Goal: Contribute content: Contribute content

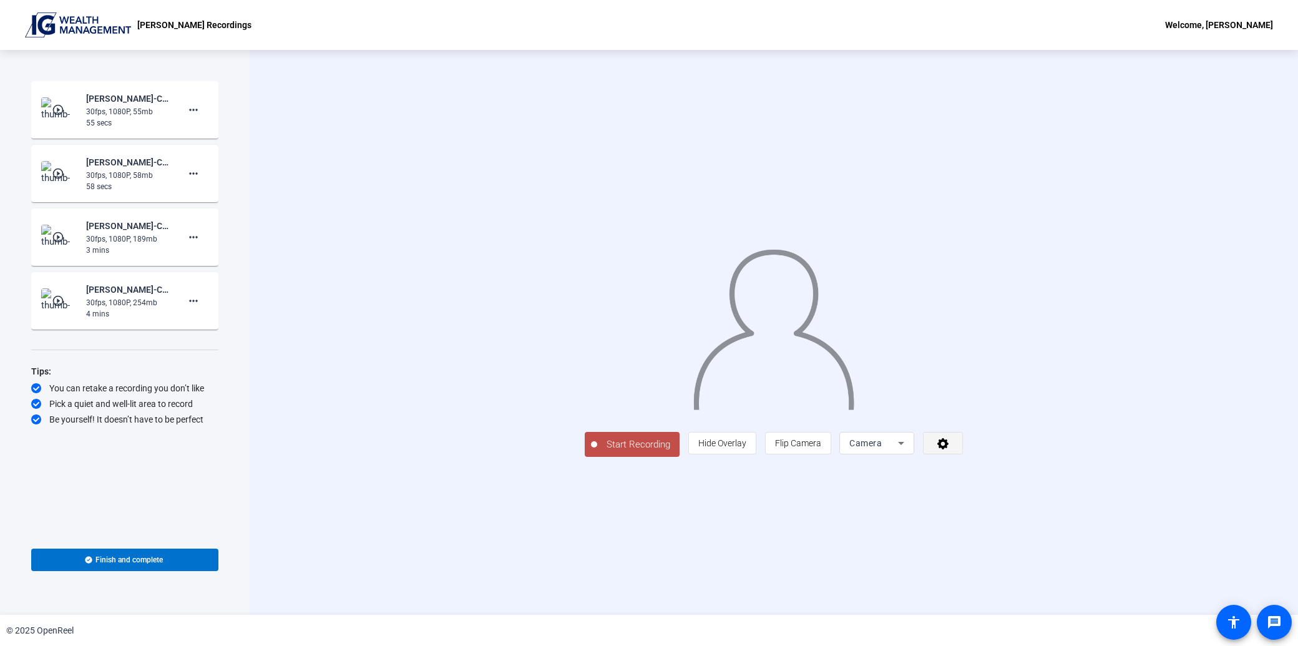
click at [950, 449] on icon at bounding box center [943, 443] width 14 height 12
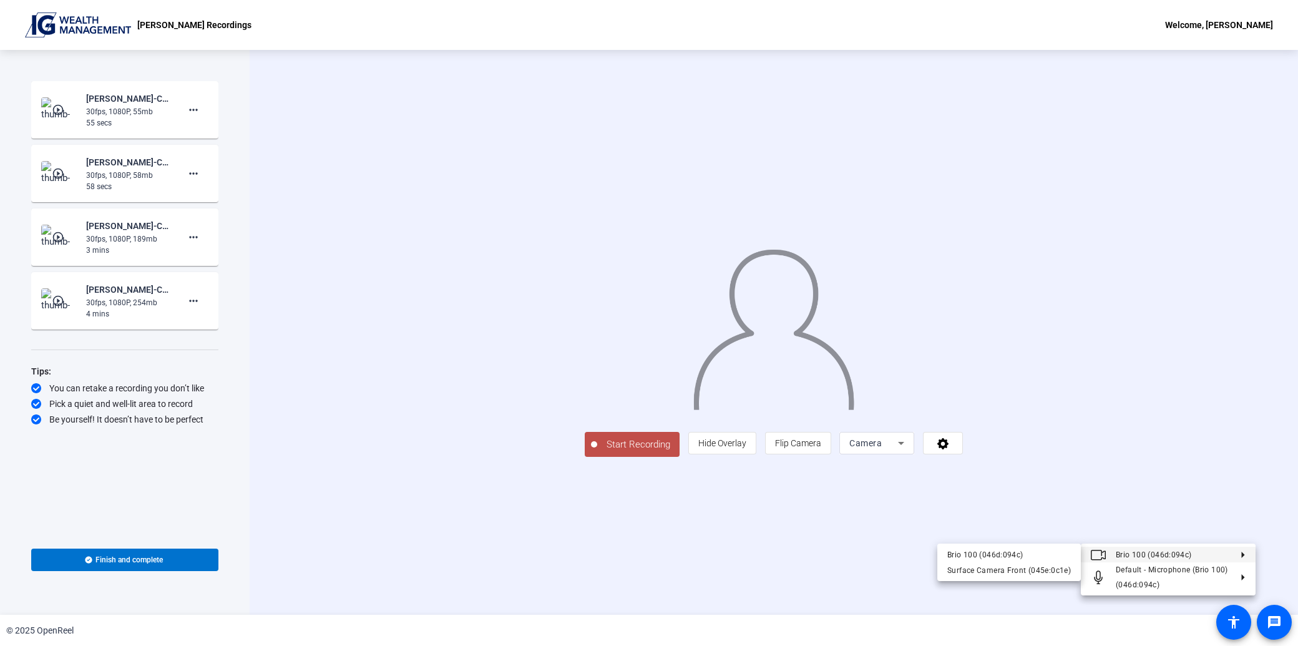
click at [1137, 552] on span "Brio 100 (046d:094c)" at bounding box center [1154, 554] width 76 height 9
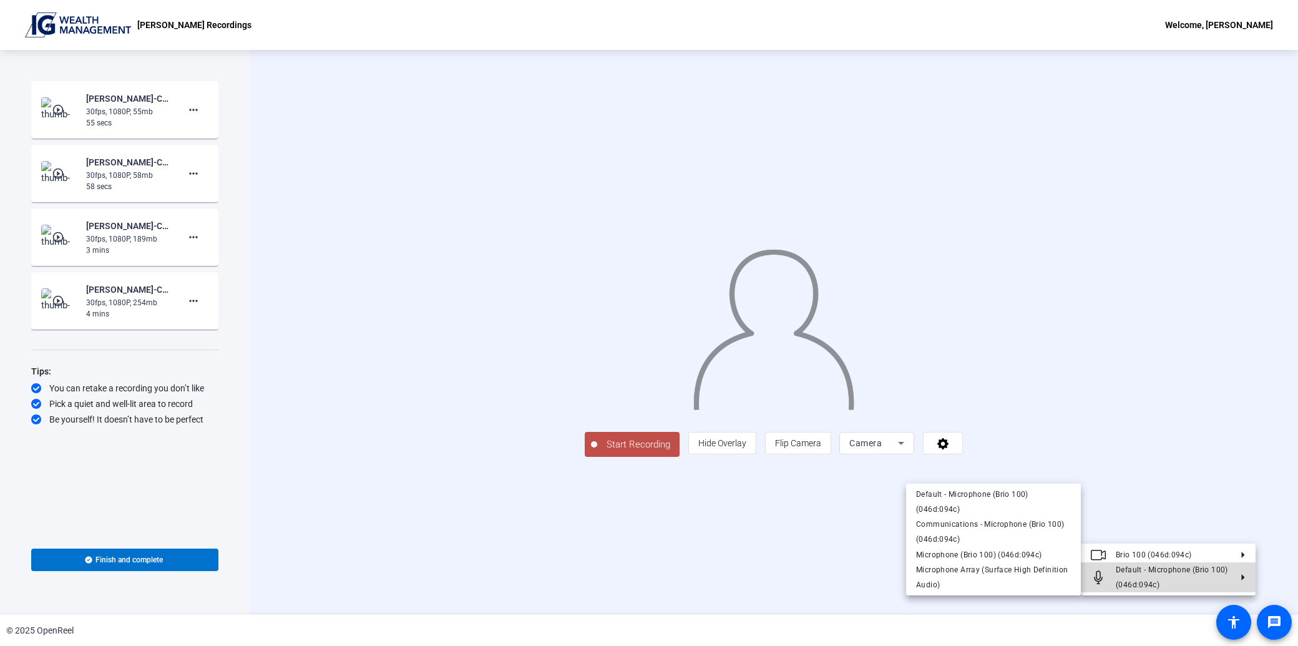
click at [1133, 583] on span "Default - Microphone (Brio 100) (046d:094c)" at bounding box center [1172, 577] width 112 height 24
click at [1191, 579] on span "Default - Microphone (Brio 100) (046d:094c)" at bounding box center [1173, 577] width 115 height 30
click at [1238, 577] on icon at bounding box center [1238, 577] width 15 height 6
click at [955, 613] on div at bounding box center [649, 323] width 1298 height 646
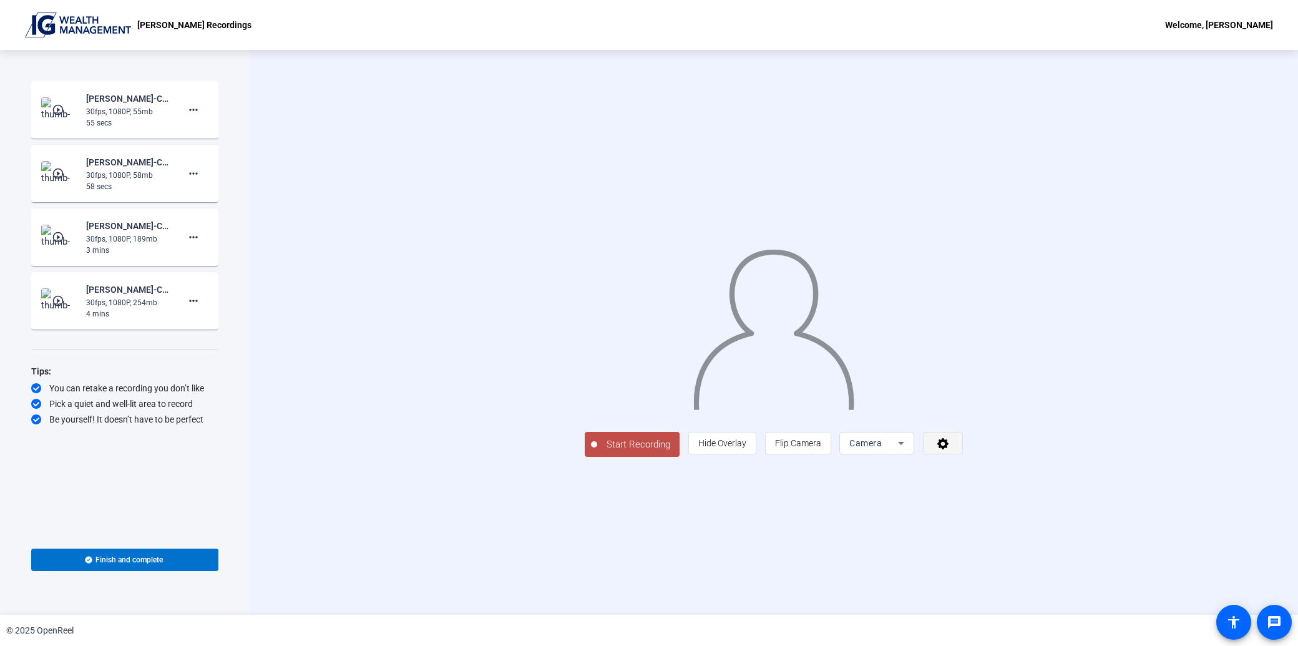
click at [949, 449] on icon at bounding box center [942, 443] width 11 height 11
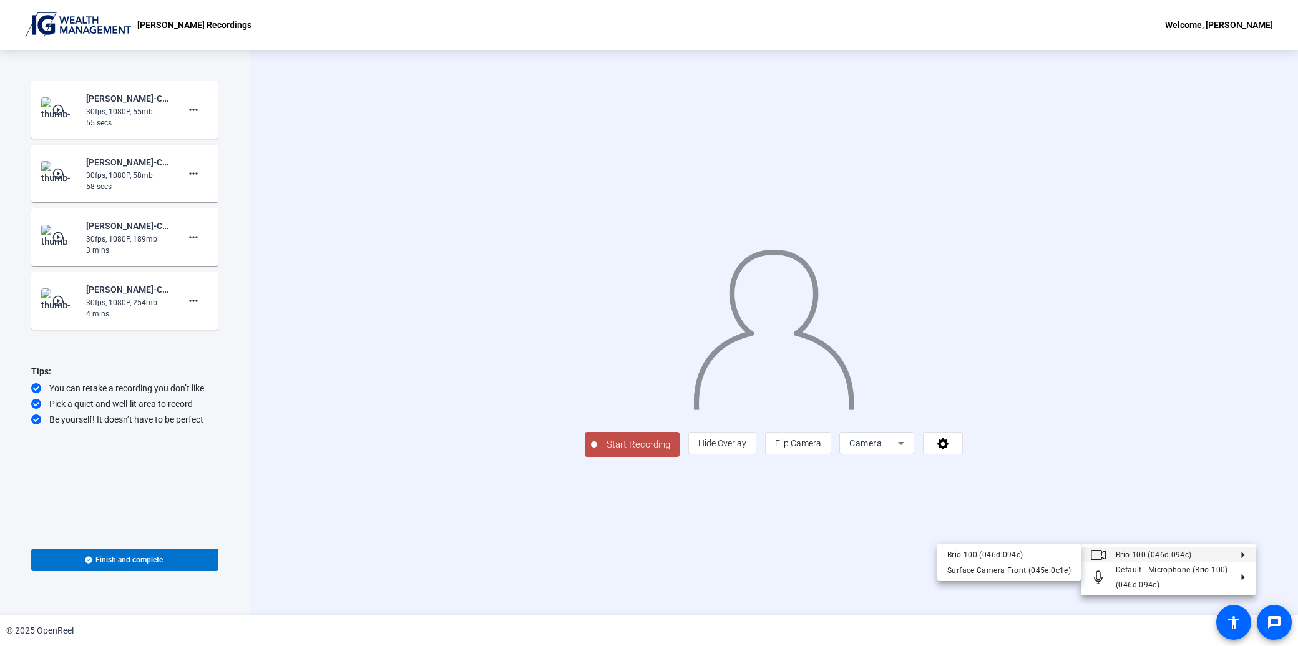
click at [1195, 501] on div at bounding box center [649, 323] width 1298 height 646
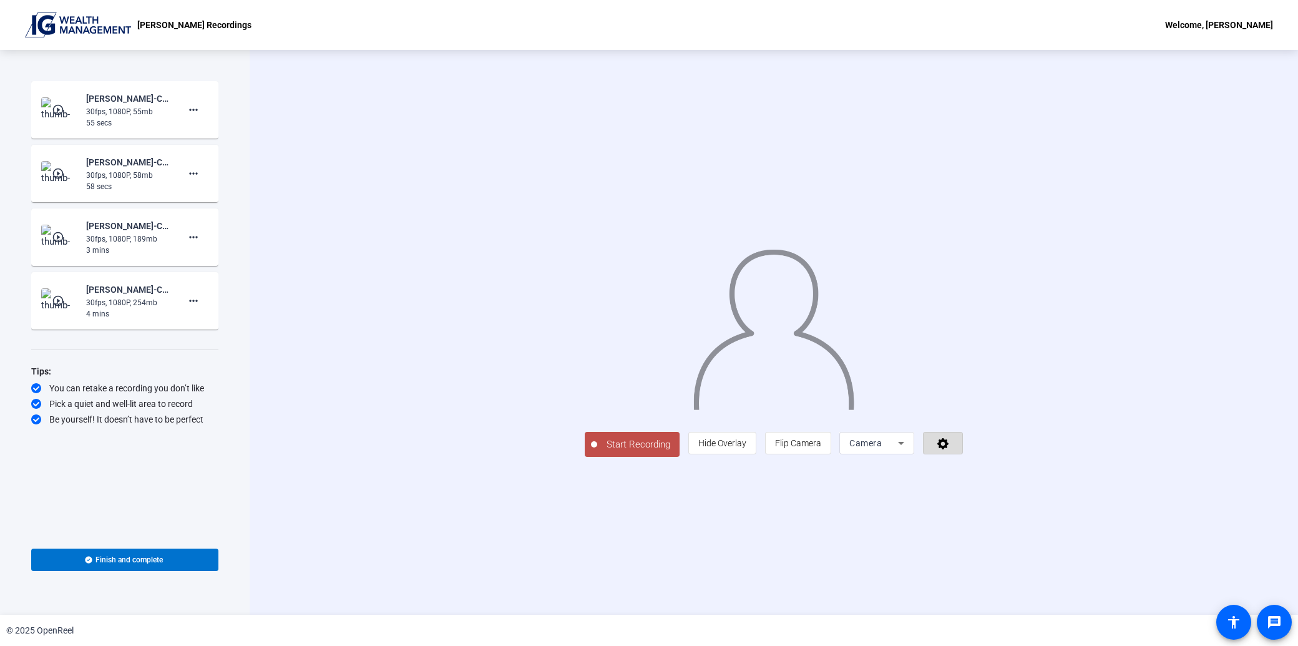
click at [962, 458] on span at bounding box center [943, 443] width 39 height 30
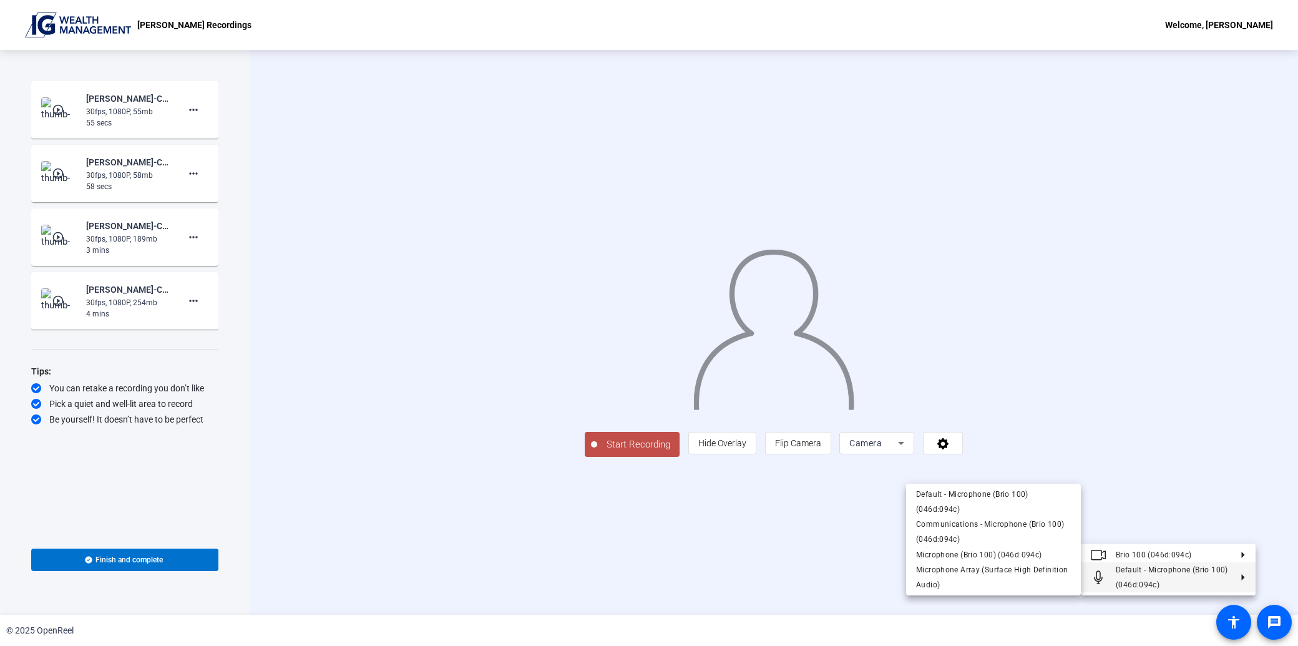
drag, startPoint x: 1119, startPoint y: 575, endPoint x: 1146, endPoint y: 579, distance: 27.7
click at [1146, 579] on span "Default - Microphone (Brio 100) (046d:094c)" at bounding box center [1172, 577] width 112 height 24
drag, startPoint x: 1204, startPoint y: 471, endPoint x: 1252, endPoint y: 472, distance: 48.1
click at [1252, 472] on div at bounding box center [649, 323] width 1298 height 646
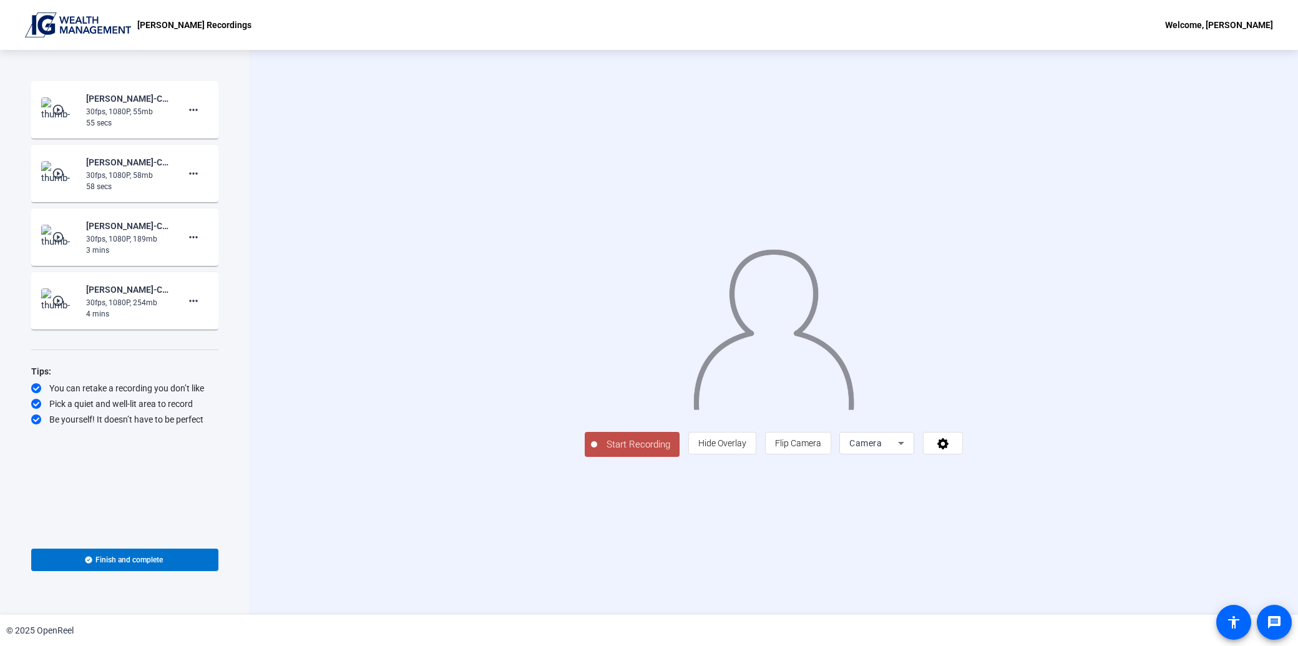
click at [597, 452] on span "Start Recording" at bounding box center [638, 444] width 82 height 14
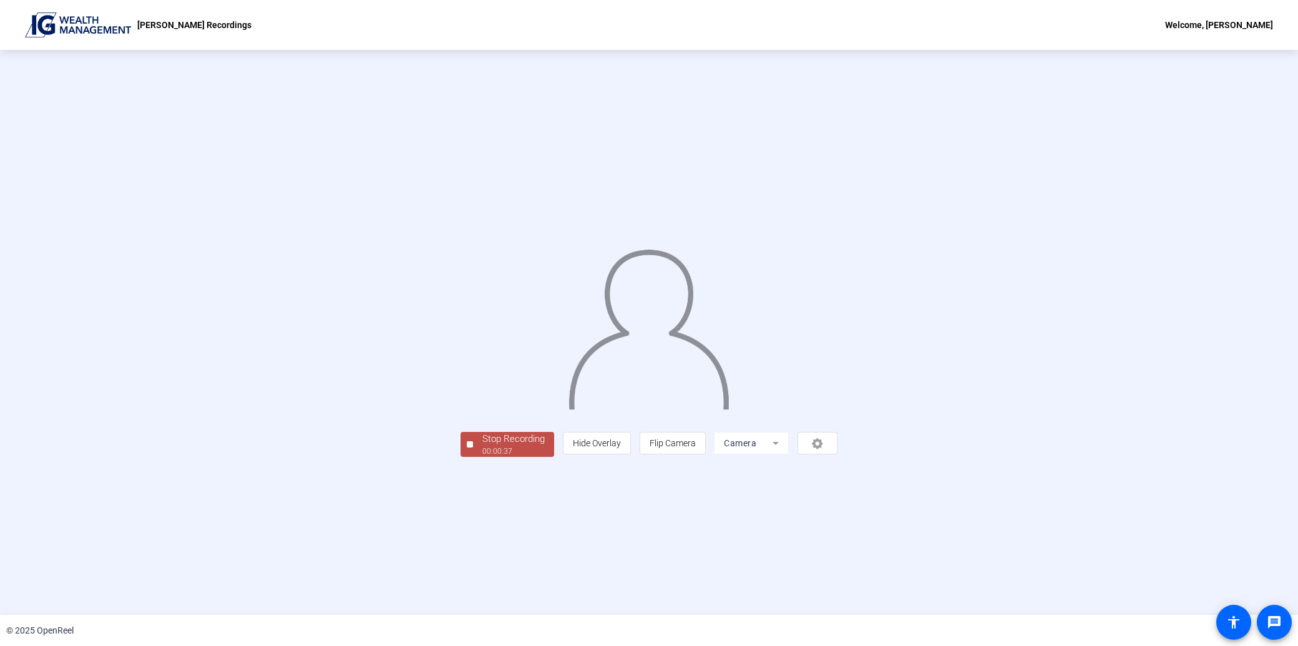
click at [482, 457] on div "00:00:37" at bounding box center [513, 451] width 62 height 11
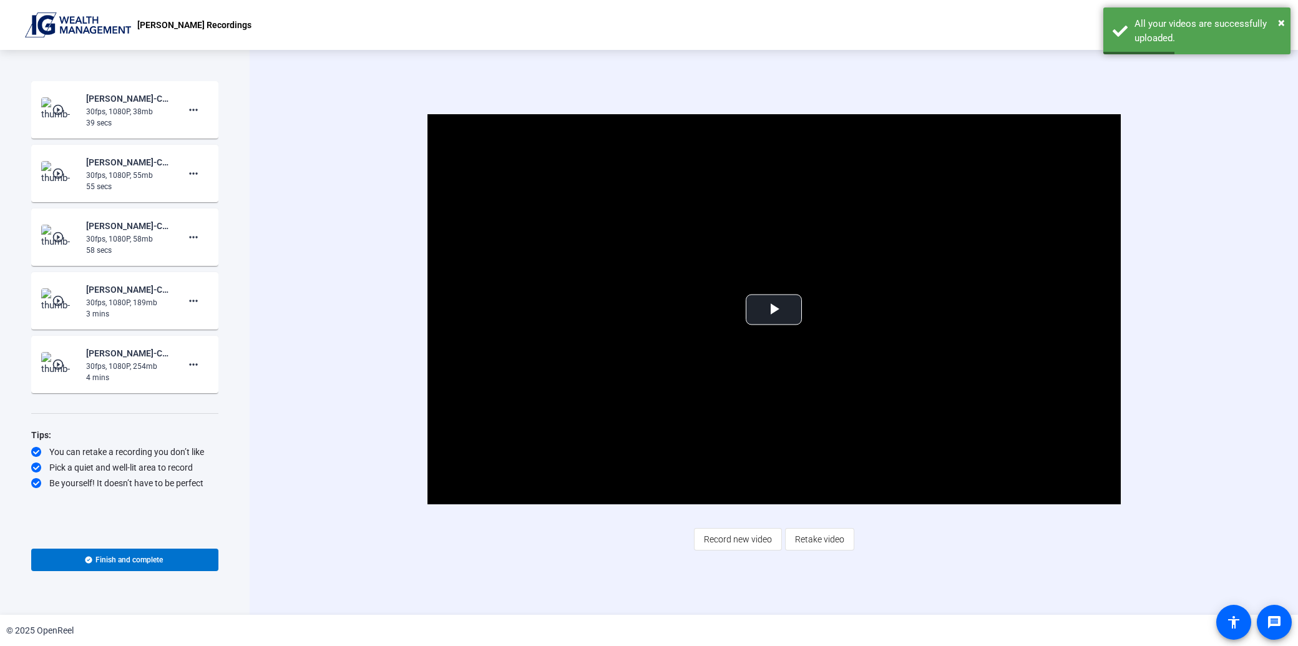
click at [139, 111] on div "30fps, 1080P, 38mb" at bounding box center [128, 111] width 84 height 11
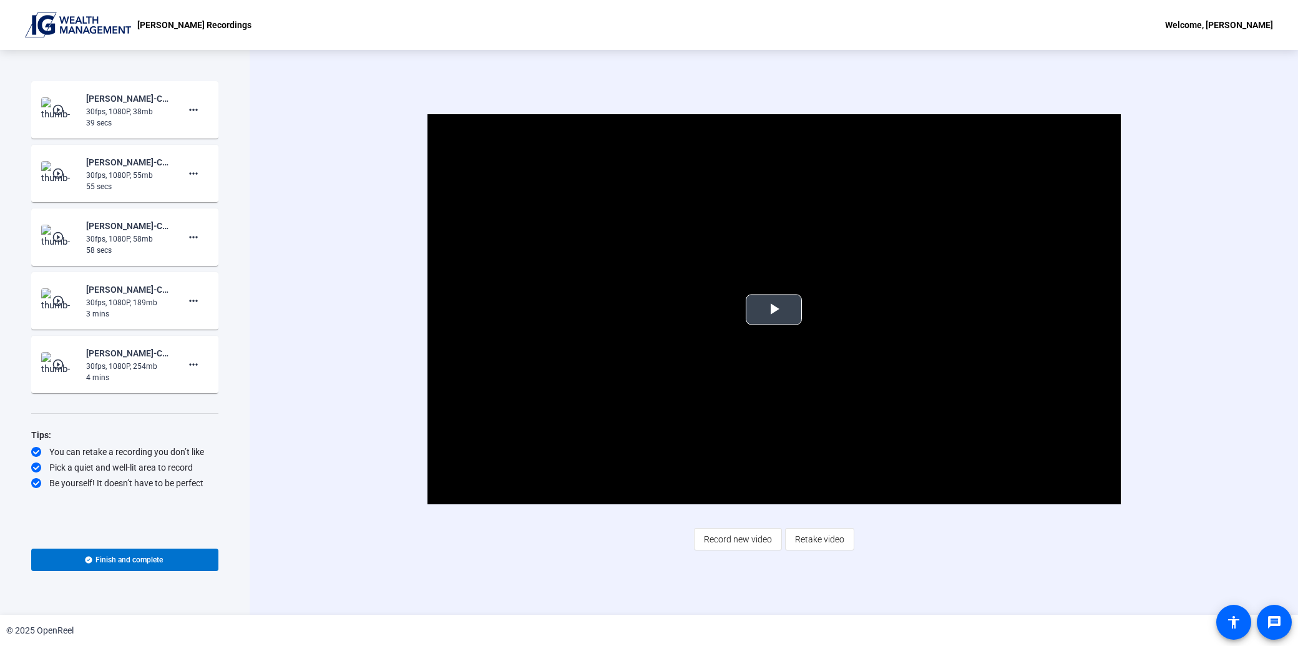
click at [774, 310] on span "Video Player" at bounding box center [774, 310] width 0 height 0
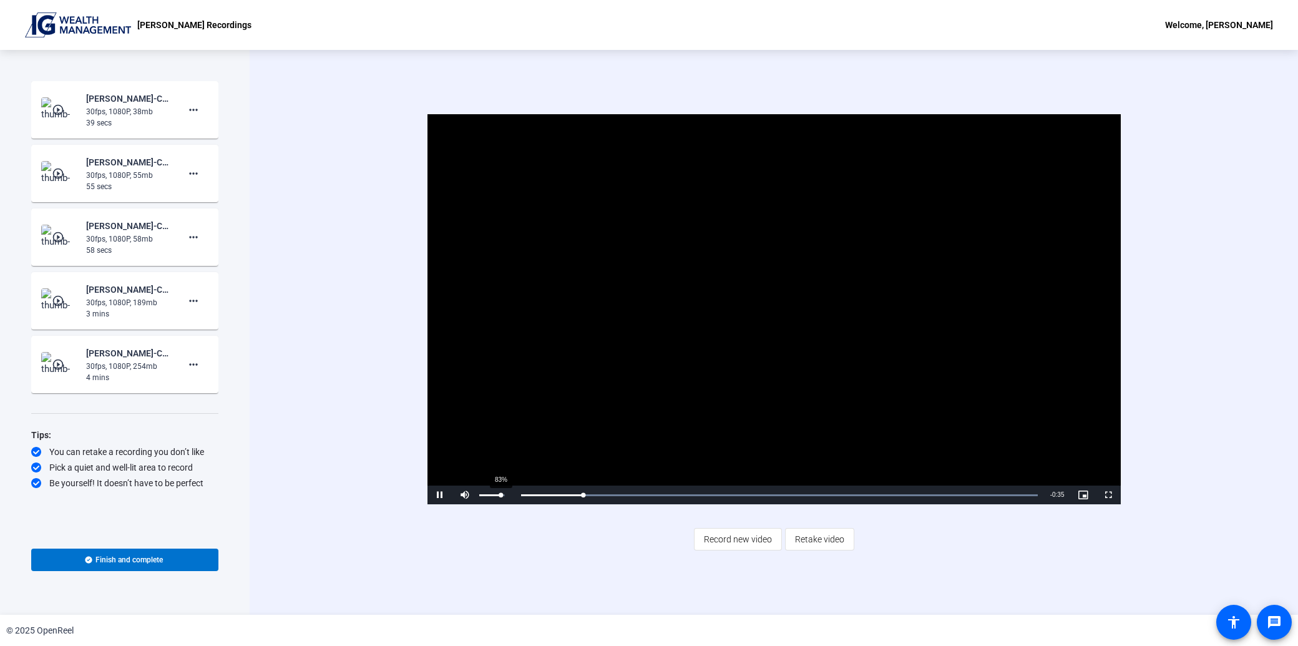
click at [500, 495] on div "83%" at bounding box center [492, 495] width 31 height 19
click at [441, 495] on span "Video Player" at bounding box center [439, 495] width 25 height 0
click at [882, 552] on div "Video Player is loading. Play Video Play Mute 83% Current Time 0:17 / Duration …" at bounding box center [774, 332] width 1048 height 565
click at [730, 539] on span "Record new video" at bounding box center [738, 539] width 68 height 24
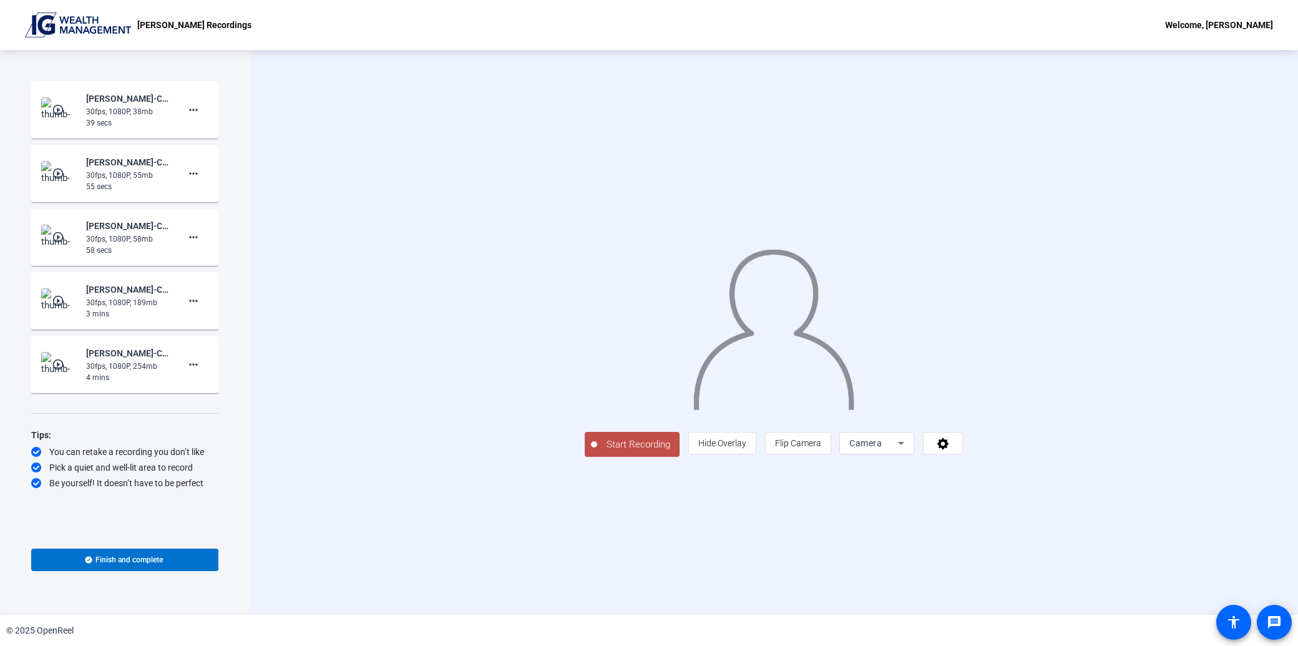
click at [909, 451] on icon at bounding box center [901, 443] width 15 height 15
click at [1037, 562] on mat-option "Camera" at bounding box center [1034, 556] width 75 height 25
click at [949, 449] on icon at bounding box center [942, 443] width 11 height 11
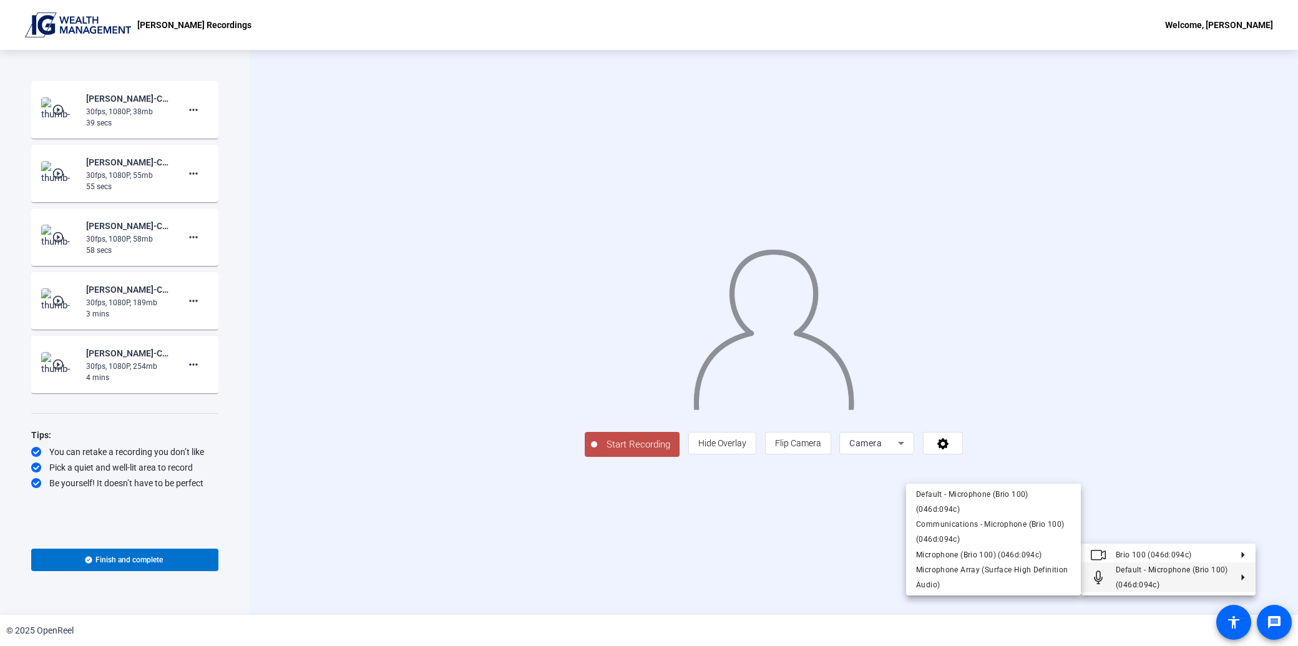
click at [1118, 575] on span "Default - Microphone (Brio 100) (046d:094c)" at bounding box center [1173, 577] width 115 height 30
click at [869, 582] on div at bounding box center [649, 323] width 1298 height 646
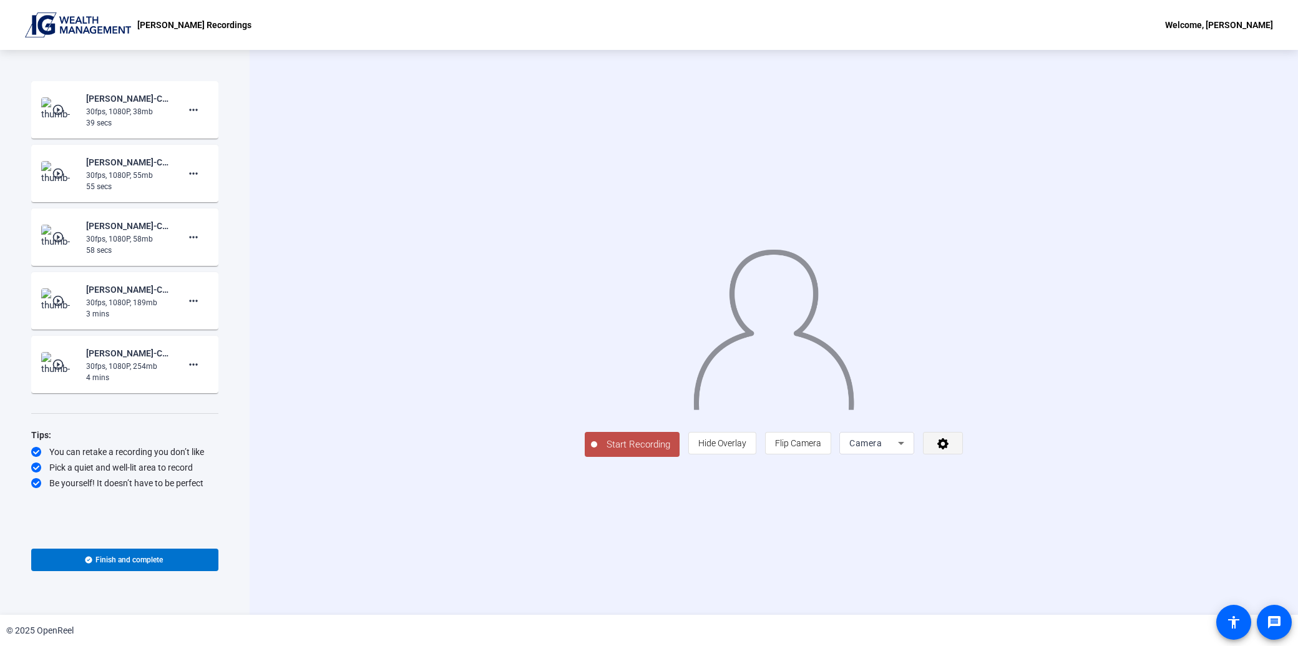
click at [962, 458] on span at bounding box center [943, 443] width 39 height 30
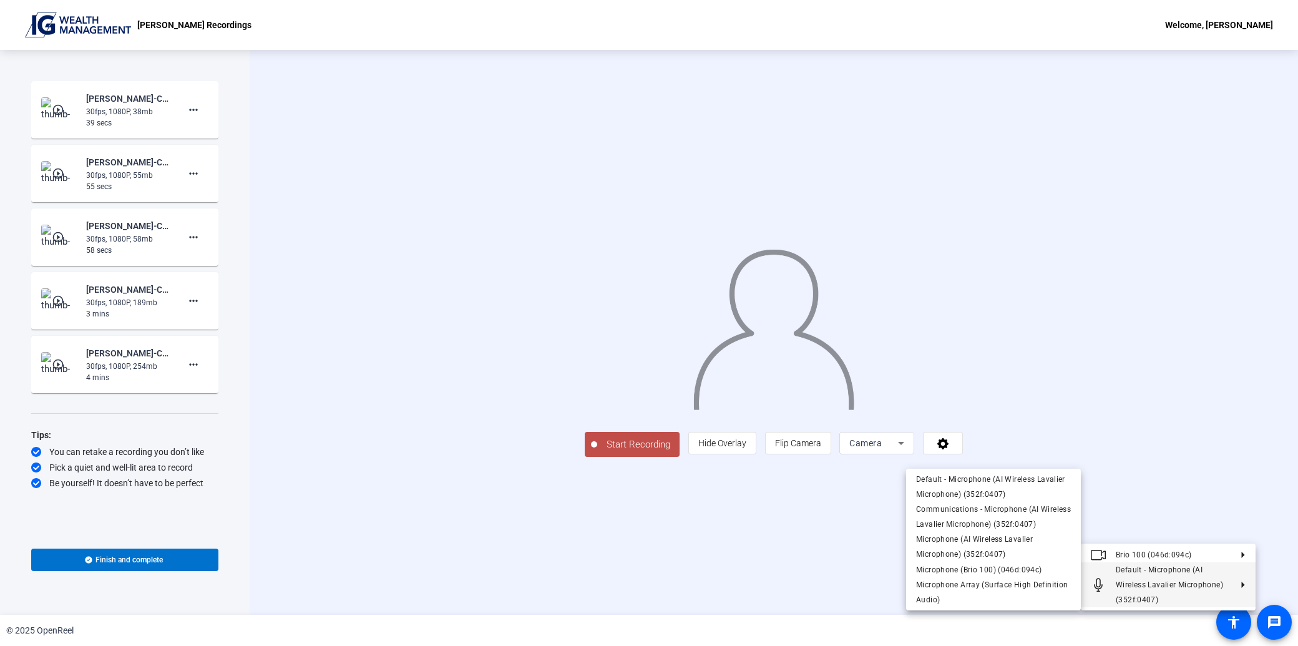
click at [1118, 590] on span "Default - Microphone (AI Wireless Lavalier Microphone) (352f:0407)" at bounding box center [1173, 584] width 115 height 45
click at [947, 479] on span "Default - Microphone (AI Wireless Lavalier Microphone) (352f:0407)" at bounding box center [990, 487] width 149 height 24
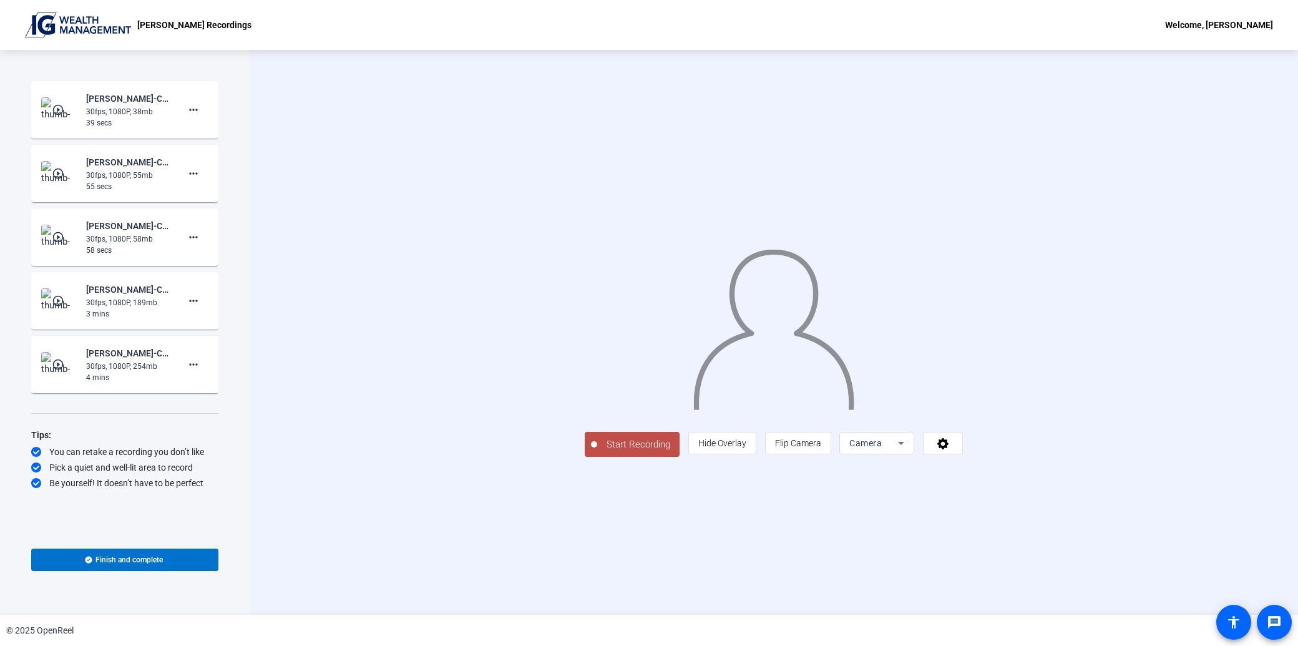
click at [909, 451] on icon at bounding box center [901, 443] width 15 height 15
click at [1033, 550] on mat-option "Camera" at bounding box center [1034, 556] width 75 height 25
click at [597, 452] on span "Start Recording" at bounding box center [638, 444] width 82 height 14
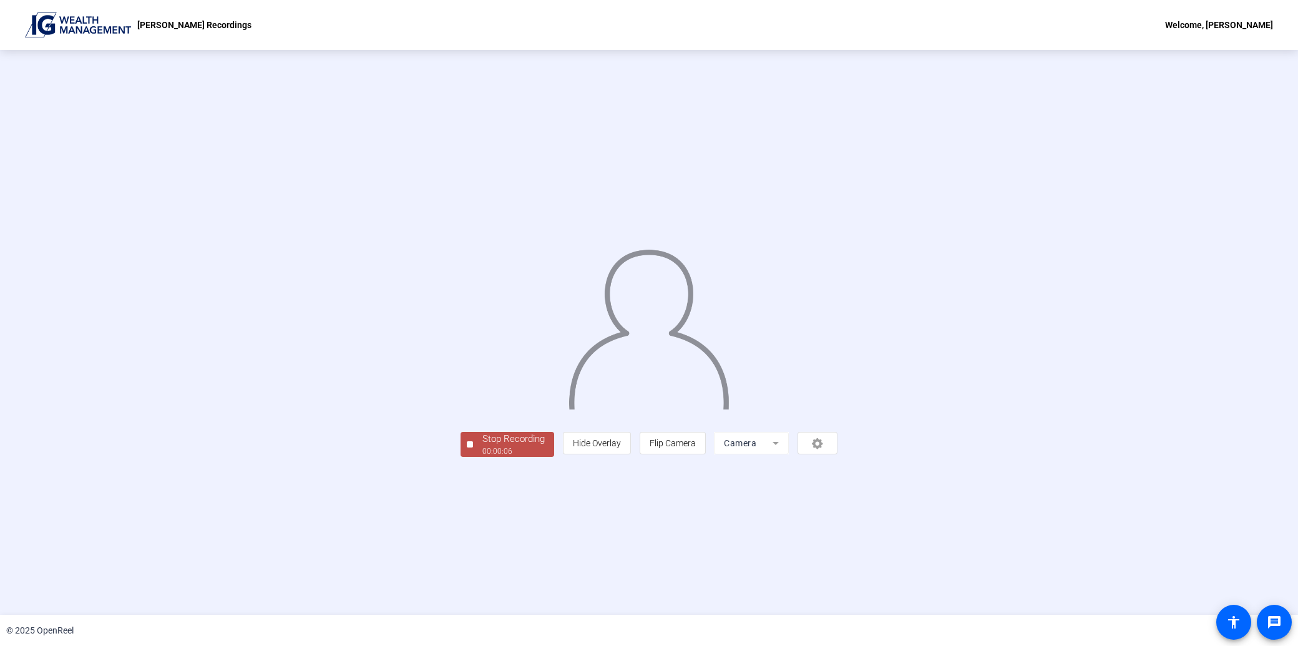
click at [482, 446] on div "Stop Recording" at bounding box center [513, 439] width 62 height 14
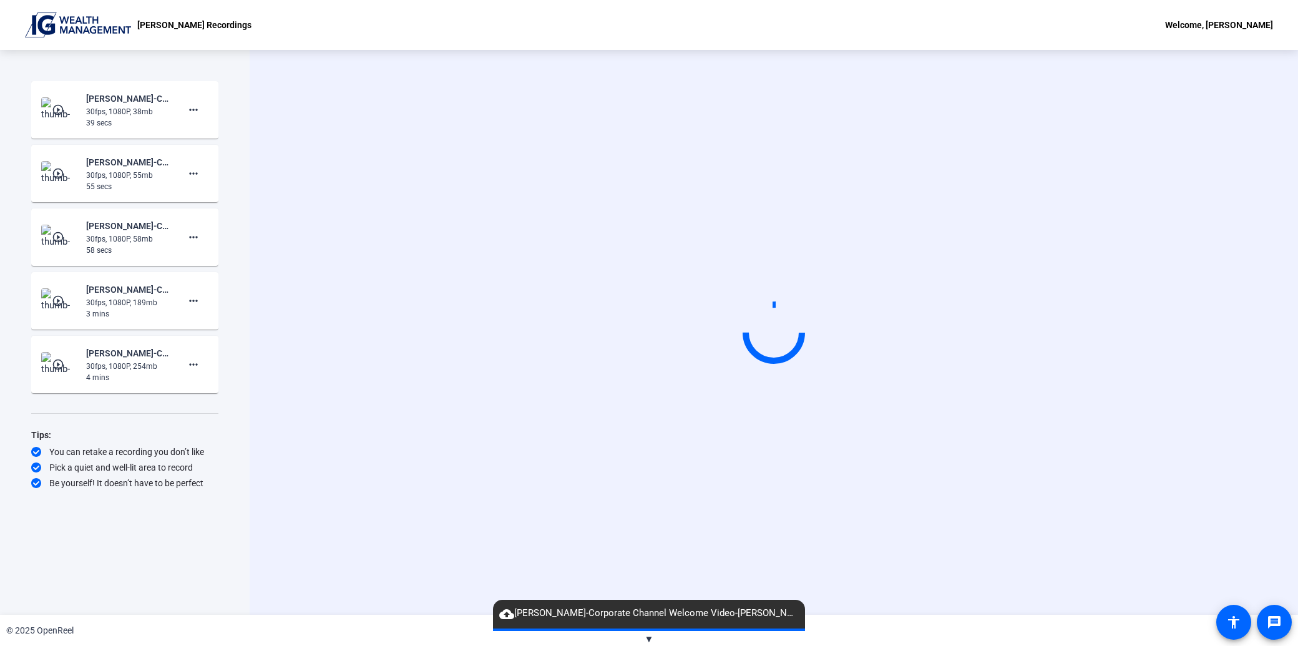
click at [867, 321] on video at bounding box center [773, 332] width 187 height 105
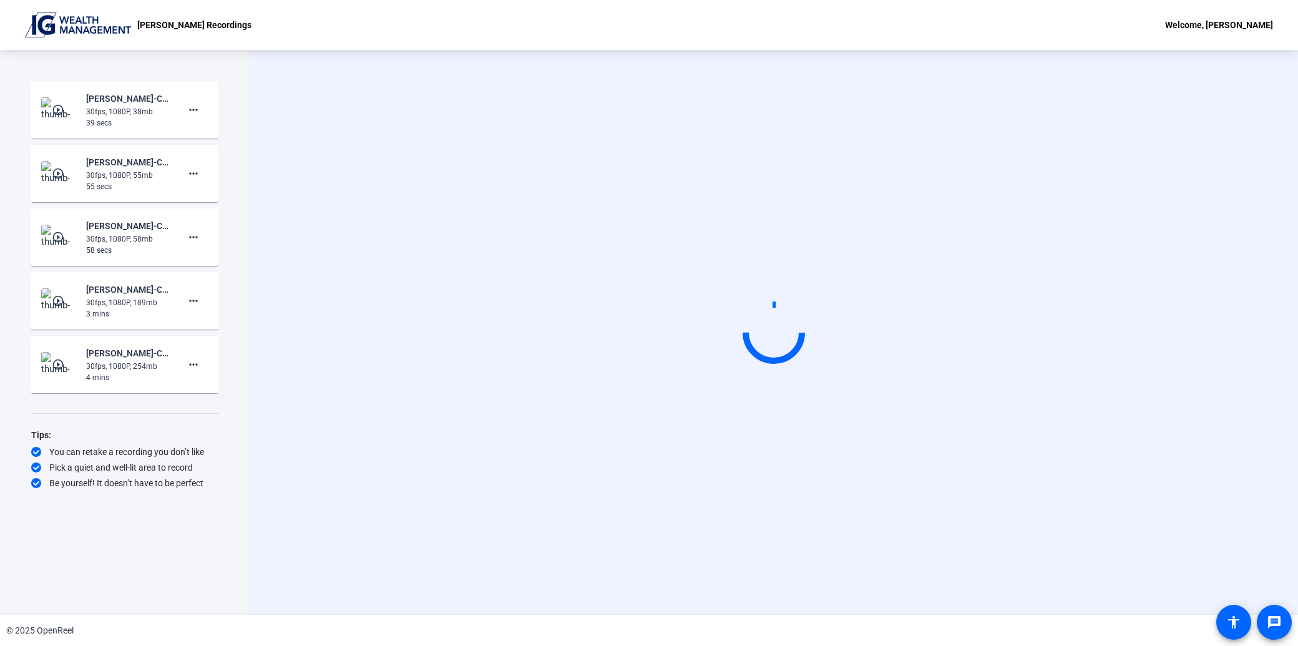
click at [867, 385] on video at bounding box center [773, 332] width 187 height 105
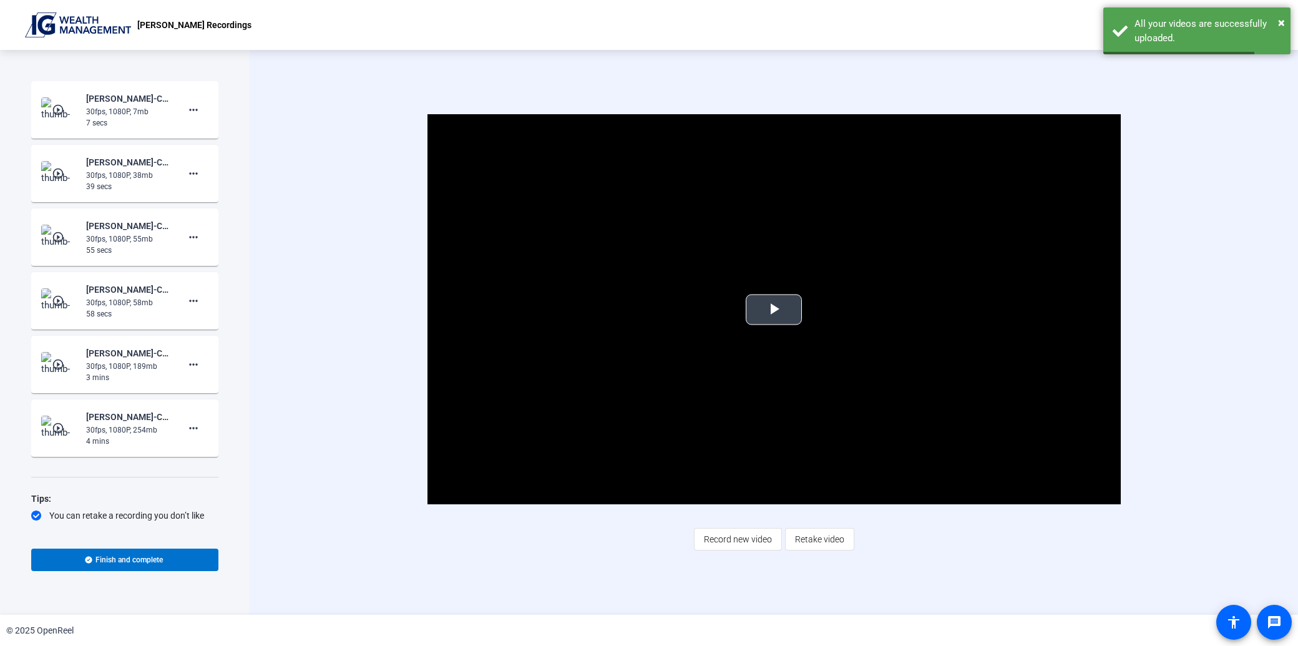
drag, startPoint x: 922, startPoint y: 401, endPoint x: 896, endPoint y: 391, distance: 28.9
click at [894, 391] on video "Video Player" at bounding box center [773, 309] width 693 height 390
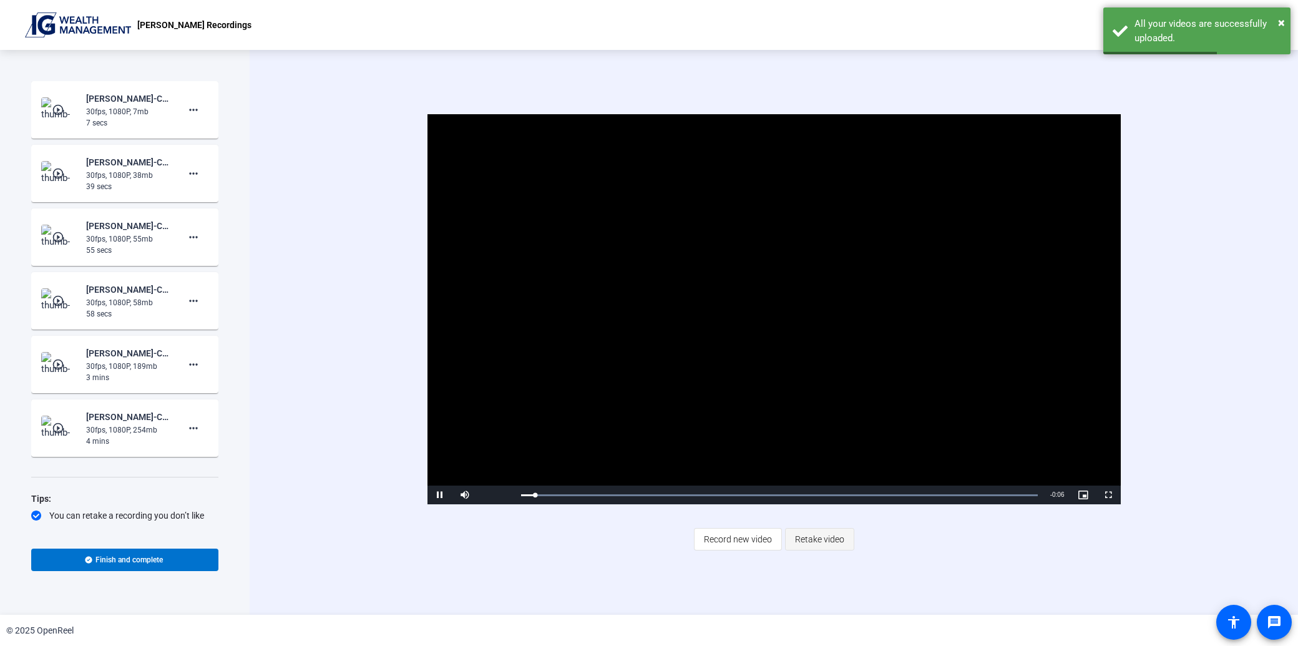
click at [809, 537] on span "Retake video" at bounding box center [819, 539] width 49 height 24
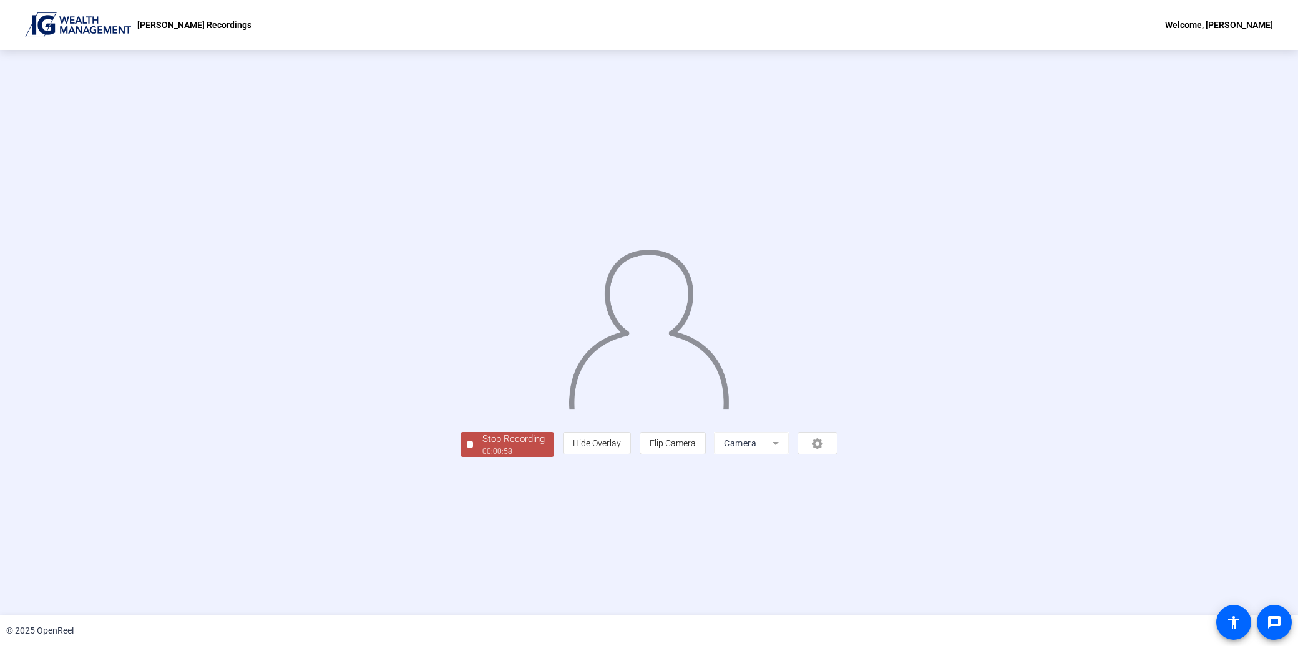
click at [482, 446] on div "Stop Recording" at bounding box center [513, 439] width 62 height 14
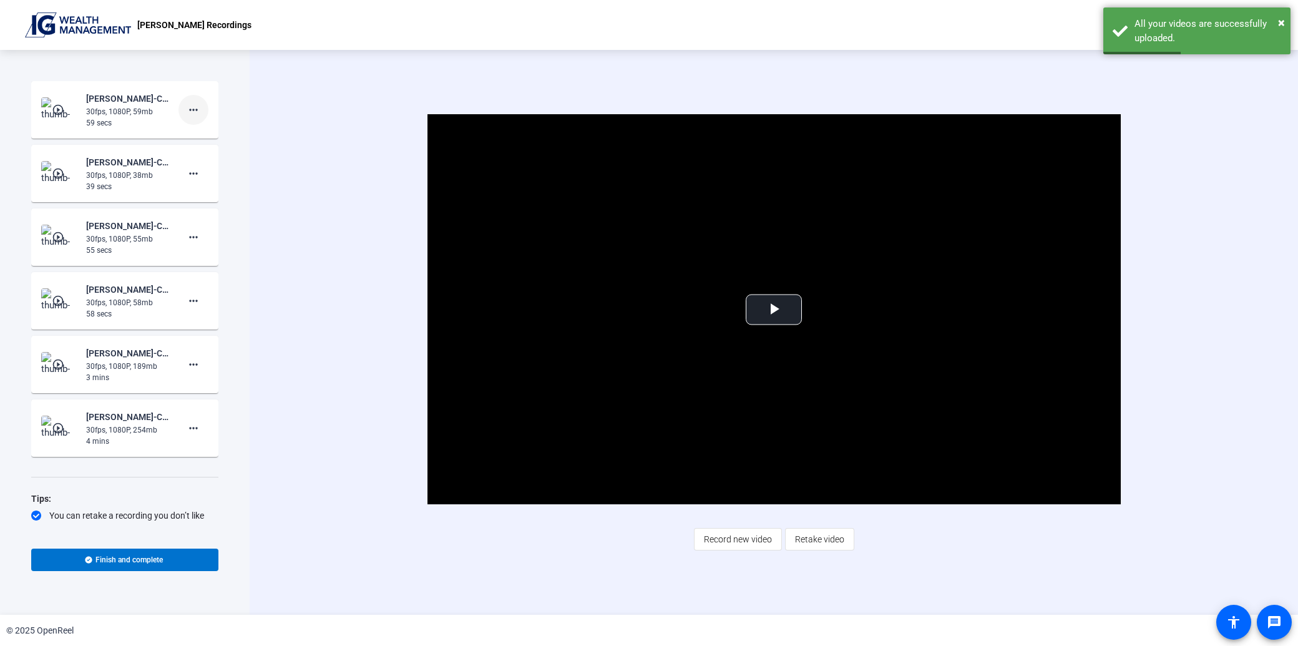
click at [186, 108] on mat-icon "more_horiz" at bounding box center [193, 109] width 15 height 15
click at [204, 162] on span "Add Notes" at bounding box center [207, 166] width 50 height 15
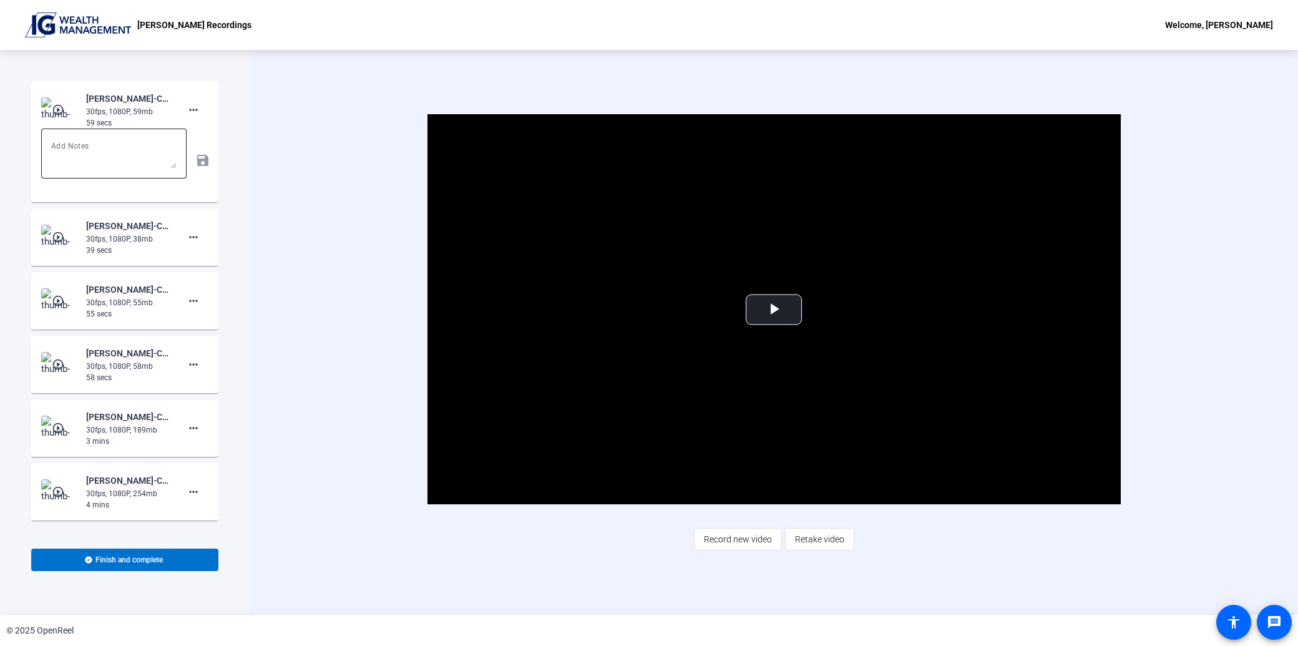
click at [100, 147] on textarea at bounding box center [113, 154] width 125 height 30
paste textarea "Quick rundown on what’s shaking this week Let’s break down what’s happening in …"
type textarea "Quick rundown on what’s shaking this week Let’s break down what’s happening in …"
click at [197, 163] on mat-icon "save" at bounding box center [201, 160] width 13 height 15
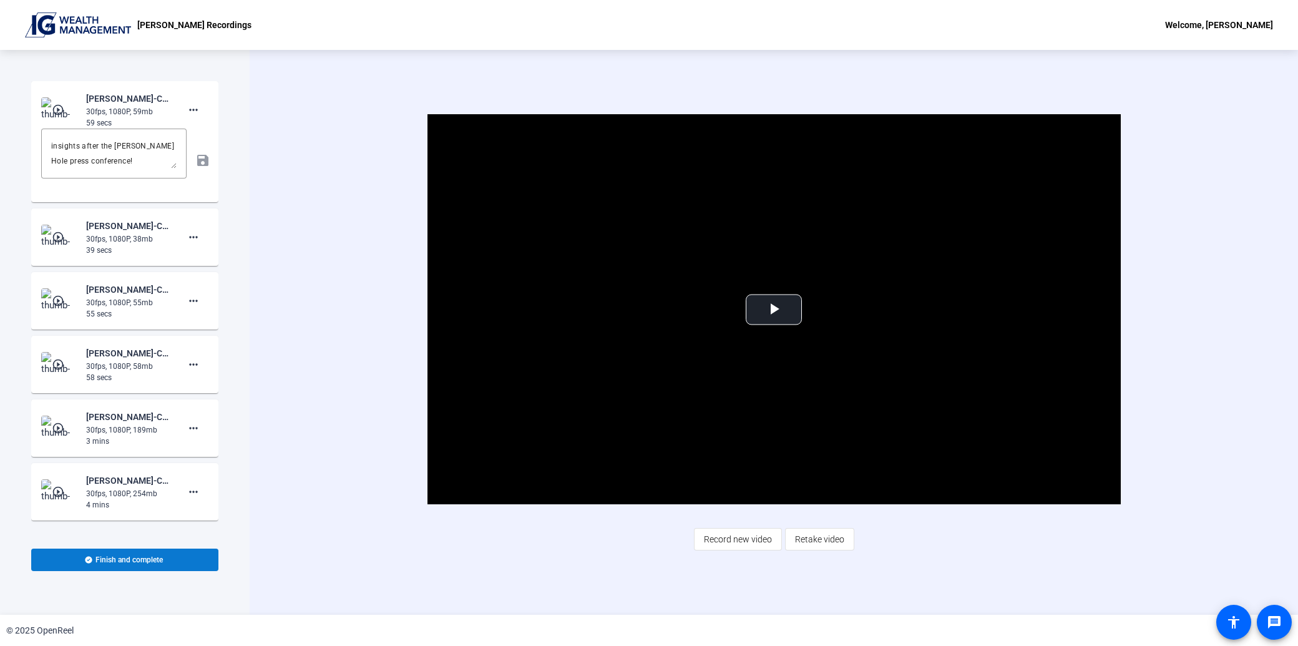
click at [136, 564] on span "Finish and complete" at bounding box center [128, 560] width 67 height 10
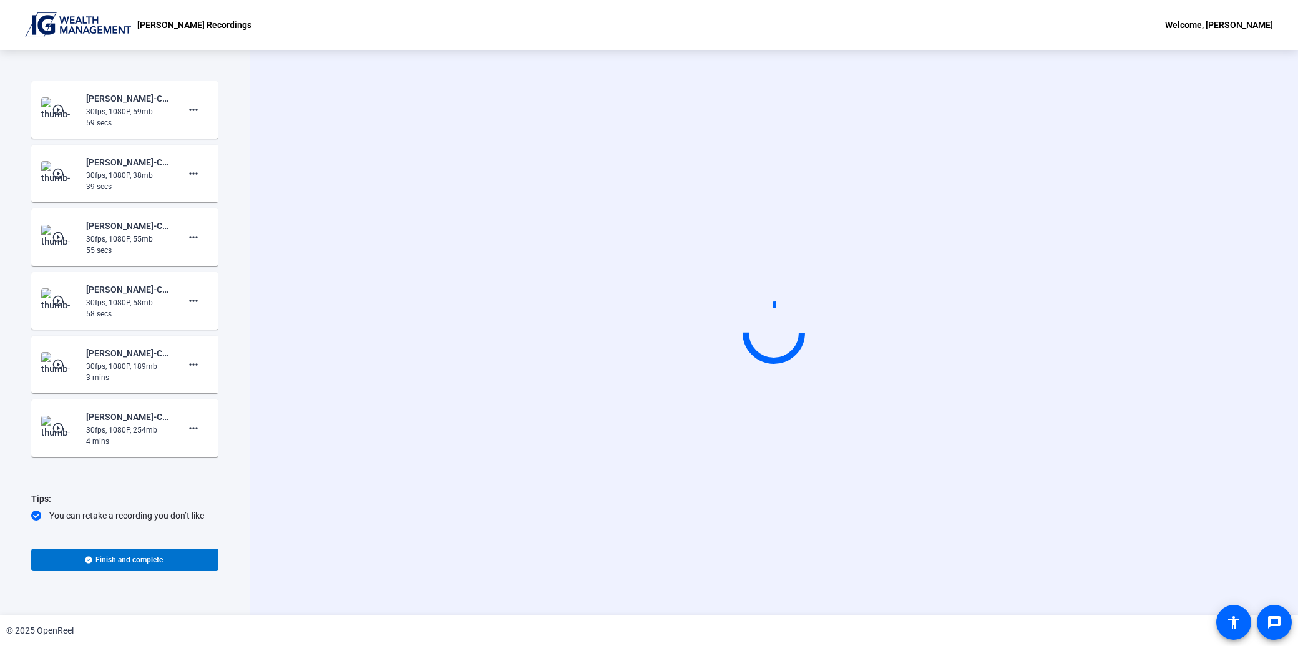
click at [59, 105] on mat-icon "play_circle_outline" at bounding box center [59, 110] width 15 height 12
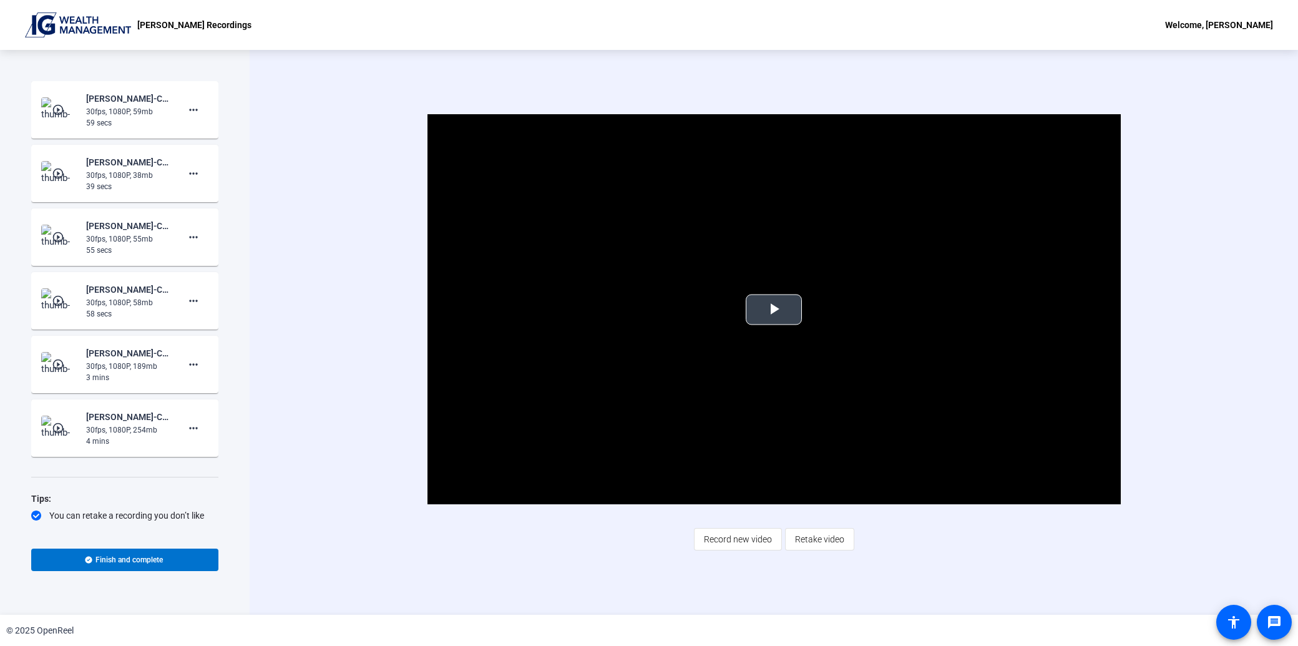
click at [774, 310] on span "Video Player" at bounding box center [774, 310] width 0 height 0
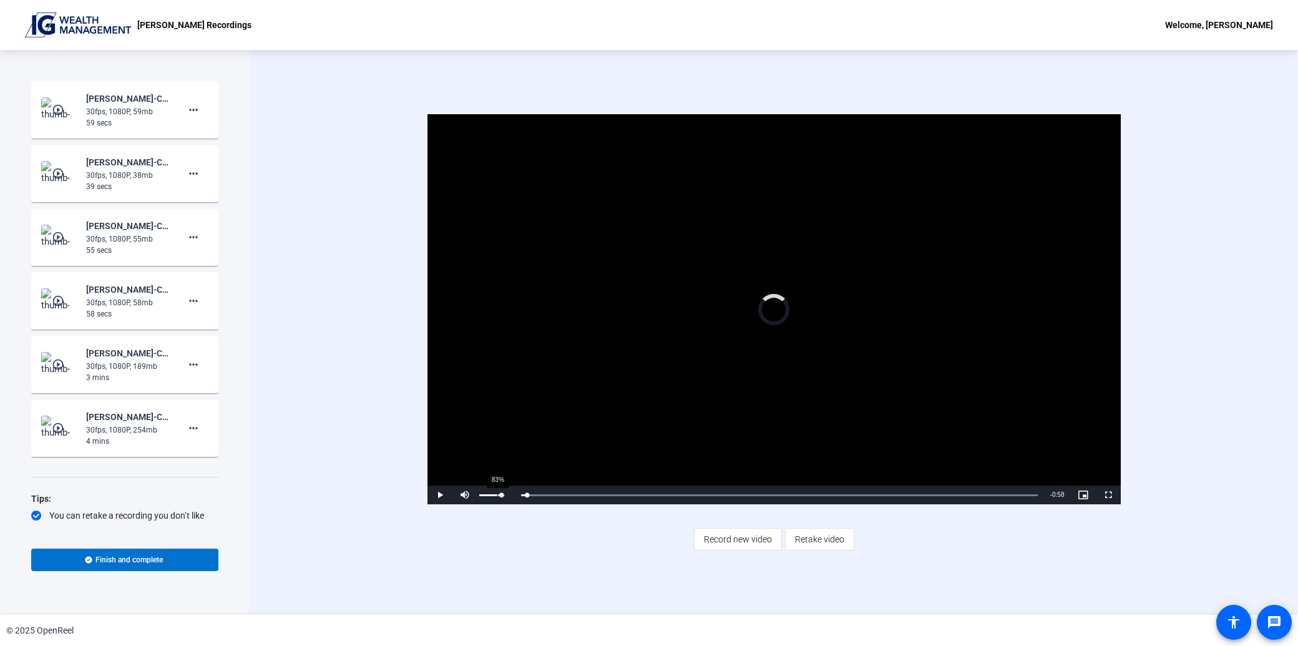
drag, startPoint x: 553, startPoint y: 497, endPoint x: 494, endPoint y: 489, distance: 59.8
click at [495, 489] on div "Play Mute 83% Current Time 0:00 / Duration 0:58 Loaded : 100.00% 0:00 0:00 Stre…" at bounding box center [773, 495] width 693 height 19
drag, startPoint x: 525, startPoint y: 491, endPoint x: 458, endPoint y: 487, distance: 67.5
click at [458, 487] on div "Play Mute 22% Current Time 0:00 / Duration 0:58 Loaded : 100.00% 0:00 0:00 Stre…" at bounding box center [773, 495] width 693 height 19
drag, startPoint x: 476, startPoint y: 493, endPoint x: 530, endPoint y: 500, distance: 54.8
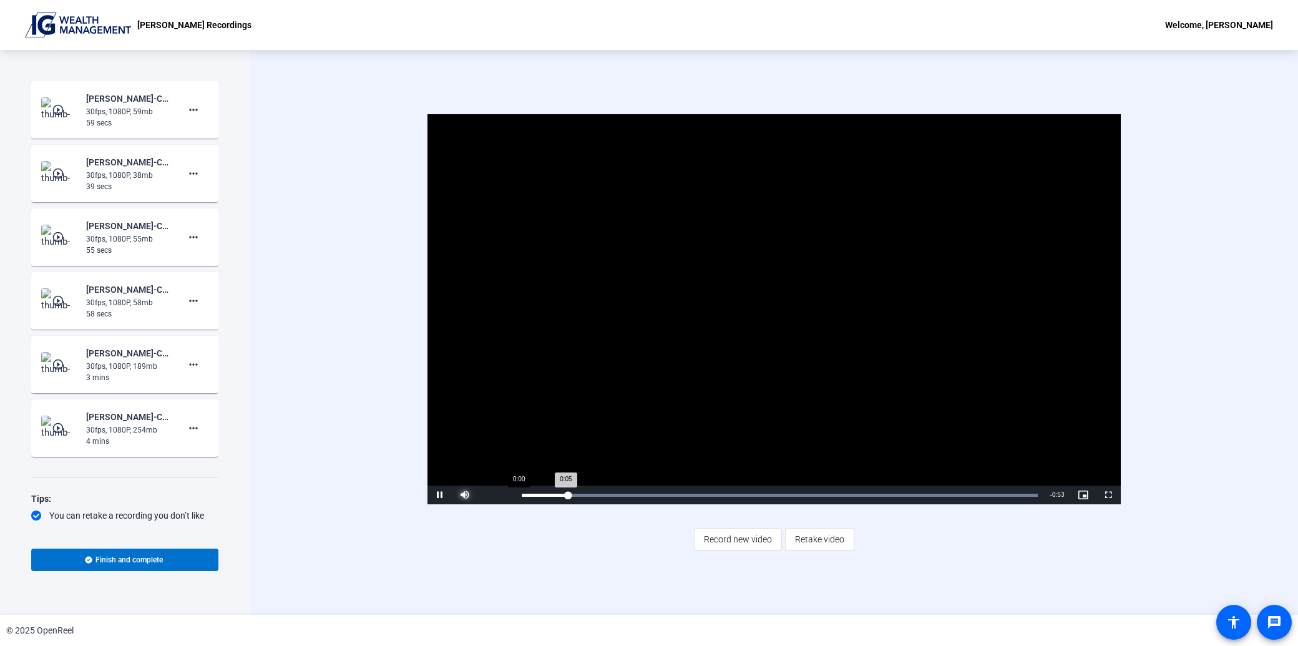
click at [524, 499] on div "Pause Mute 100% Current Time 0:05 / Duration 0:58 Loaded : 100.00% 0:00 0:05 St…" at bounding box center [773, 495] width 693 height 19
drag, startPoint x: 571, startPoint y: 497, endPoint x: 496, endPoint y: 490, distance: 75.2
click at [496, 490] on div "Play Mute 100% Current Time 0:00 / Duration 0:58 Loaded : 100.00% 0:00 0:00 Str…" at bounding box center [773, 495] width 693 height 19
drag, startPoint x: 495, startPoint y: 495, endPoint x: 527, endPoint y: 496, distance: 31.9
click at [527, 495] on div "Pause Mute 100% Current Time 0:02 / Duration 0:58 Loaded : 100.00% 0:00 0:02 St…" at bounding box center [773, 495] width 693 height 19
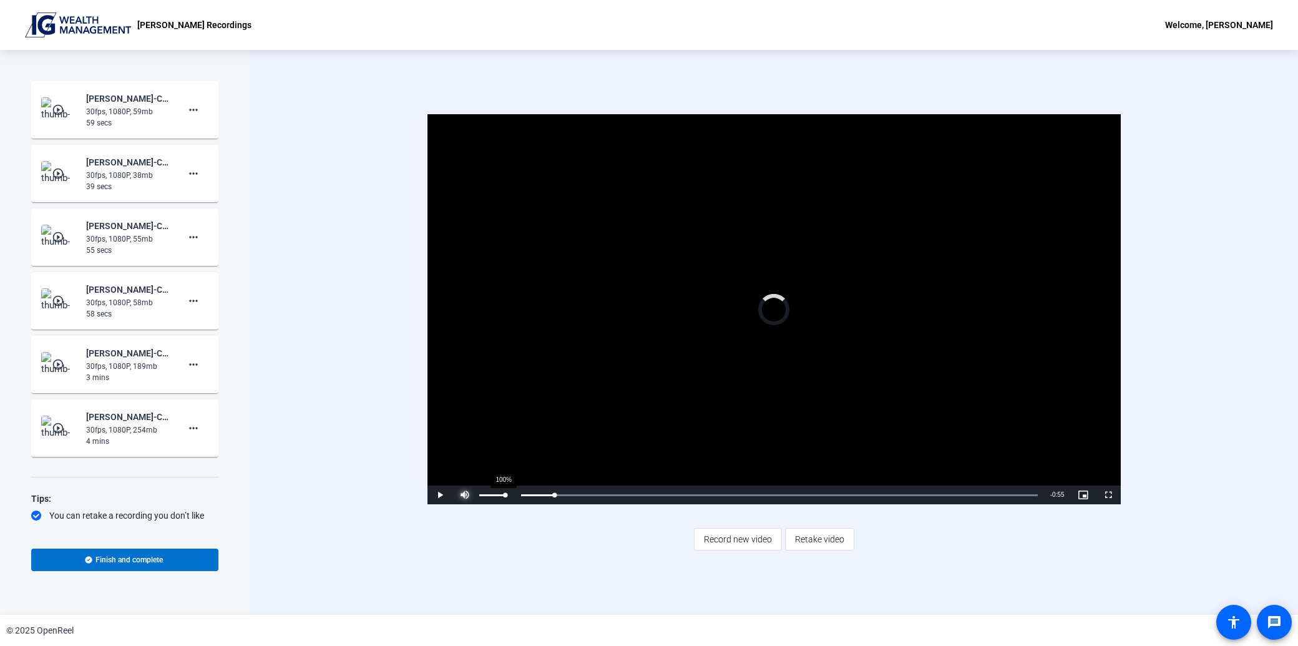
drag, startPoint x: 554, startPoint y: 495, endPoint x: 504, endPoint y: 494, distance: 50.0
click at [505, 494] on div "Play Mute 100% Current Time 0:03 / Duration 0:58 Loaded : 100.00% 0:00 0:03 Str…" at bounding box center [773, 495] width 693 height 19
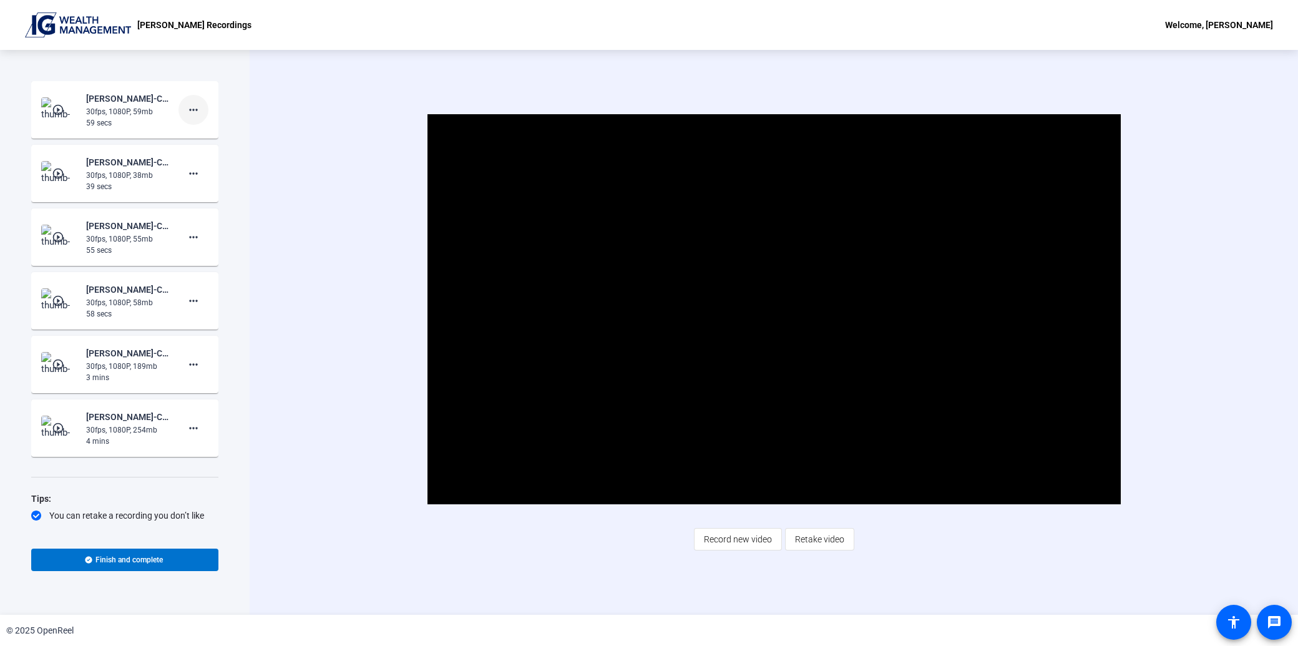
click at [186, 106] on mat-icon "more_horiz" at bounding box center [193, 109] width 15 height 15
click at [283, 265] on div at bounding box center [649, 323] width 1298 height 646
click at [734, 542] on span "Record new video" at bounding box center [738, 539] width 68 height 24
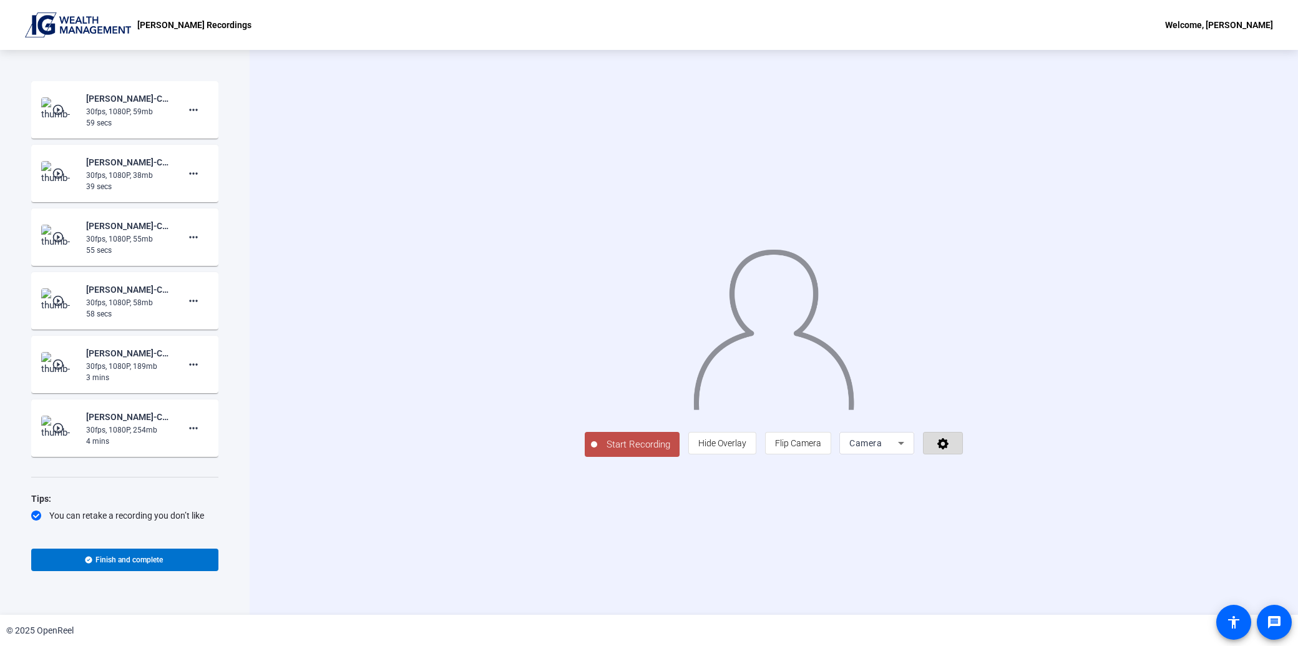
click at [962, 458] on span at bounding box center [943, 443] width 39 height 30
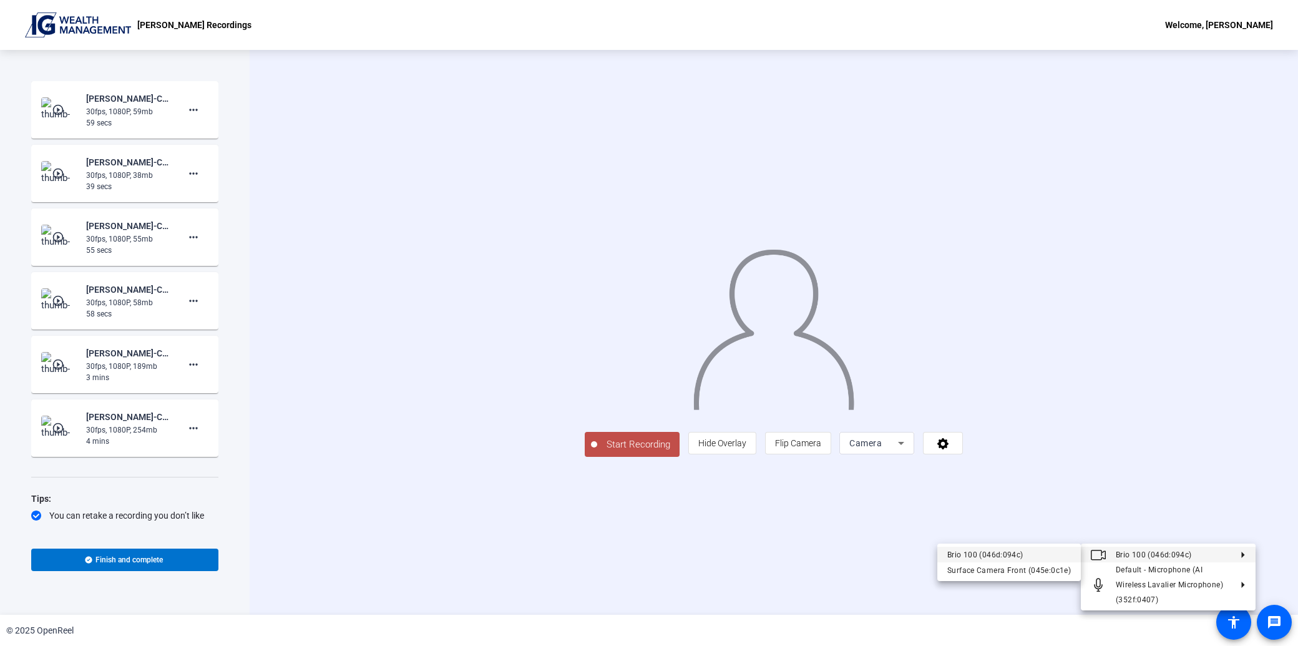
click at [1003, 555] on div "Brio 100 (046d:094c)" at bounding box center [1009, 554] width 124 height 15
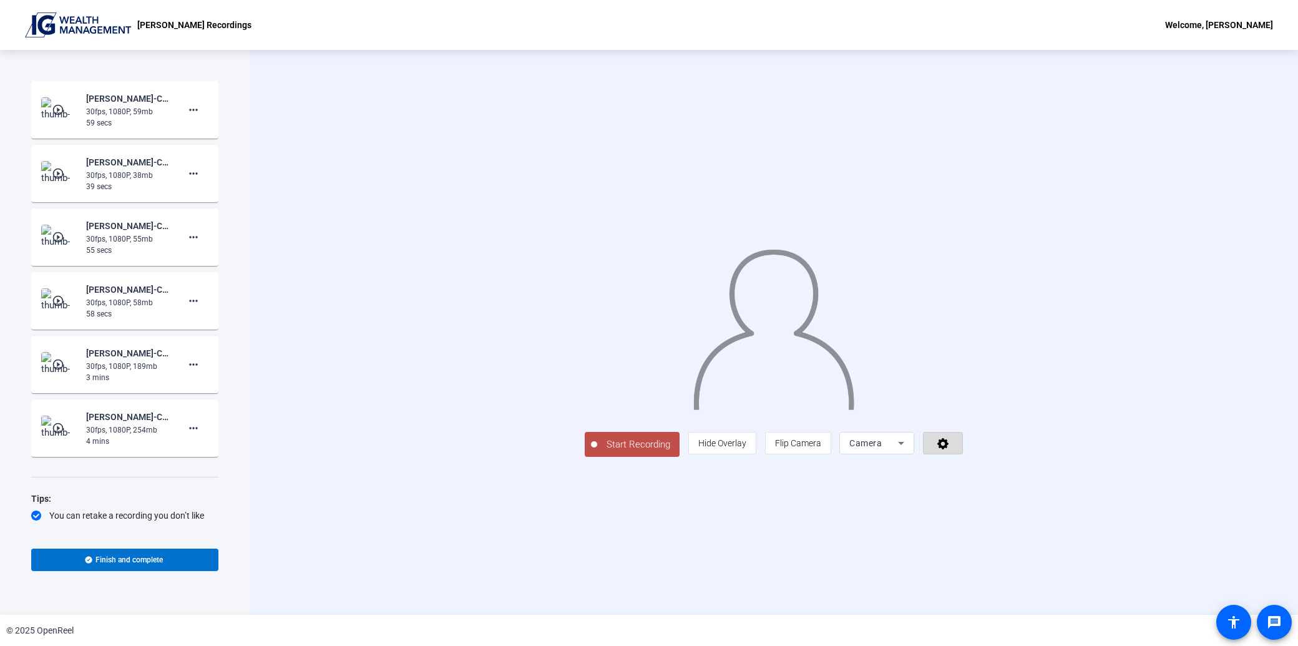
click at [962, 458] on span at bounding box center [943, 443] width 39 height 30
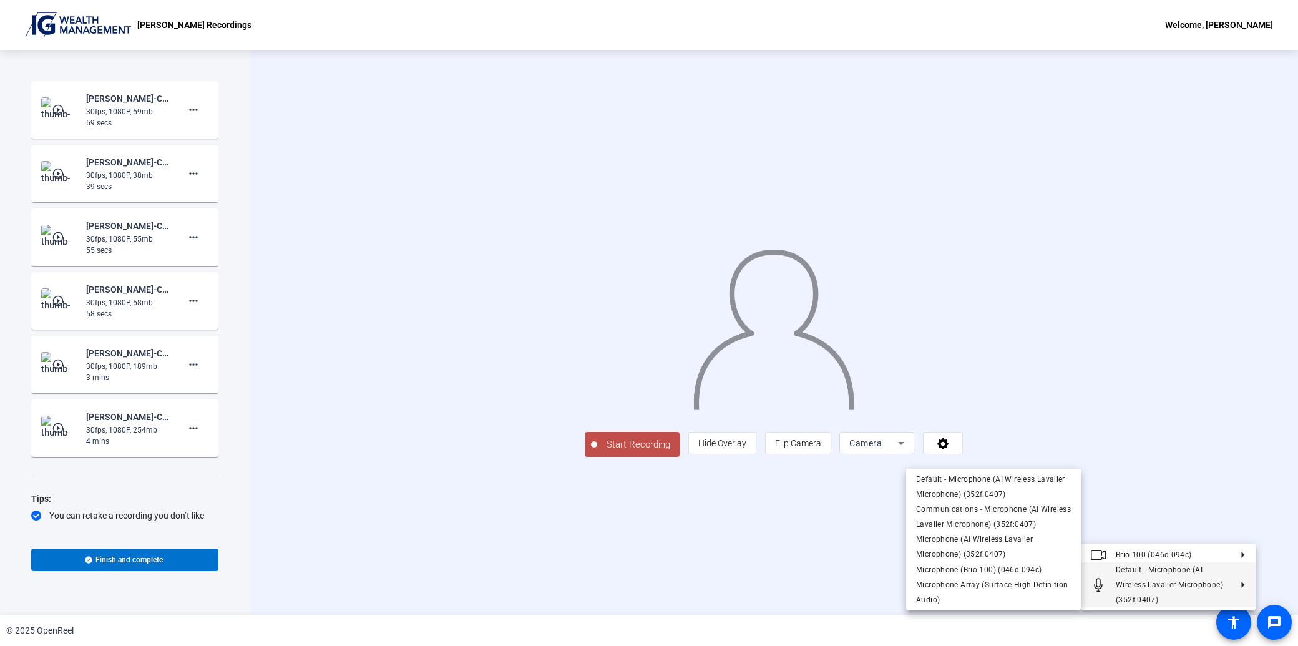
click at [1108, 588] on button "Default - Microphone (AI Wireless Lavalier Microphone) (352f:0407)" at bounding box center [1168, 584] width 175 height 45
click at [974, 489] on span "Default - Microphone (AI Wireless Lavalier Microphone) (352f:0407)" at bounding box center [993, 487] width 155 height 30
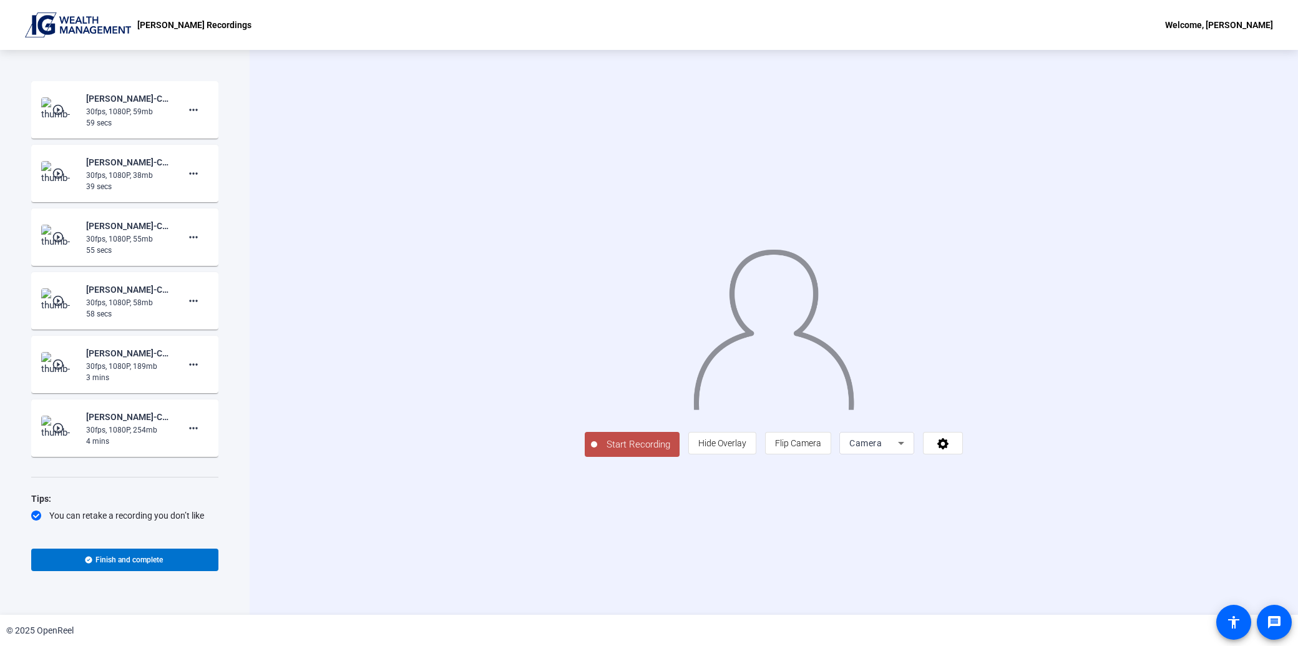
click at [1201, 457] on div "Start Recording person Hide Overlay flip Flip Camera Camera" at bounding box center [773, 333] width 891 height 250
click at [692, 398] on img at bounding box center [773, 325] width 163 height 170
click at [597, 452] on span "Start Recording" at bounding box center [638, 444] width 82 height 14
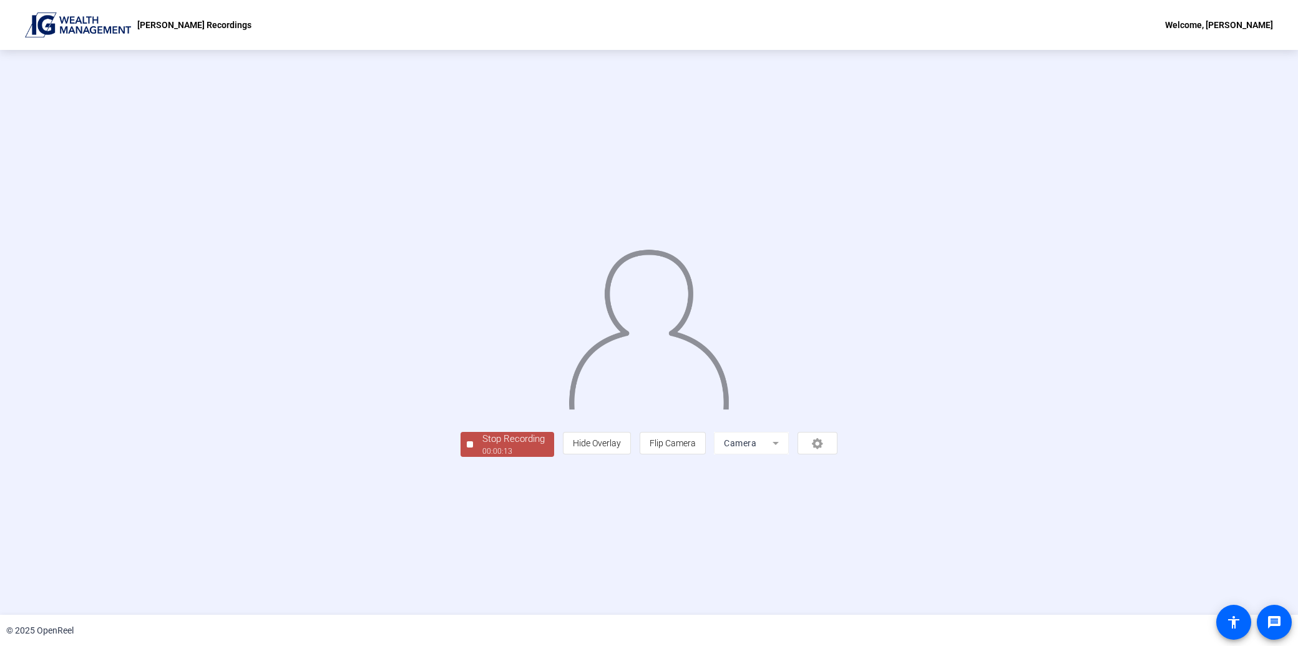
click at [482, 457] on div "00:00:13" at bounding box center [513, 451] width 62 height 11
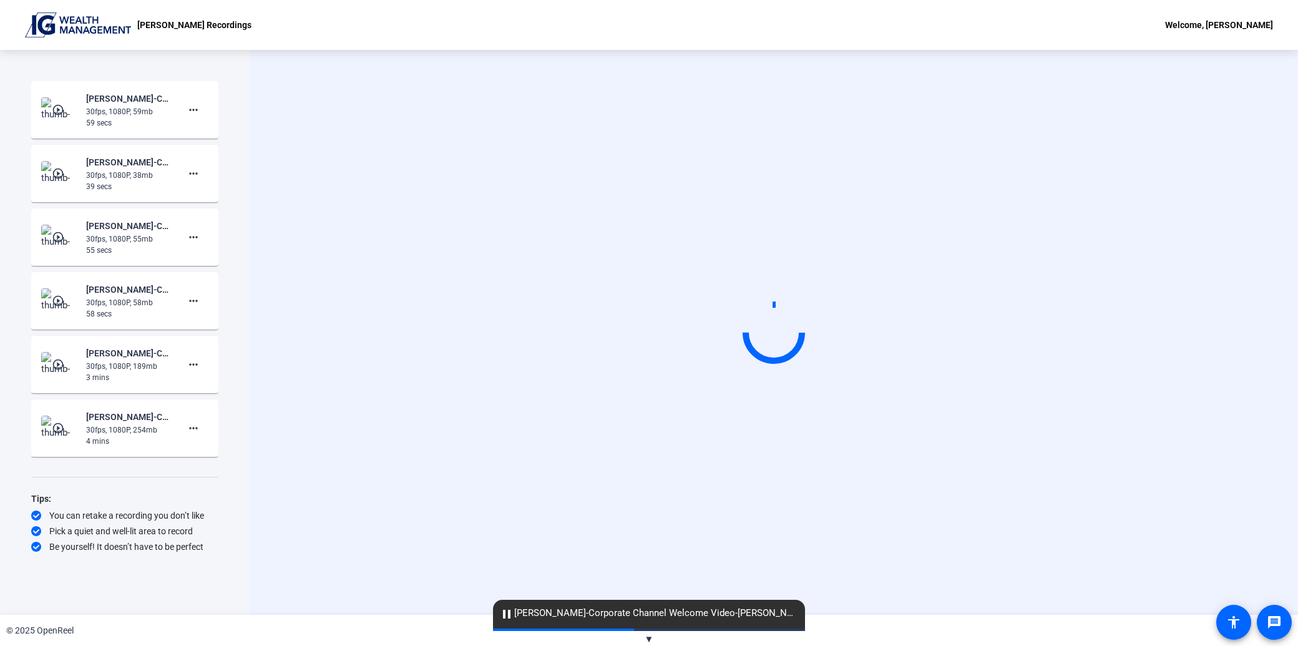
click at [856, 564] on div "Start Recording" at bounding box center [774, 332] width 1048 height 565
click at [867, 379] on video at bounding box center [773, 332] width 187 height 105
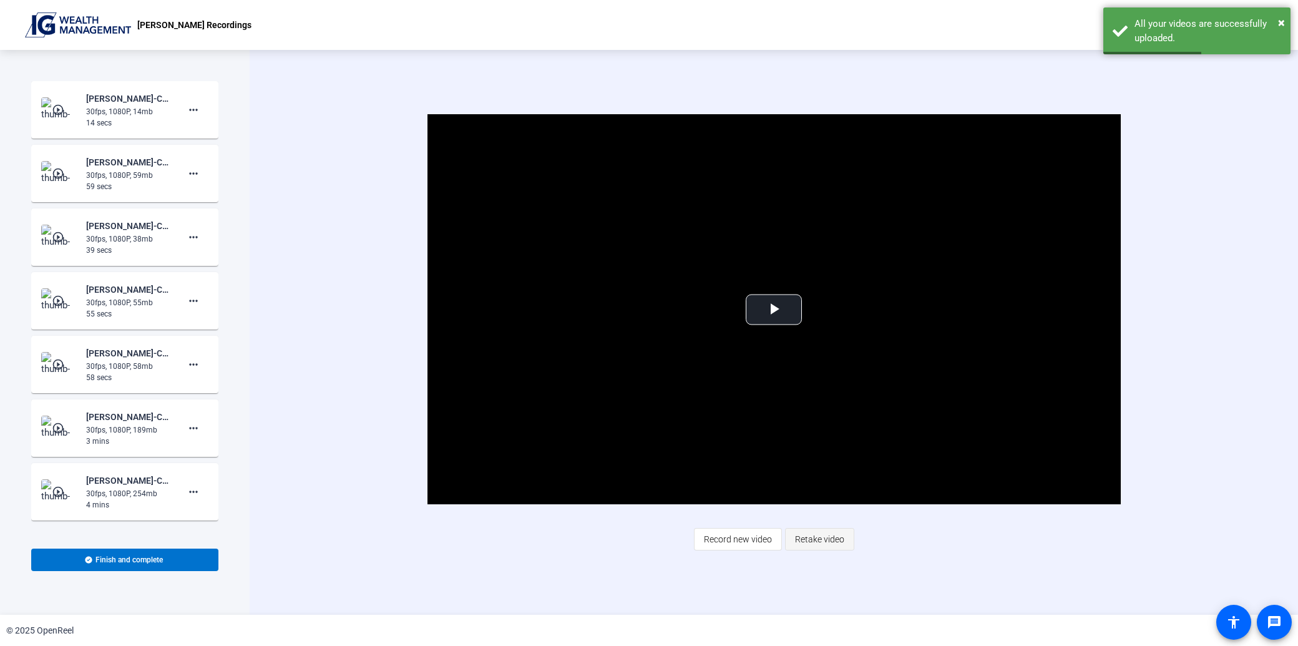
click at [819, 541] on span "Retake video" at bounding box center [819, 539] width 49 height 24
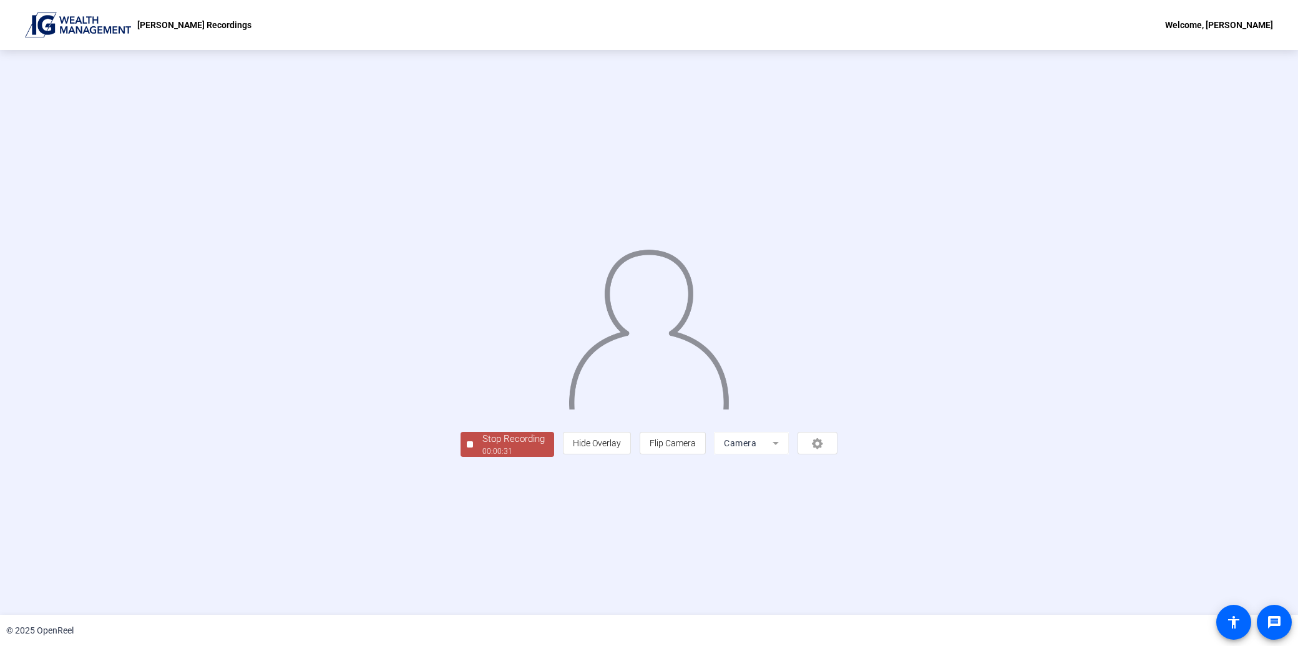
drag, startPoint x: 351, startPoint y: 532, endPoint x: 339, endPoint y: 534, distance: 11.5
click at [482, 446] on div "Stop Recording" at bounding box center [513, 439] width 62 height 14
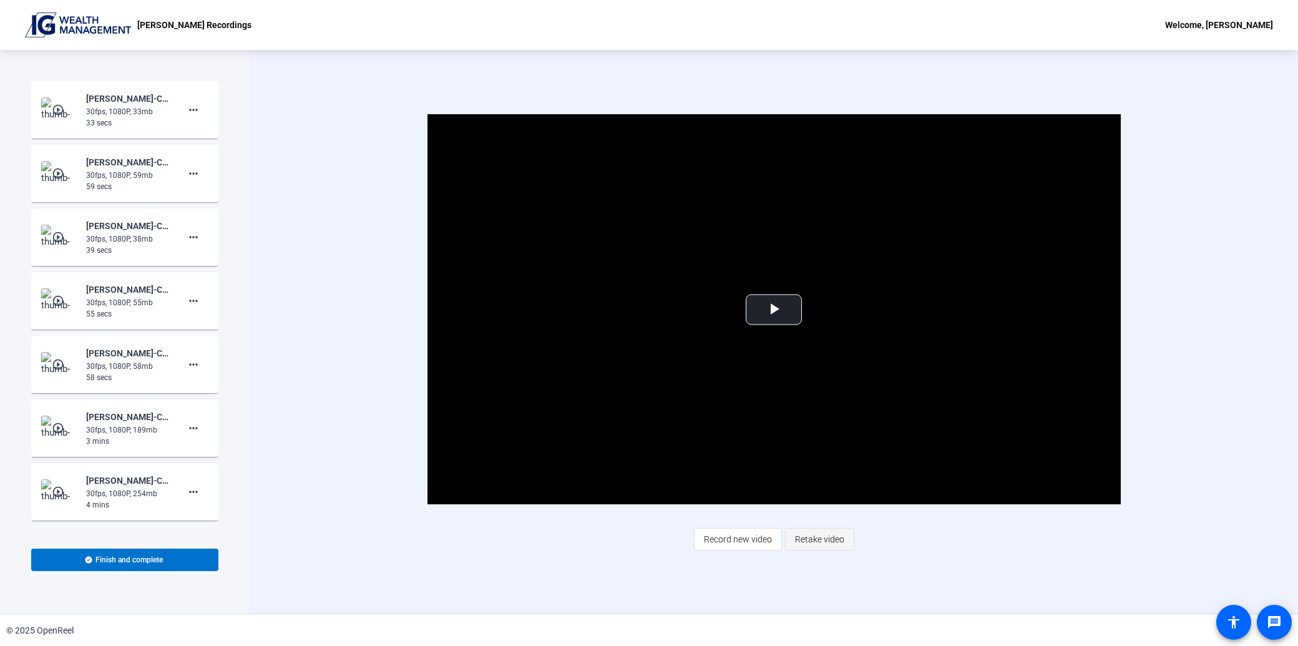
click at [811, 544] on span "Retake video" at bounding box center [819, 539] width 49 height 24
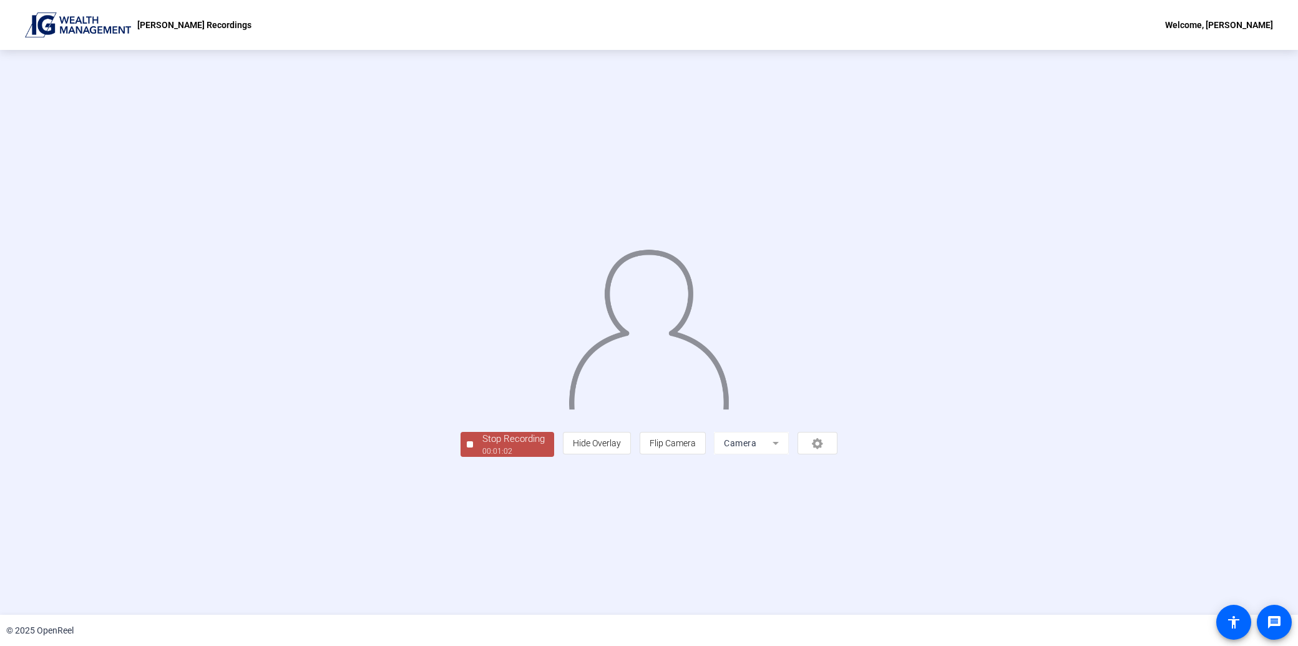
click at [482, 446] on div "Stop Recording" at bounding box center [513, 439] width 62 height 14
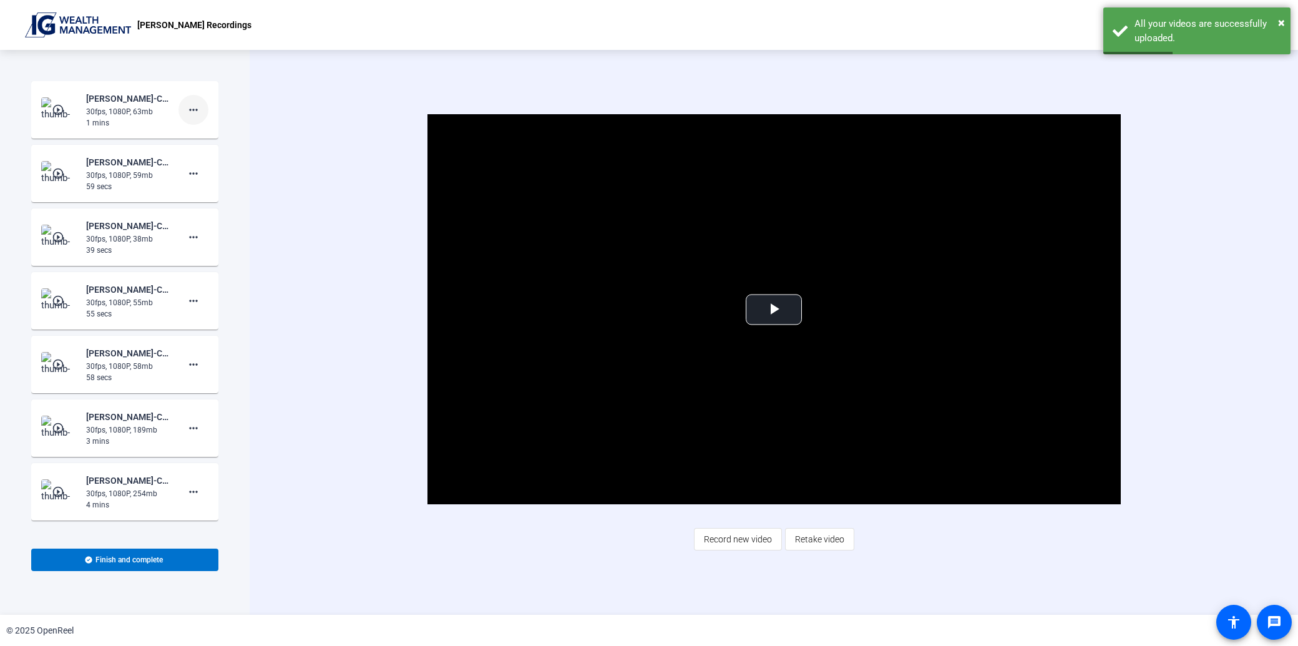
click at [186, 109] on mat-icon "more_horiz" at bounding box center [193, 109] width 15 height 15
click at [213, 165] on span "Add Notes" at bounding box center [207, 166] width 50 height 15
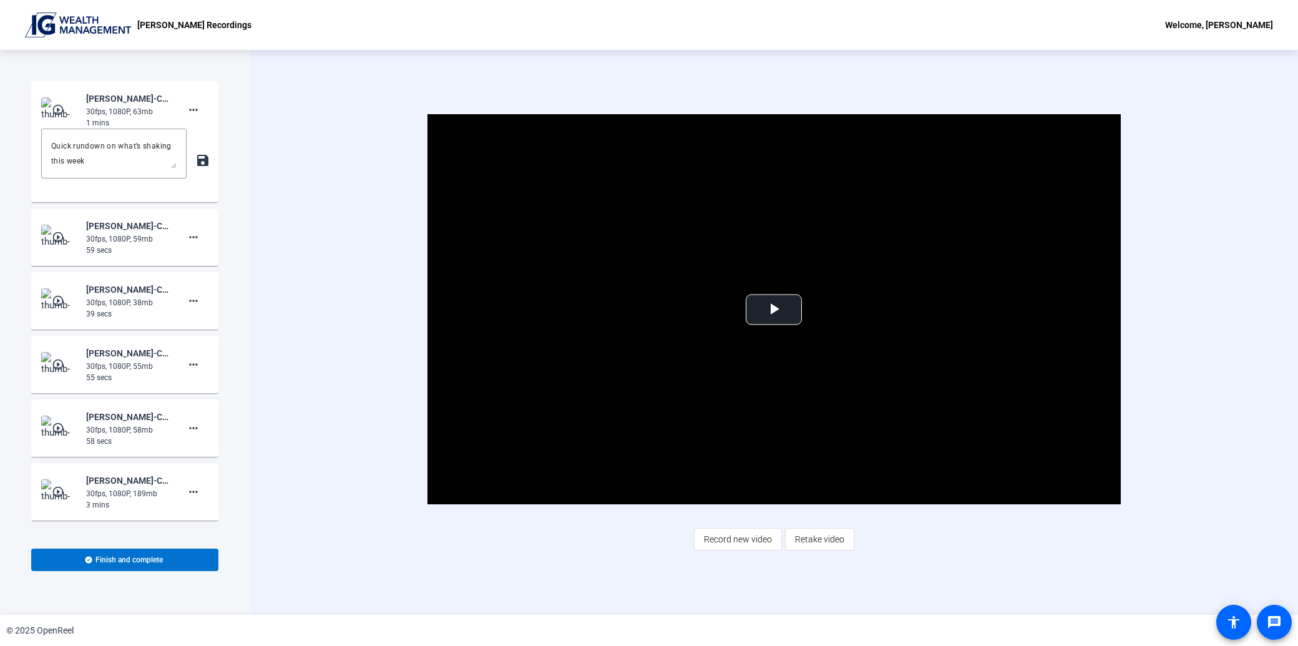
click at [295, 160] on div "Video Player is loading. Play Video Play Mute Current Time 0:00 / Duration 0:58…" at bounding box center [774, 332] width 1048 height 565
click at [189, 239] on mat-icon "more_horiz" at bounding box center [193, 237] width 15 height 15
click at [195, 289] on span "Show Notes" at bounding box center [207, 294] width 50 height 15
click at [114, 267] on textarea at bounding box center [113, 281] width 125 height 30
click at [337, 272] on div "Video Player is loading. Play Video Play Mute Current Time 0:00 / Duration 0:58…" at bounding box center [773, 309] width 891 height 390
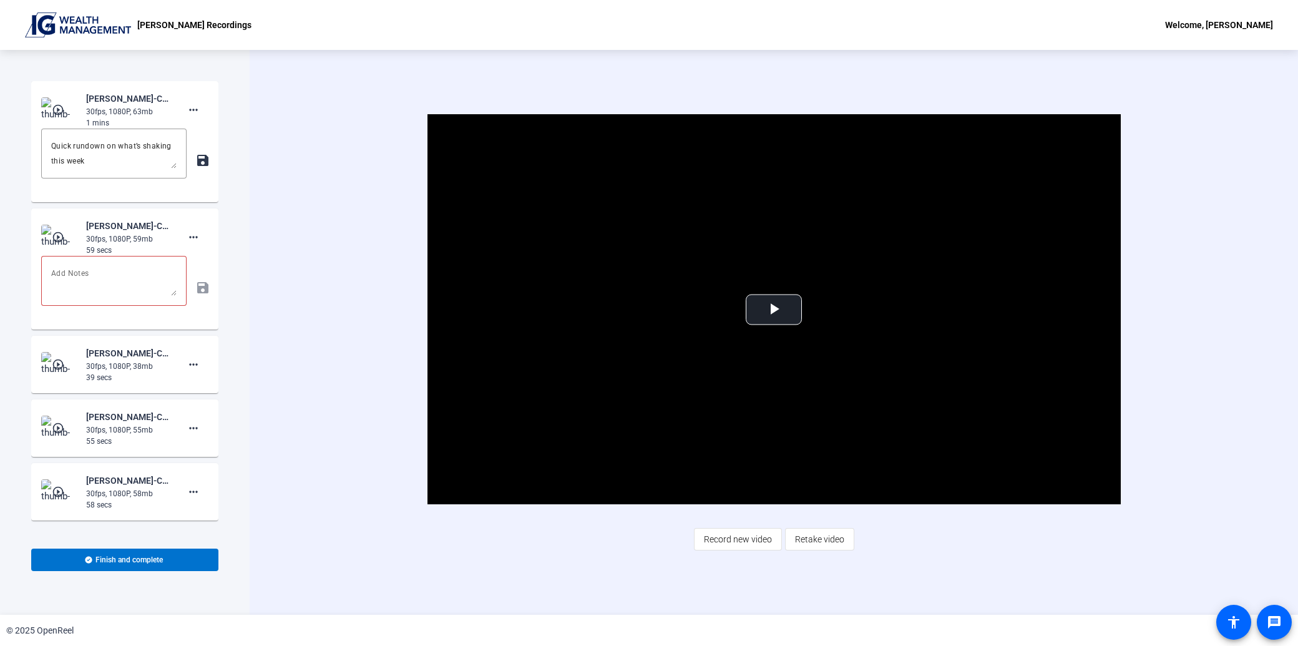
click at [198, 155] on mat-icon "save" at bounding box center [201, 160] width 13 height 15
click at [119, 287] on textarea at bounding box center [113, 281] width 125 height 30
click at [92, 284] on textarea at bounding box center [113, 281] width 125 height 30
click at [59, 237] on mat-icon "play_circle_outline" at bounding box center [59, 237] width 15 height 12
click at [774, 310] on span "Video Player" at bounding box center [774, 310] width 0 height 0
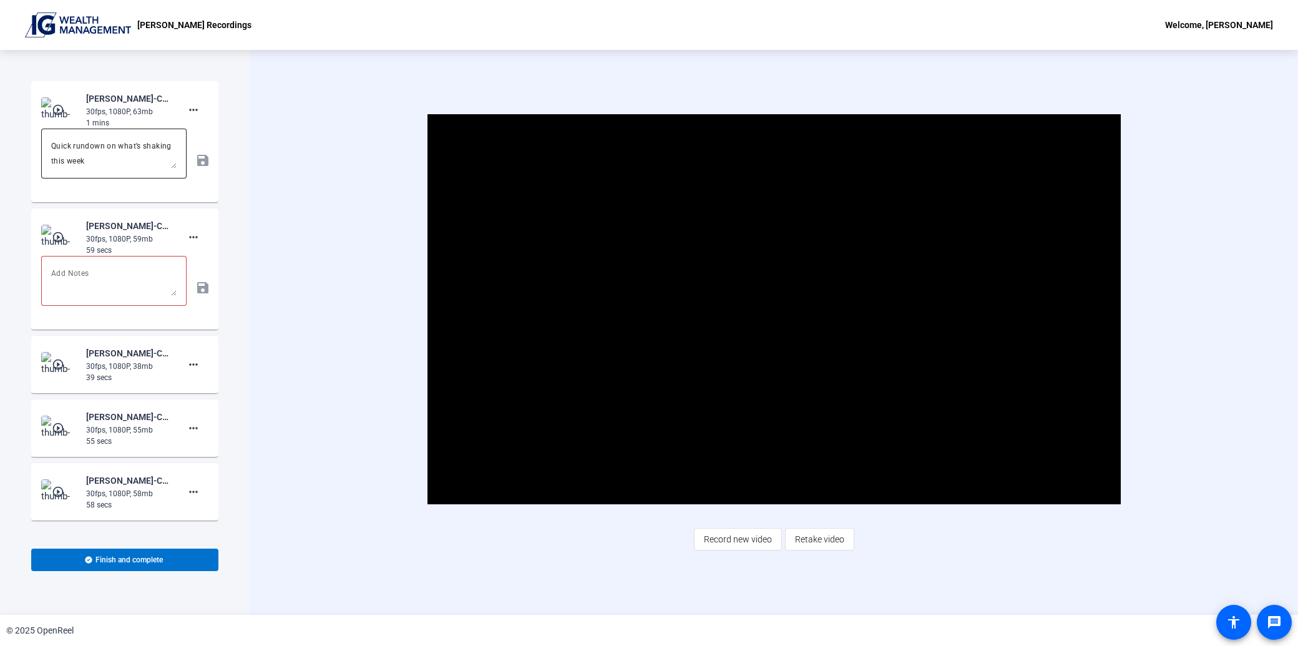
click at [104, 152] on textarea "Quick rundown on what’s shaking this week Let’s break down what’s happening in …" at bounding box center [113, 154] width 125 height 30
click at [58, 110] on mat-icon "play_circle_outline" at bounding box center [59, 110] width 15 height 12
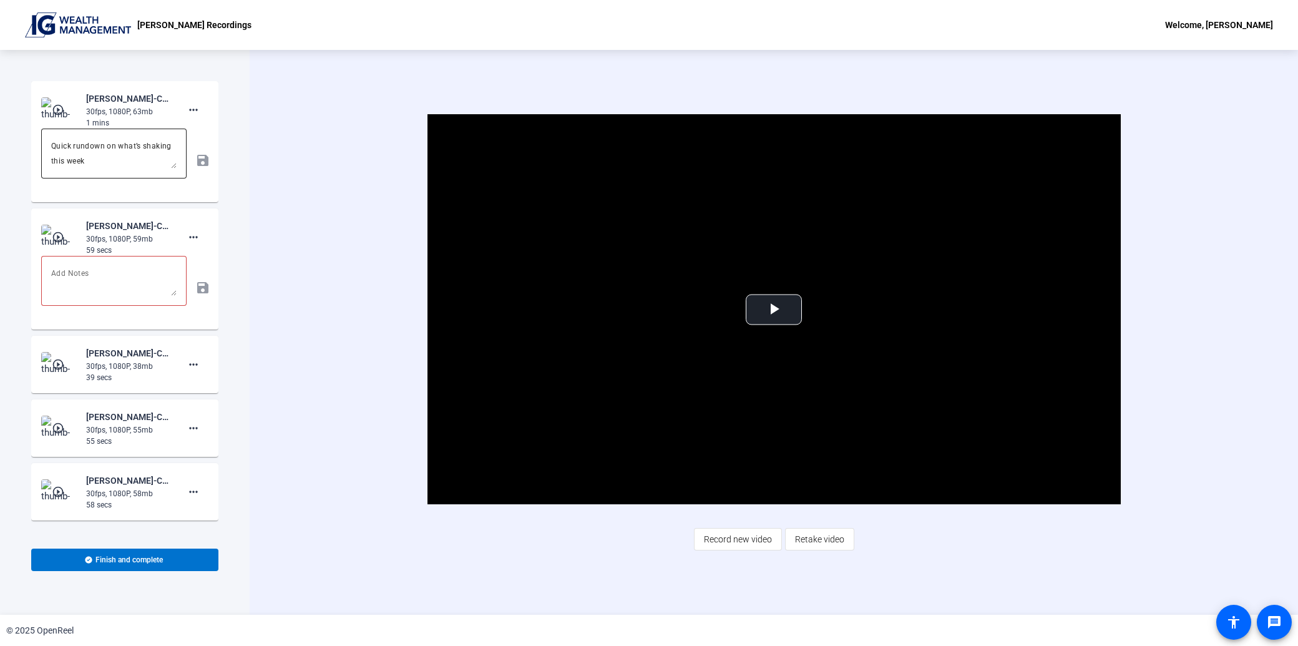
click at [107, 153] on textarea "Quick rundown on what’s shaking this week Let’s break down what’s happening in …" at bounding box center [113, 154] width 125 height 30
click at [114, 157] on textarea "Quick rundown on what’s shaking this week Let’s break down what’s happening in …" at bounding box center [113, 154] width 125 height 30
click at [86, 147] on textarea at bounding box center [113, 154] width 125 height 30
paste textarea "Lore’i dolorsita con adi el seddoei Tem incididu, utla’e dolo’m aliqu en ad min…"
type textarea "Lore’i dolorsita con adi el seddoei Tem incididu, utla’e dolo’m aliqu en ad min…"
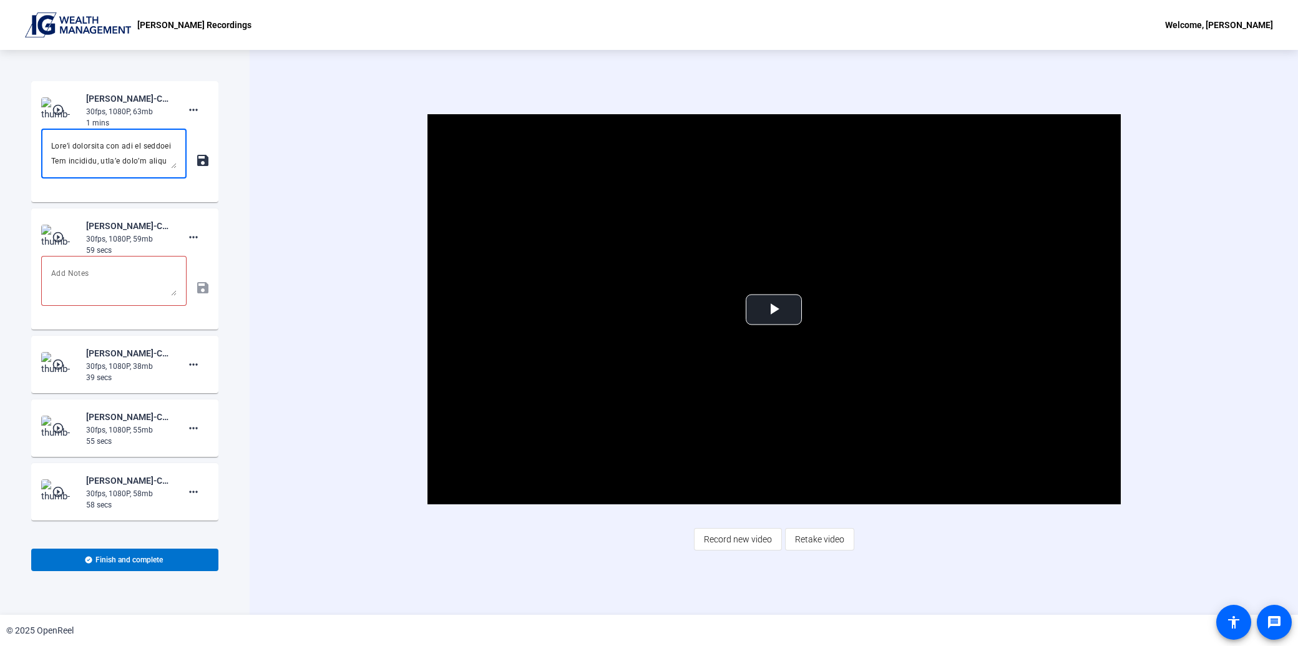
click at [185, 164] on div "save" at bounding box center [124, 161] width 167 height 64
click at [195, 164] on mat-icon "save" at bounding box center [201, 160] width 13 height 15
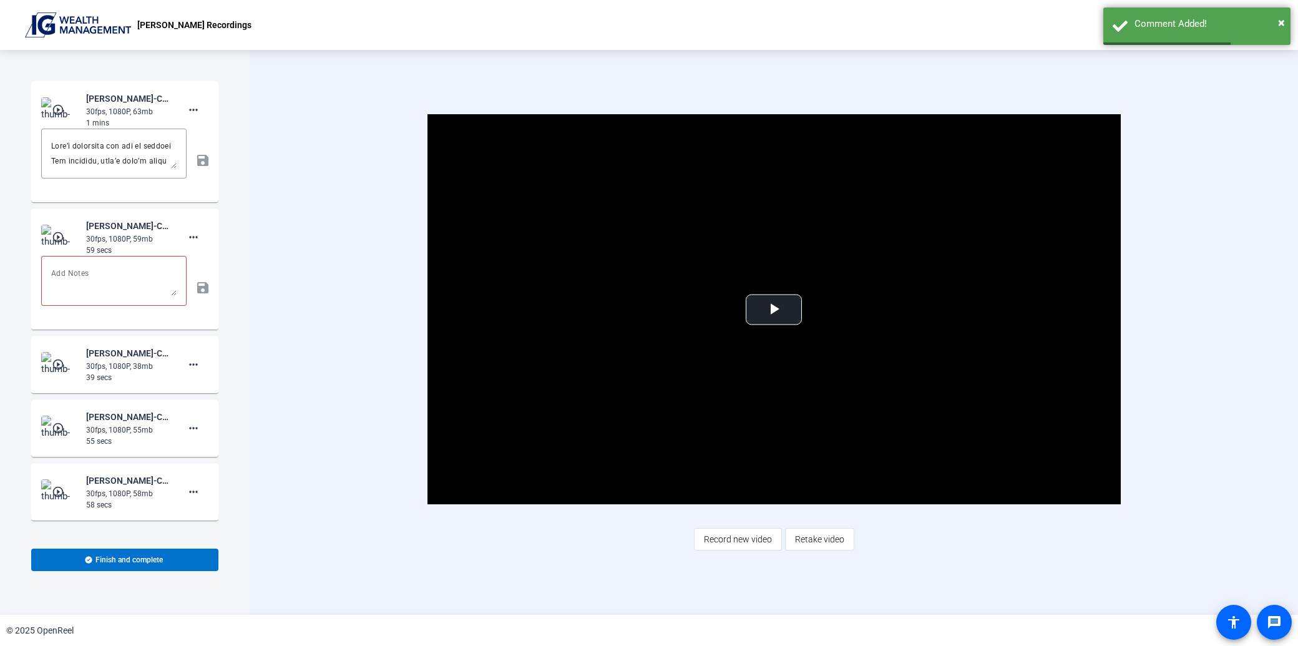
click at [57, 110] on mat-icon "play_circle_outline" at bounding box center [59, 110] width 15 height 12
click at [774, 310] on span "Video Player" at bounding box center [774, 310] width 0 height 0
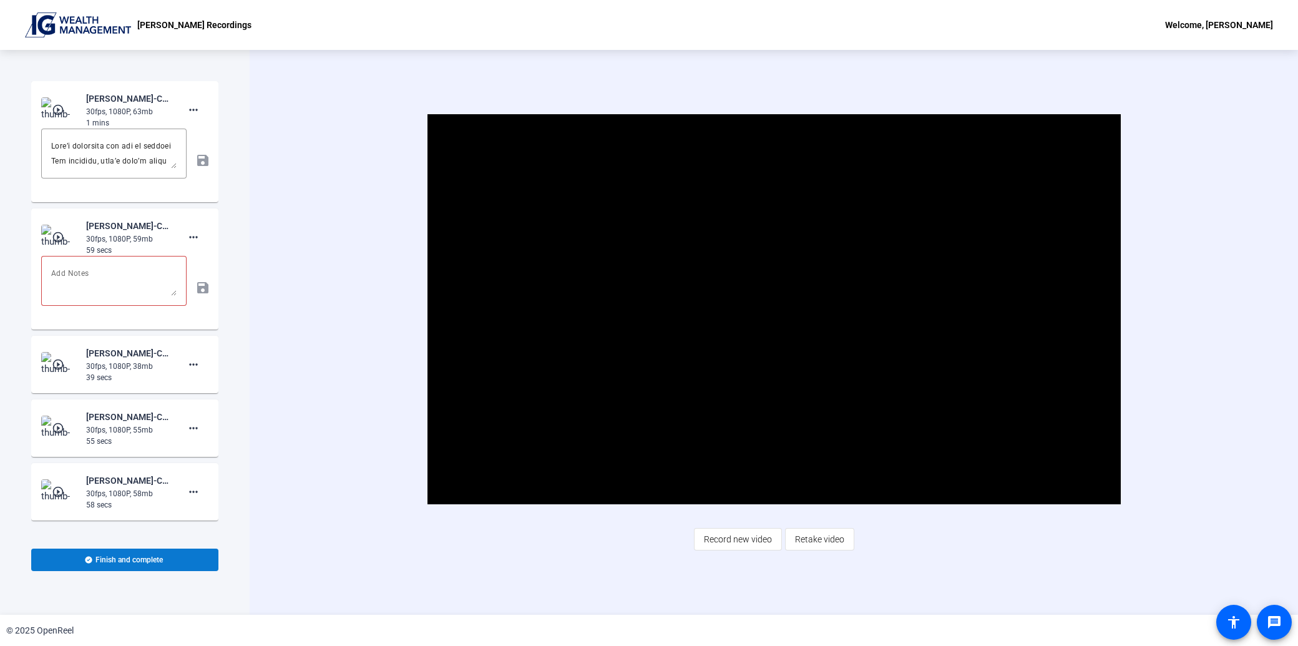
click at [147, 558] on span "Finish and complete" at bounding box center [128, 560] width 67 height 10
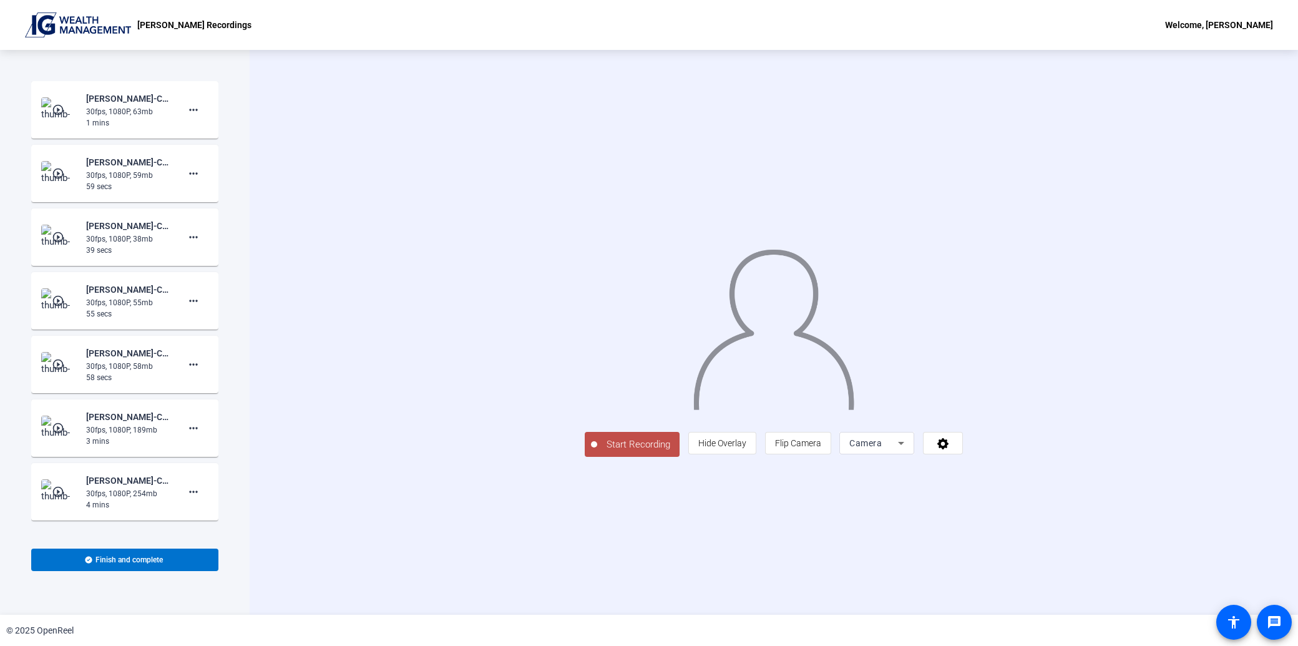
click at [57, 175] on mat-icon "play_circle_outline" at bounding box center [59, 173] width 15 height 12
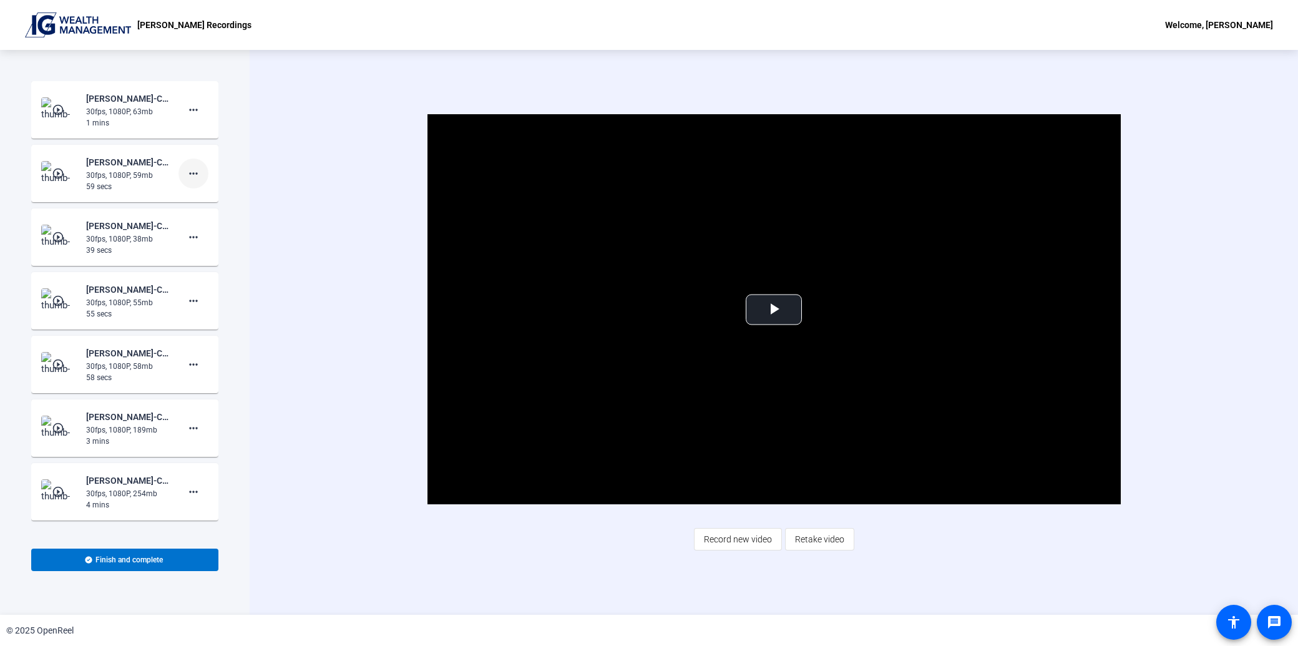
click at [186, 170] on mat-icon "more_horiz" at bounding box center [193, 173] width 15 height 15
click at [203, 227] on span "Show Notes" at bounding box center [207, 230] width 50 height 15
click at [782, 325] on video "Video Player" at bounding box center [773, 309] width 693 height 390
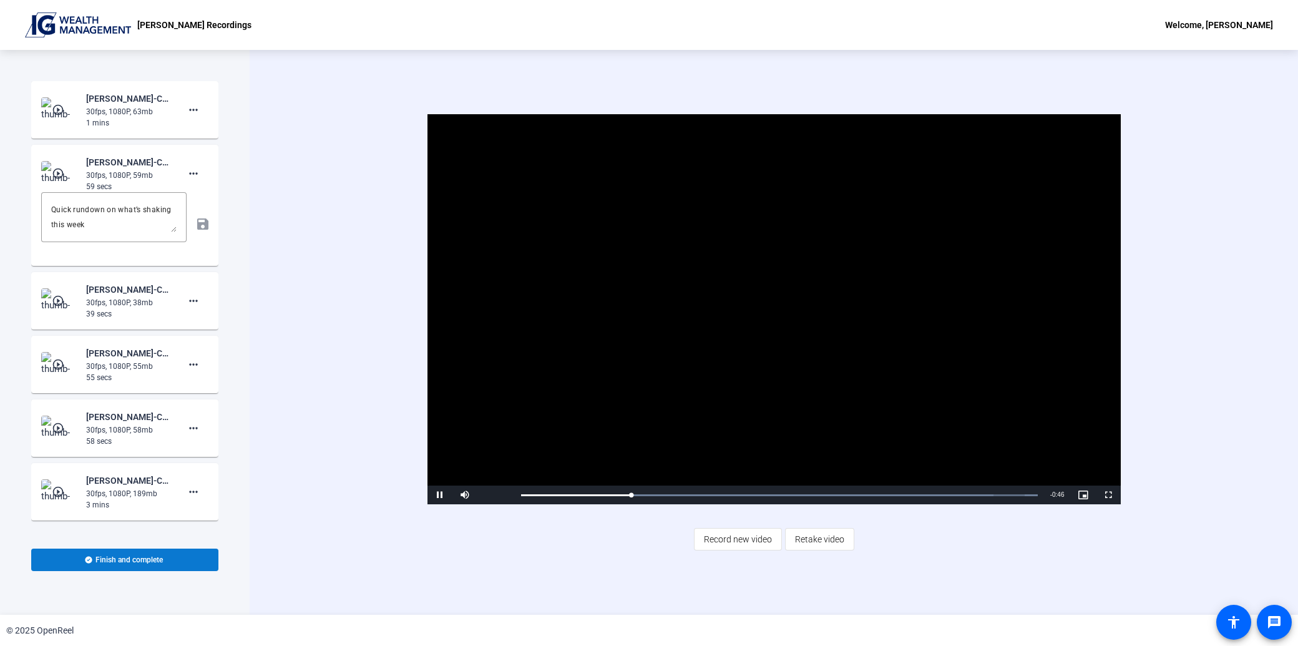
click at [165, 549] on span at bounding box center [124, 560] width 187 height 30
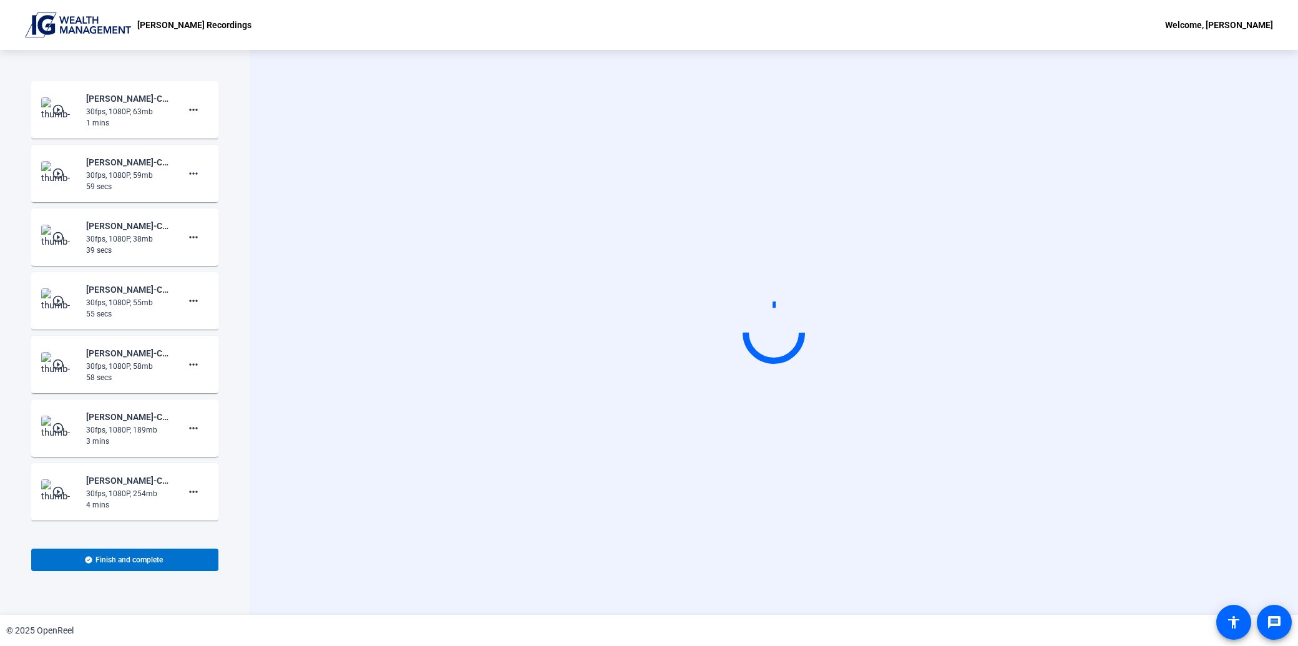
click at [120, 111] on div "30fps, 1080P, 63mb" at bounding box center [128, 111] width 84 height 11
click at [59, 112] on mat-icon "play_circle_outline" at bounding box center [59, 110] width 15 height 12
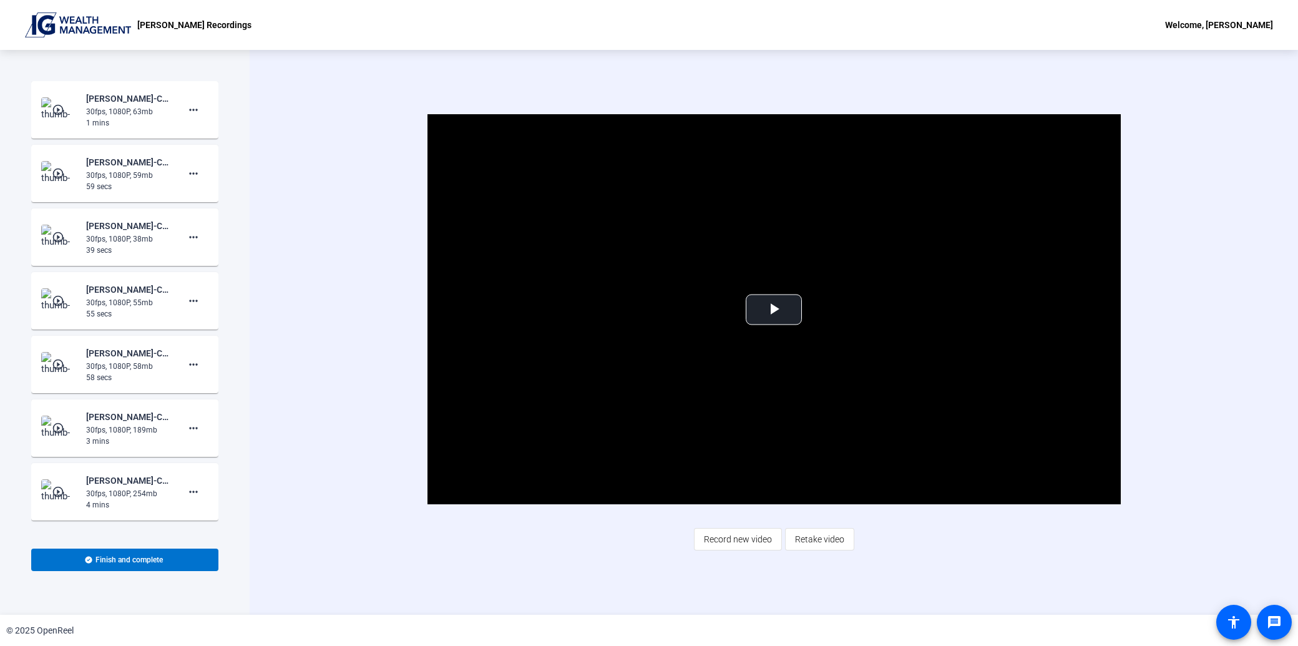
click at [52, 107] on mat-icon "play_circle_outline" at bounding box center [59, 110] width 15 height 12
click at [774, 310] on span "Video Player" at bounding box center [774, 310] width 0 height 0
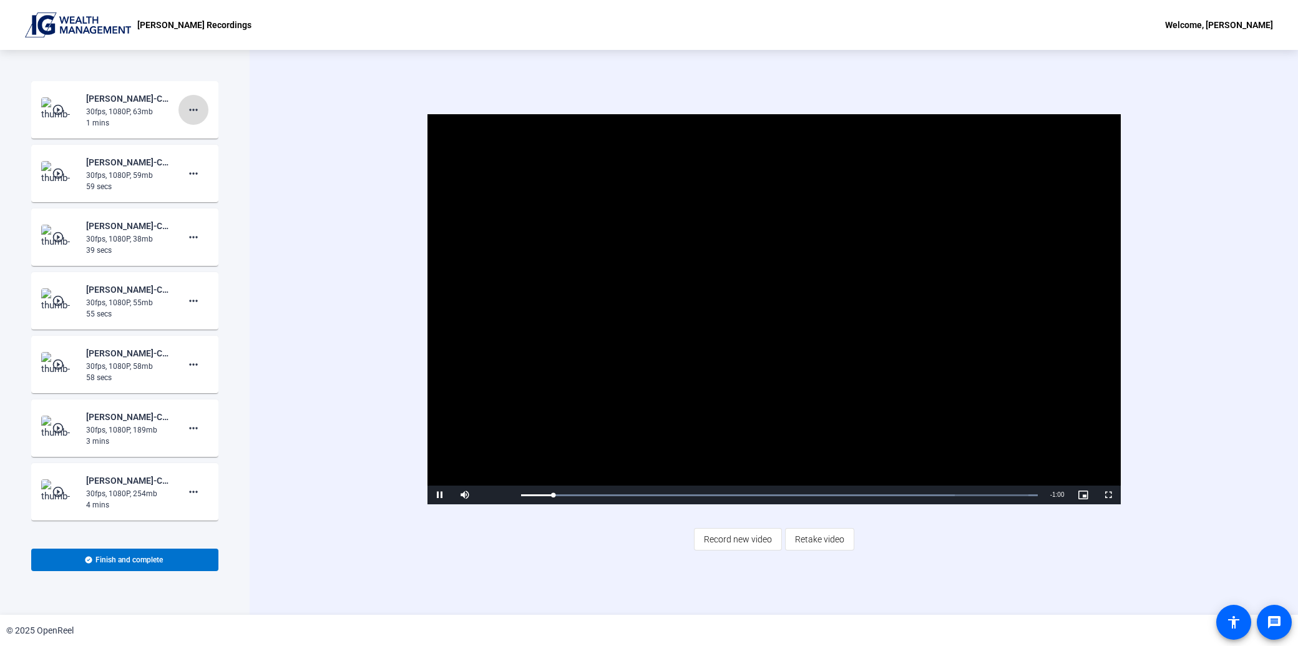
click at [192, 109] on mat-icon "more_horiz" at bounding box center [193, 109] width 15 height 15
click at [213, 166] on span "Show Notes" at bounding box center [207, 166] width 50 height 15
click at [140, 560] on span "Finish and complete" at bounding box center [128, 560] width 67 height 10
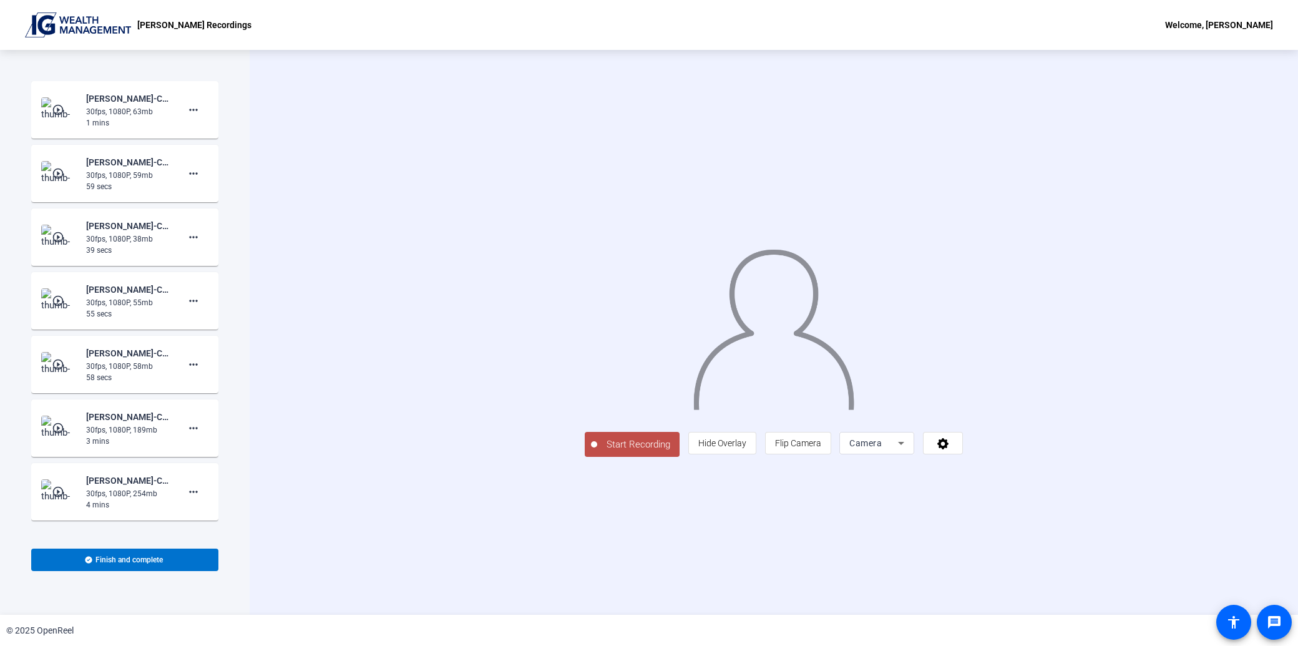
click at [597, 452] on span "Start Recording" at bounding box center [638, 444] width 82 height 14
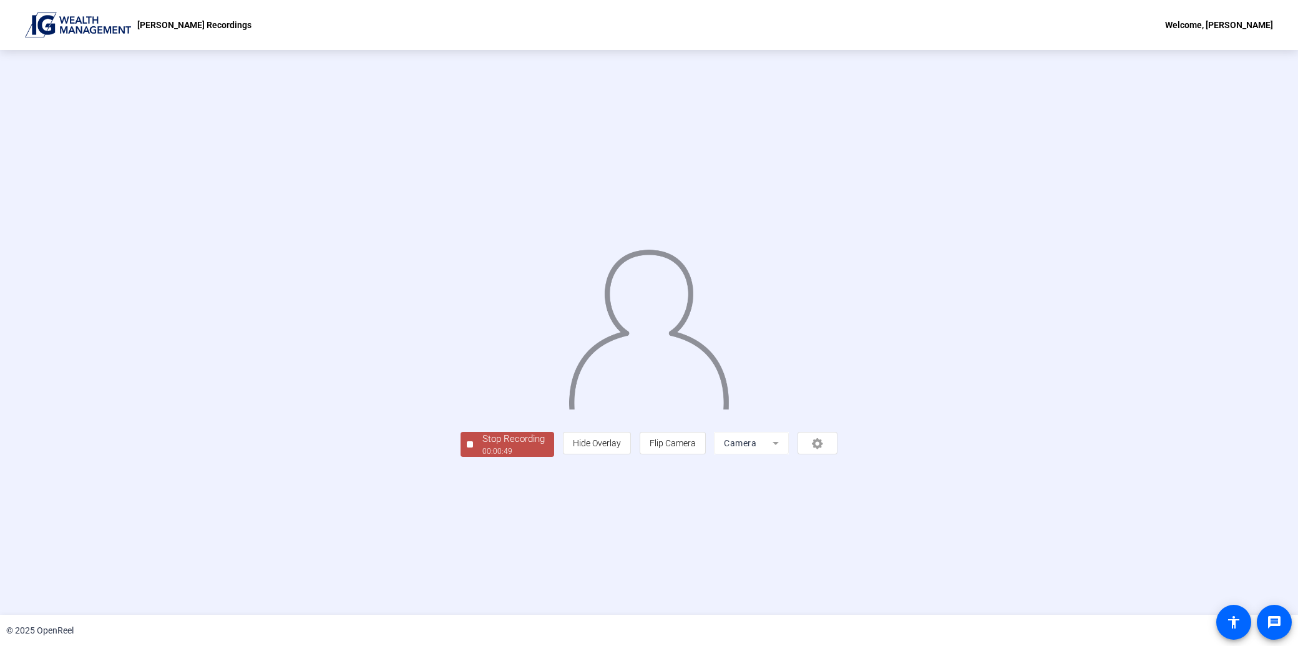
click at [482, 446] on div "Stop Recording" at bounding box center [513, 439] width 62 height 14
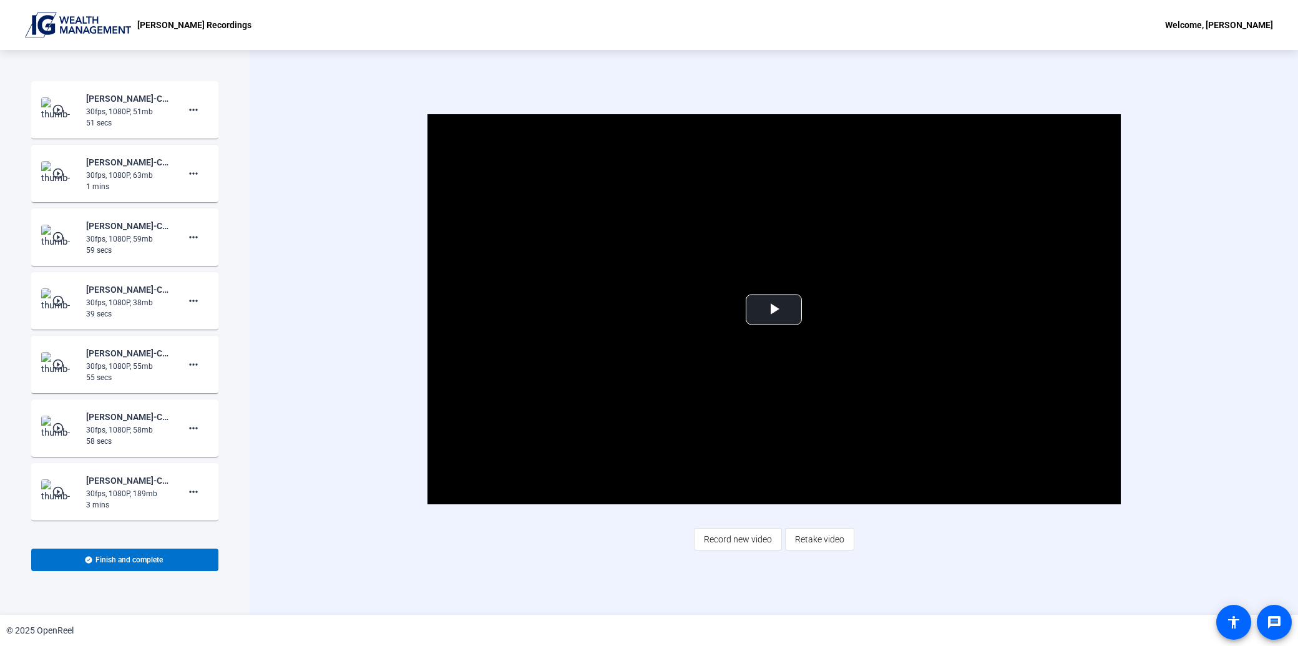
click at [826, 537] on span "Retake video" at bounding box center [819, 539] width 49 height 24
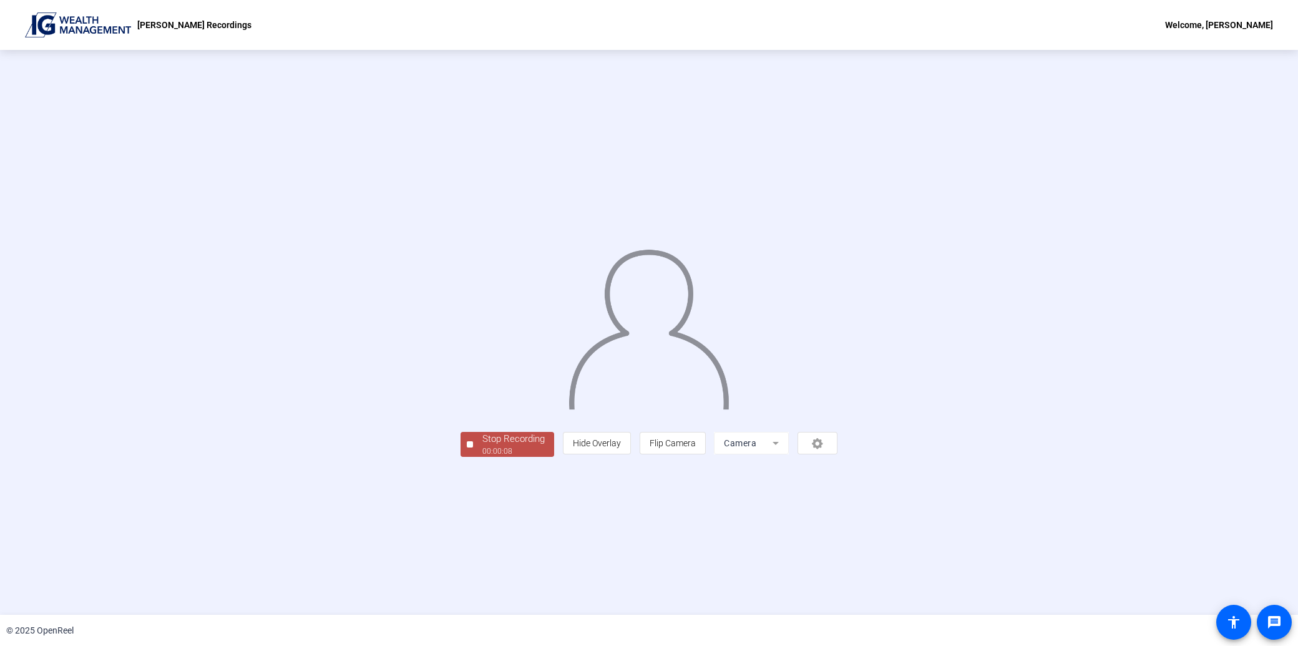
click at [482, 446] on div "Stop Recording" at bounding box center [513, 439] width 62 height 14
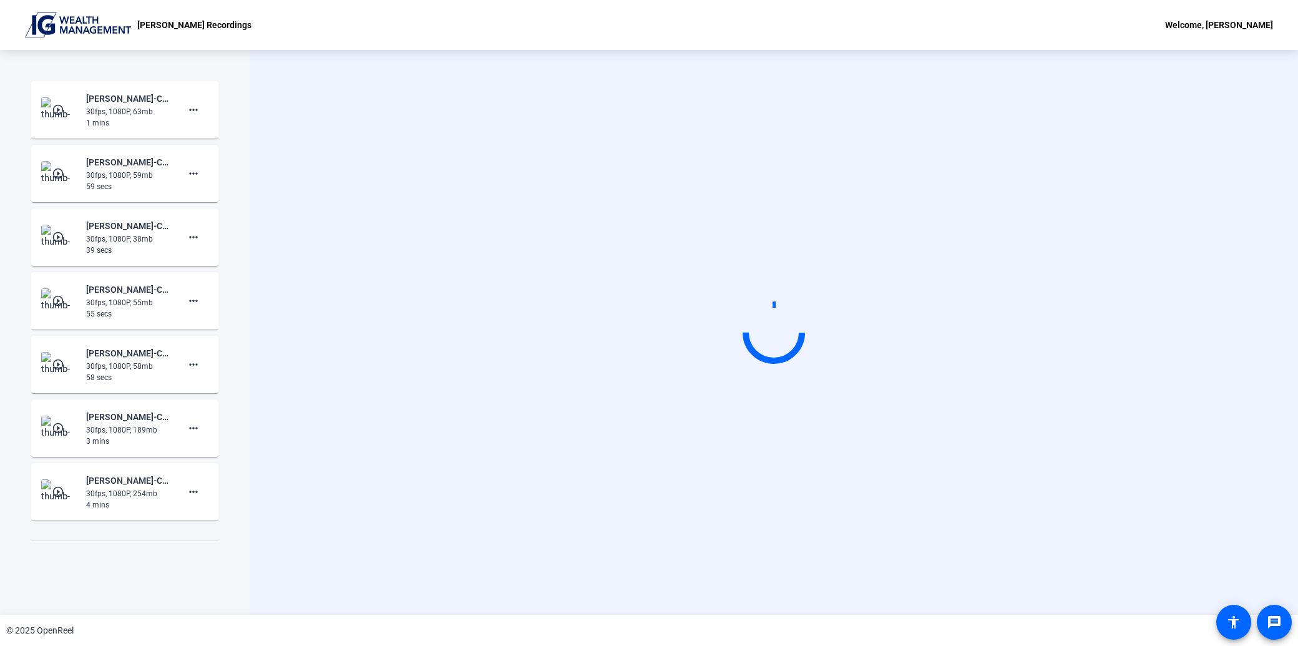
click at [867, 280] on video at bounding box center [773, 332] width 187 height 105
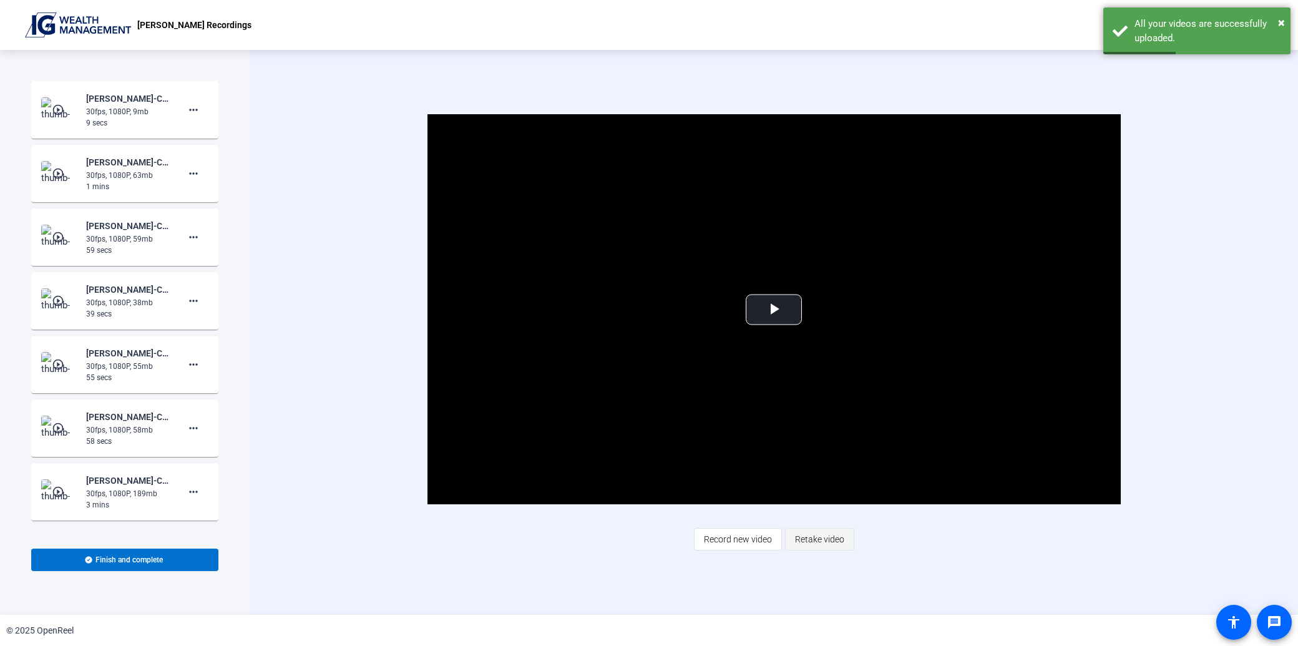
click at [832, 533] on span "Retake video" at bounding box center [819, 539] width 49 height 24
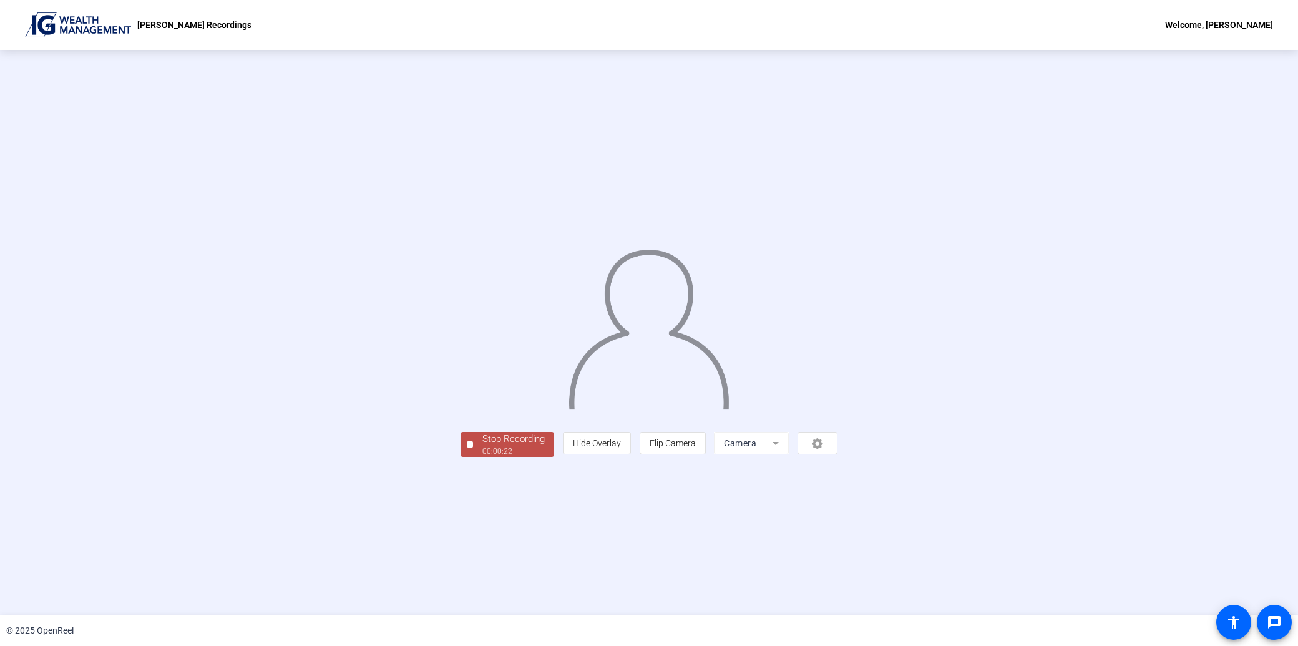
click at [335, 547] on div "Stop Recording 00:00:22 person Hide Overlay flip Flip Camera Camera" at bounding box center [649, 332] width 1298 height 565
drag, startPoint x: 335, startPoint y: 547, endPoint x: 338, endPoint y: 537, distance: 10.5
click at [482, 457] on div "00:00:23" at bounding box center [513, 451] width 62 height 11
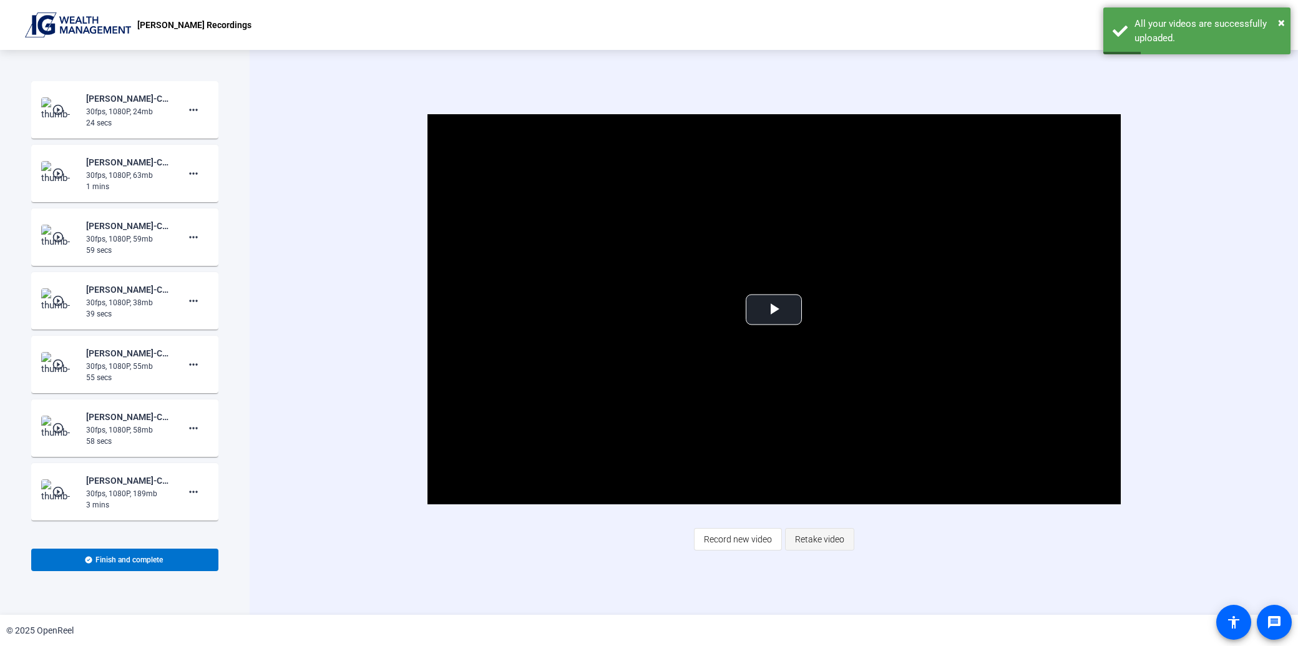
click at [810, 537] on span "Retake video" at bounding box center [819, 539] width 49 height 24
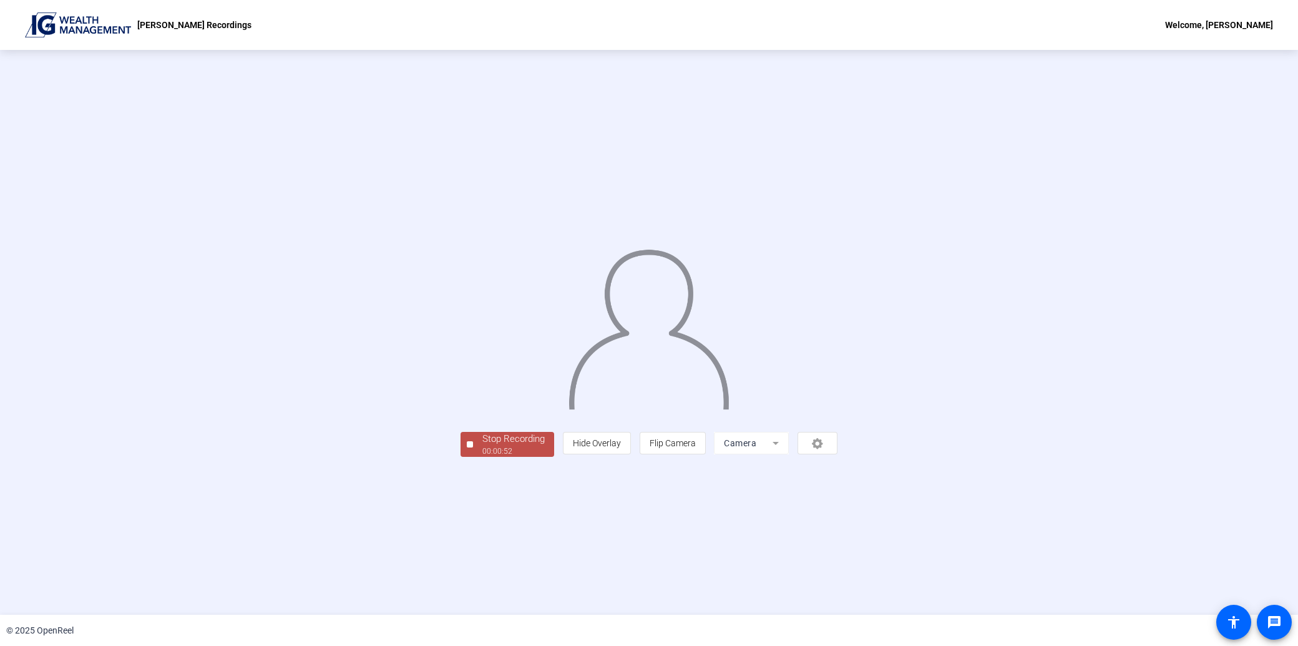
click at [473, 457] on span "Stop Recording 00:00:52" at bounding box center [513, 445] width 81 height 26
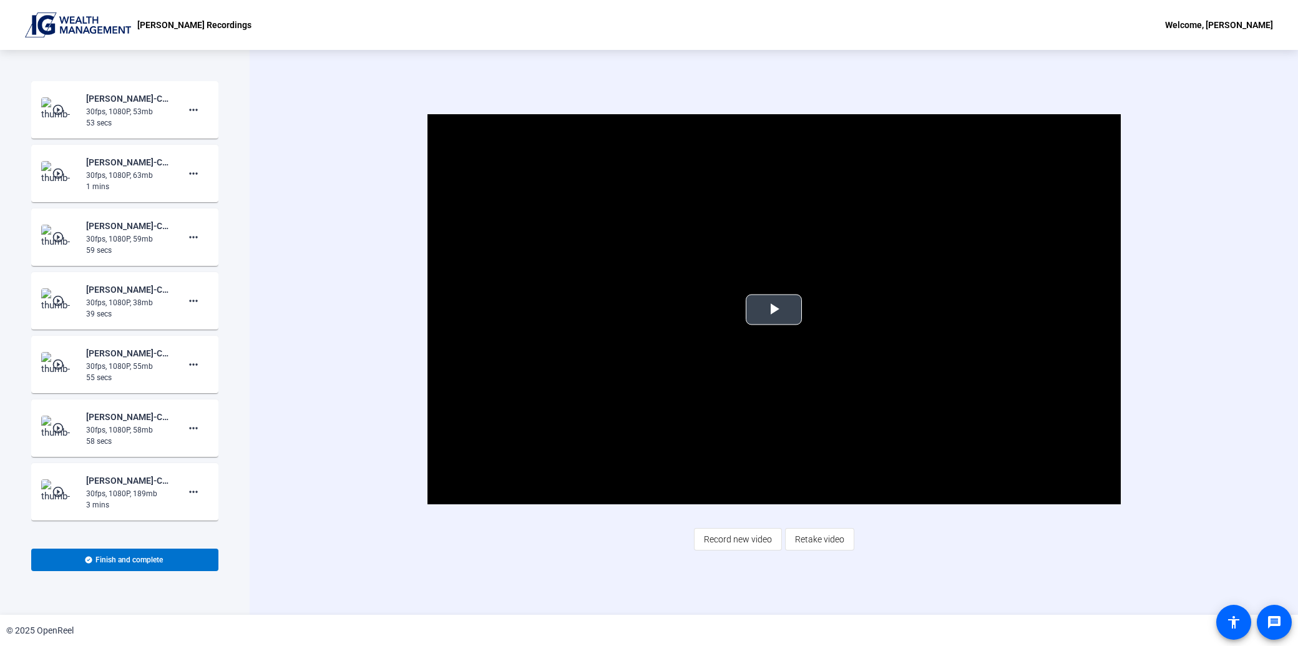
click at [774, 310] on span "Video Player" at bounding box center [774, 310] width 0 height 0
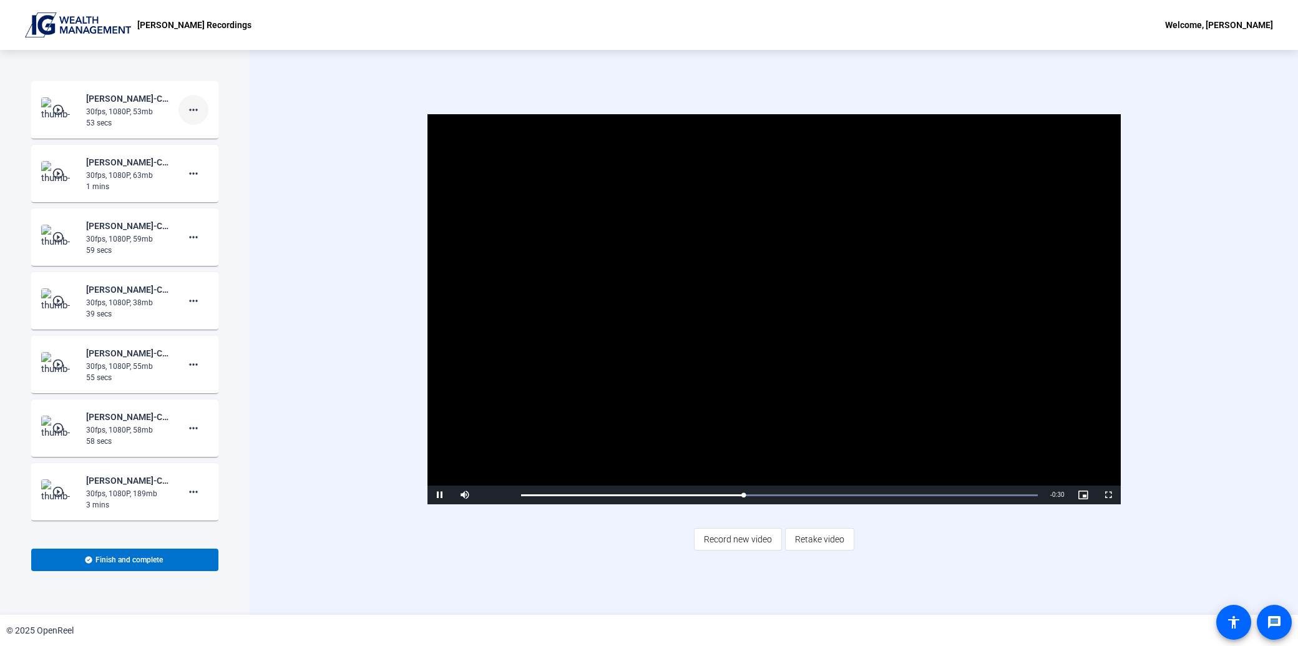
click at [187, 108] on mat-icon "more_horiz" at bounding box center [193, 109] width 15 height 15
click at [210, 164] on span "Add Notes" at bounding box center [207, 166] width 50 height 15
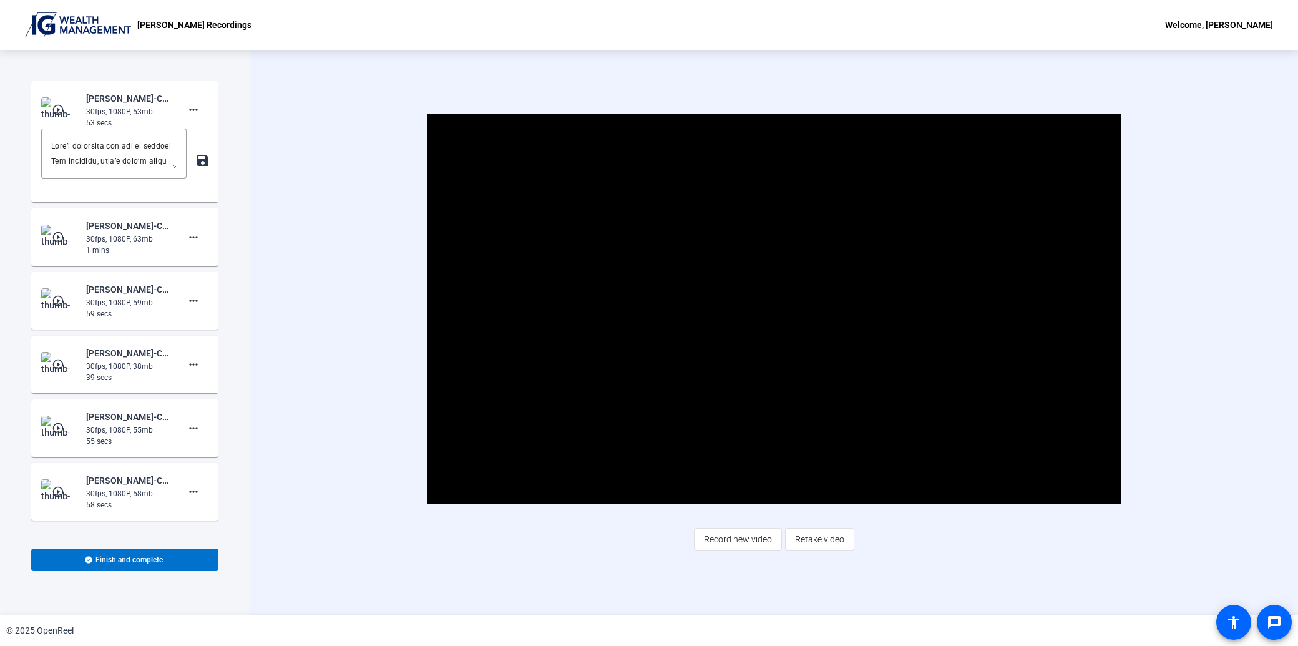
click at [251, 125] on div "Video Player is loading. Play Video Pause Mute Current Time 0:27 / Duration 0:5…" at bounding box center [774, 332] width 1048 height 565
click at [186, 238] on mat-icon "more_horiz" at bounding box center [193, 237] width 15 height 15
click at [206, 295] on span "Show Notes" at bounding box center [207, 294] width 50 height 15
click at [187, 363] on mat-icon "more_horiz" at bounding box center [193, 364] width 15 height 15
click at [198, 417] on span "Show Notes" at bounding box center [207, 422] width 50 height 15
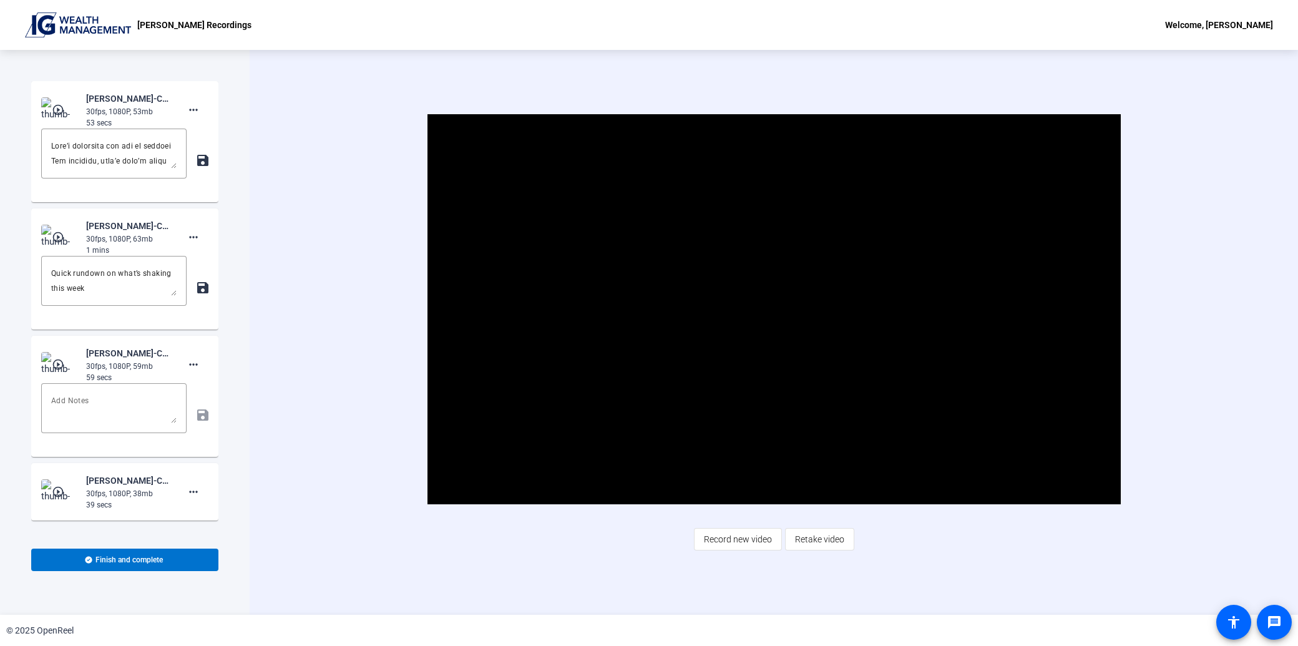
click at [58, 111] on mat-icon "play_circle_outline" at bounding box center [59, 110] width 15 height 12
click at [124, 229] on div "[PERSON_NAME]-Corporate Channel Welcome Video-[PERSON_NAME] Recordings-17557266…" at bounding box center [128, 225] width 84 height 15
click at [201, 290] on mat-icon "save" at bounding box center [201, 287] width 13 height 15
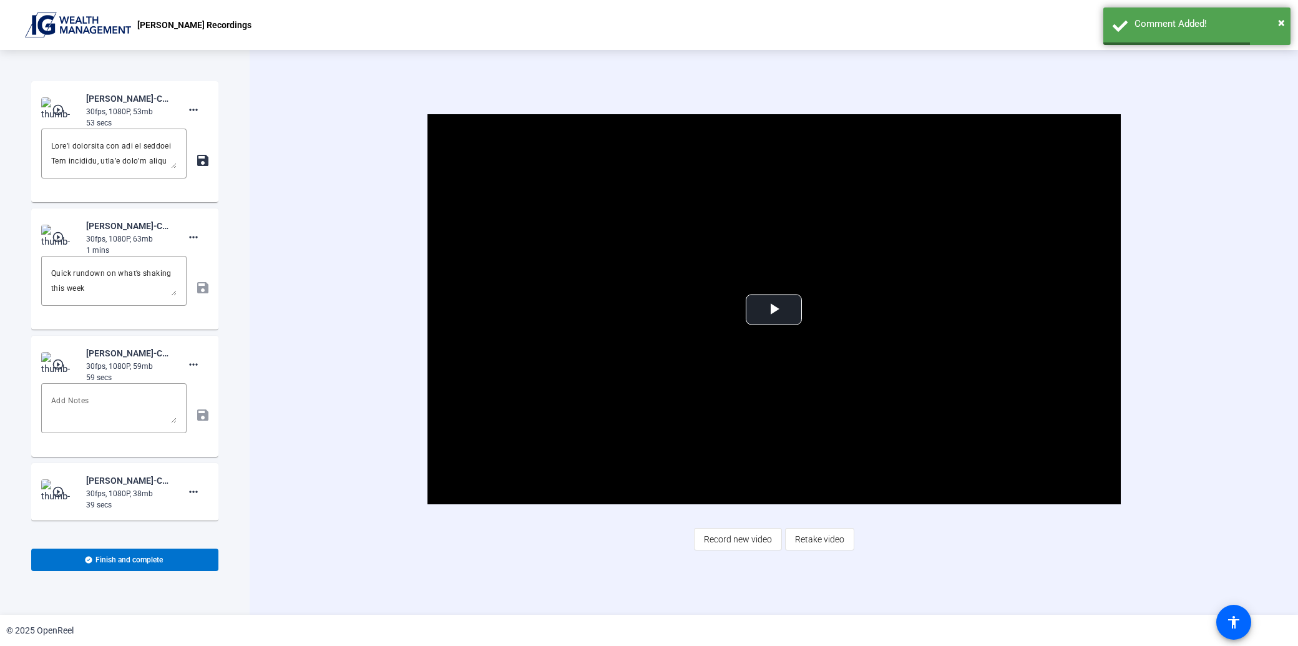
click at [195, 419] on div "save" at bounding box center [124, 415] width 167 height 64
click at [197, 158] on mat-icon "save" at bounding box center [201, 160] width 13 height 15
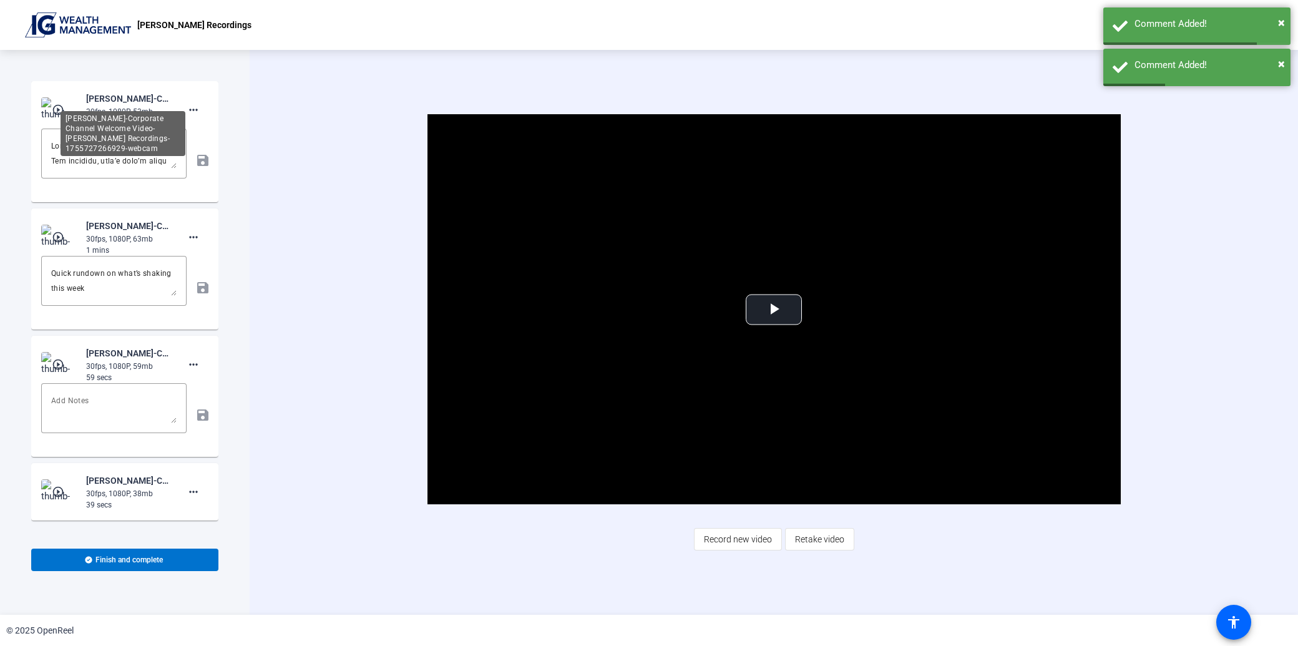
click at [99, 104] on div "[PERSON_NAME]-Corporate Channel Welcome Video-[PERSON_NAME] Recordings-17557272…" at bounding box center [128, 98] width 84 height 15
click at [64, 105] on mat-icon "play_circle_outline" at bounding box center [59, 110] width 15 height 12
click at [774, 310] on span "Video Player" at bounding box center [774, 310] width 0 height 0
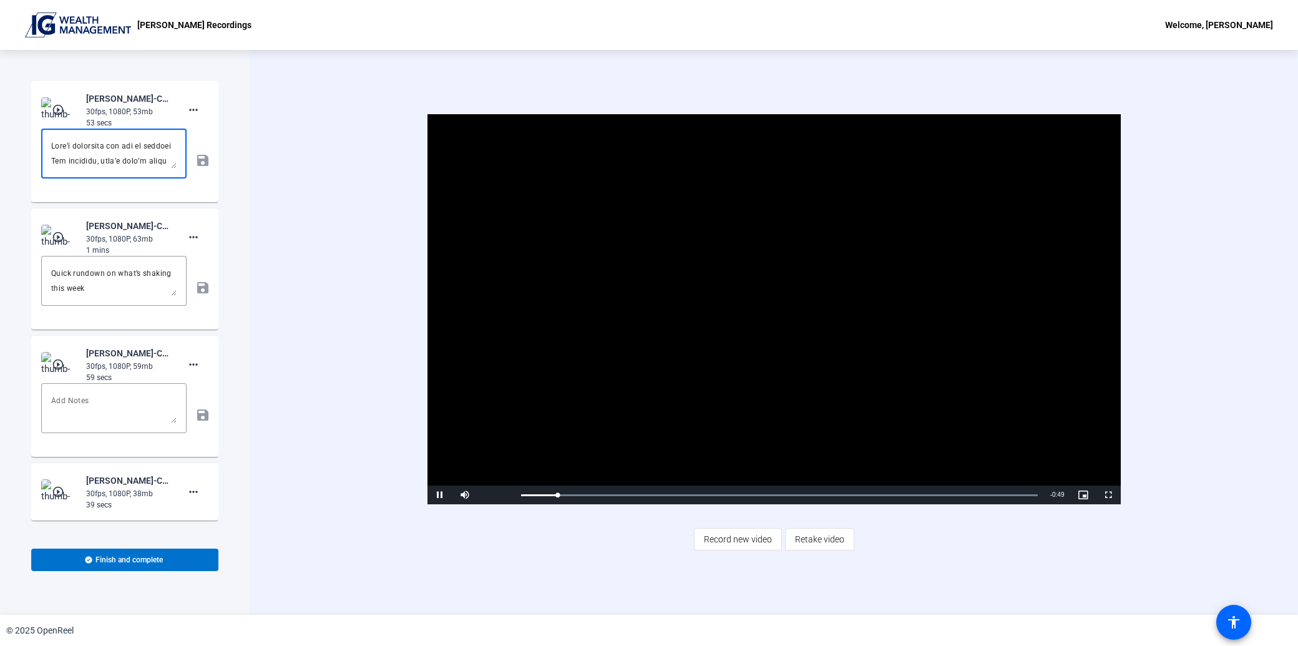
click at [84, 157] on textarea at bounding box center [113, 154] width 125 height 30
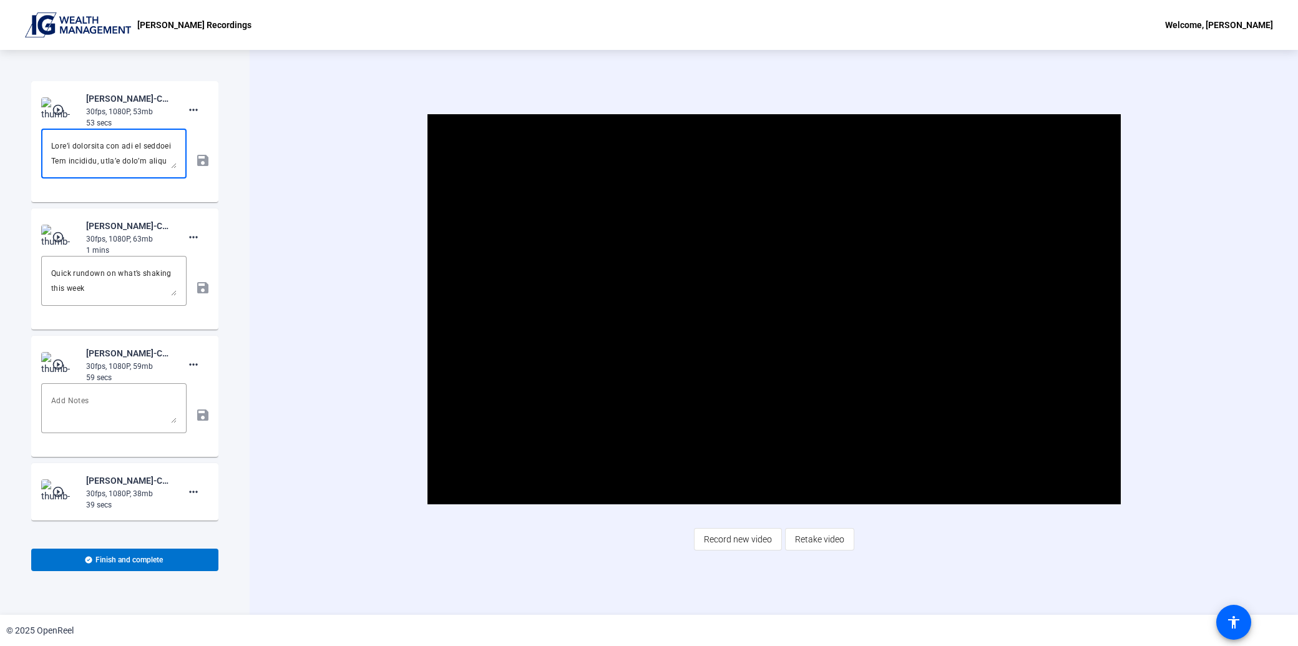
click at [84, 157] on textarea at bounding box center [113, 154] width 125 height 30
paste textarea "All-Time Highs: Don’t Stress, Just Invest Hey, did you watch when [PERSON_NAME]…"
type textarea "Lor-Ipsu Dolor: Sit’a Consec, Adip Elitse Doe, tem inc utlab etdo Magna Aliq en…"
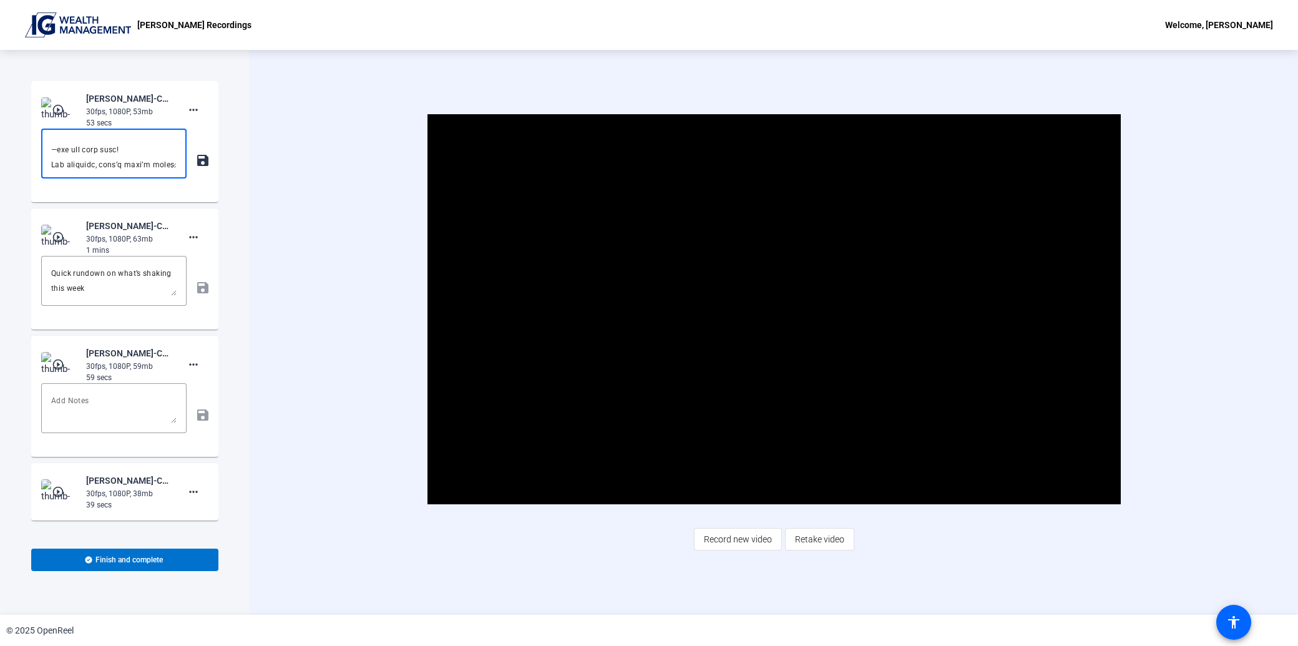
click at [195, 157] on mat-icon "save" at bounding box center [201, 160] width 13 height 15
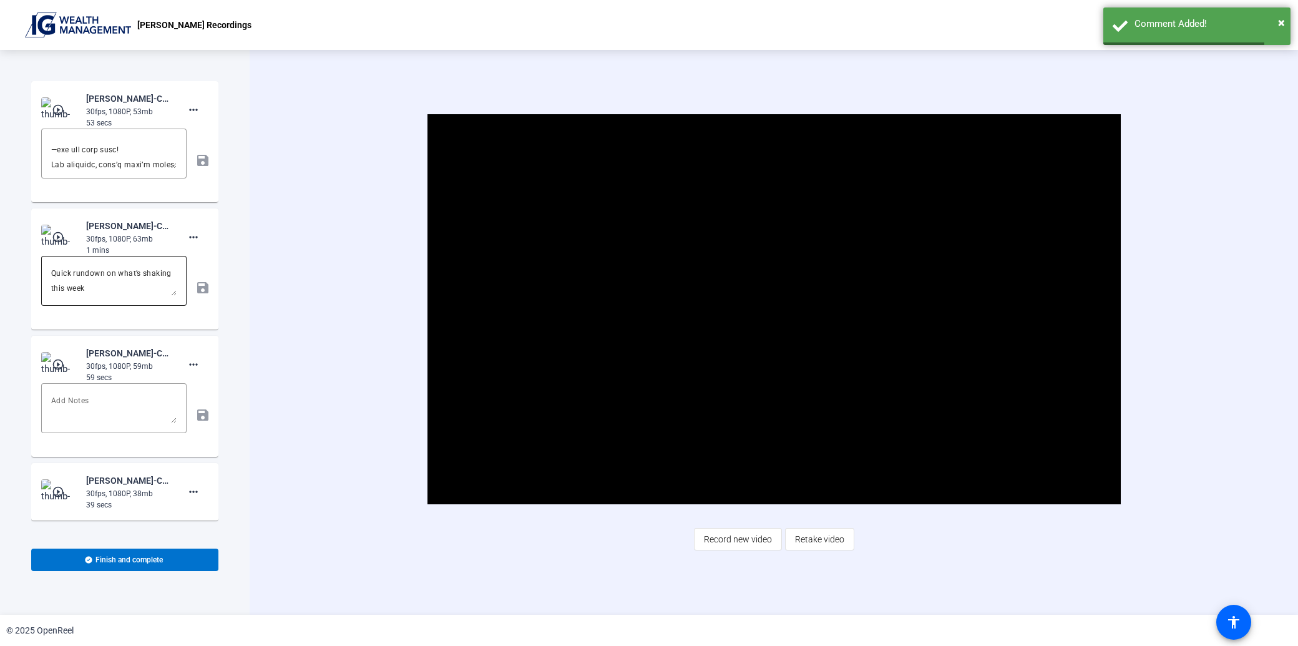
click at [128, 284] on textarea "Quick rundown on what’s shaking this week Let’s break down what’s happening in …" at bounding box center [113, 281] width 125 height 30
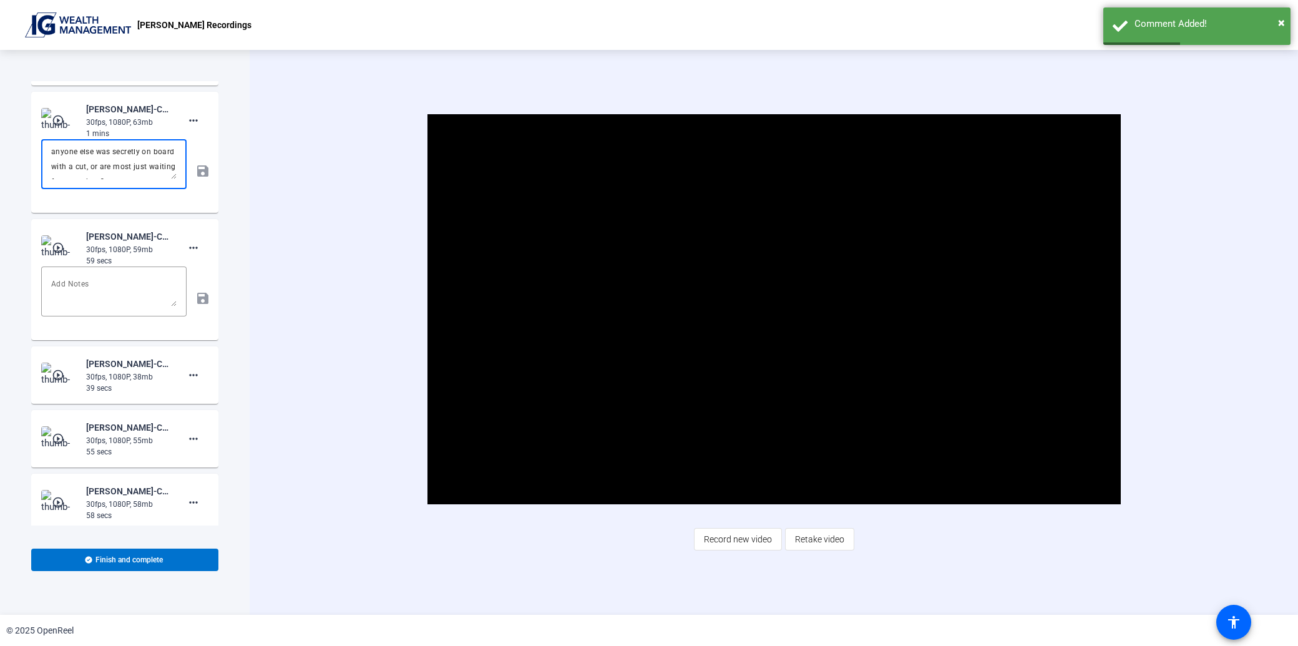
scroll to position [92, 0]
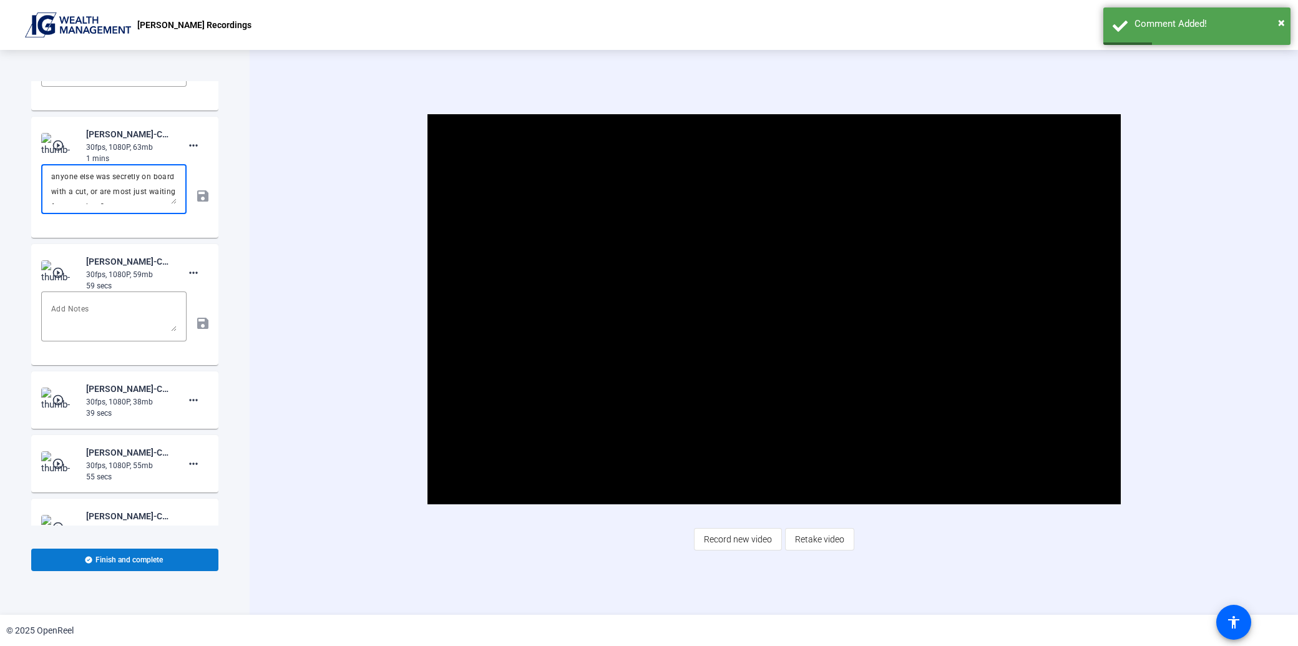
click at [168, 565] on span at bounding box center [124, 560] width 187 height 30
